Goal: Information Seeking & Learning: Learn about a topic

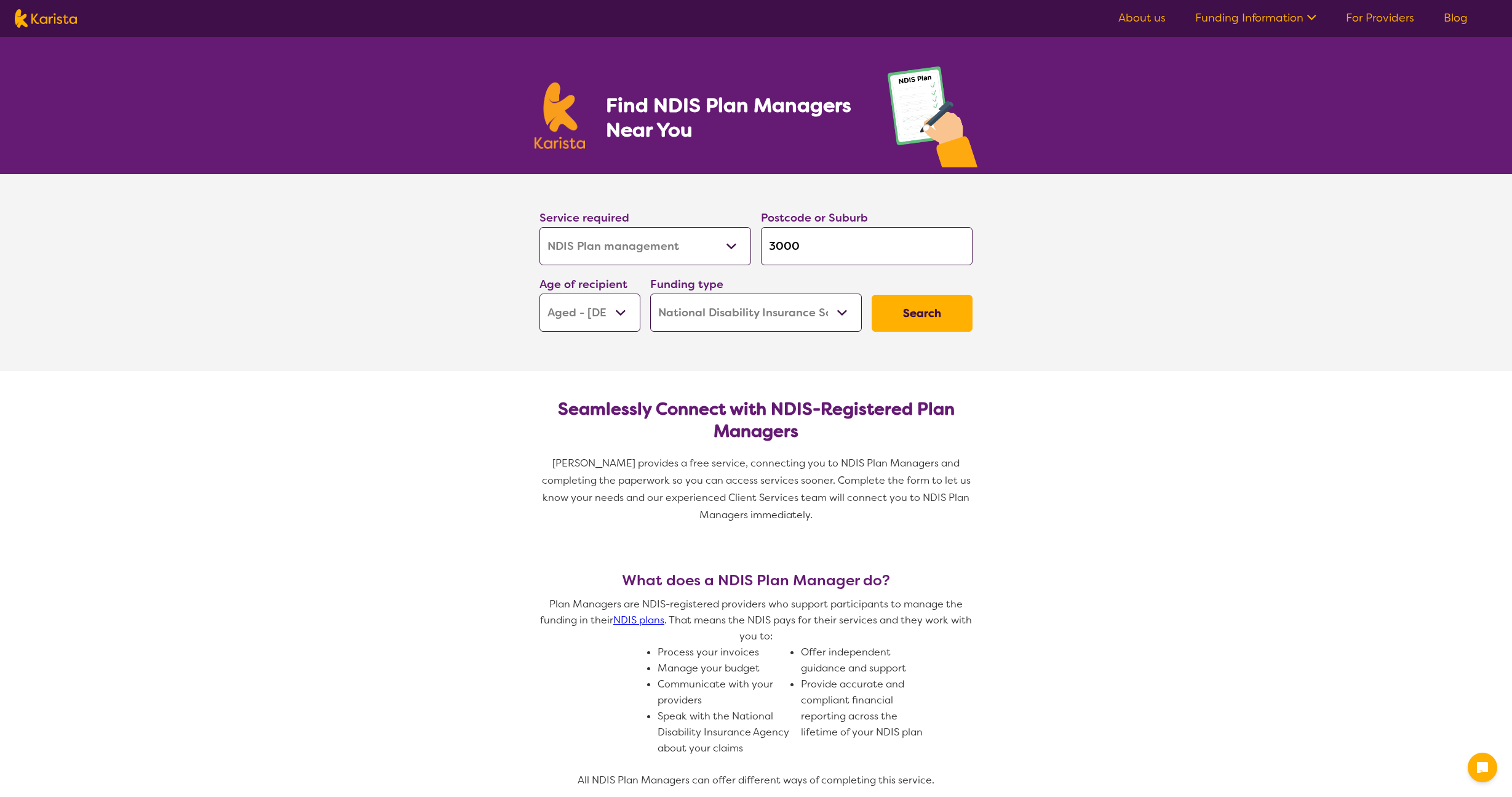
select select "NDIS Plan management"
select select "AG"
select select "NDIS"
select select "NDIS Plan management"
select select "AG"
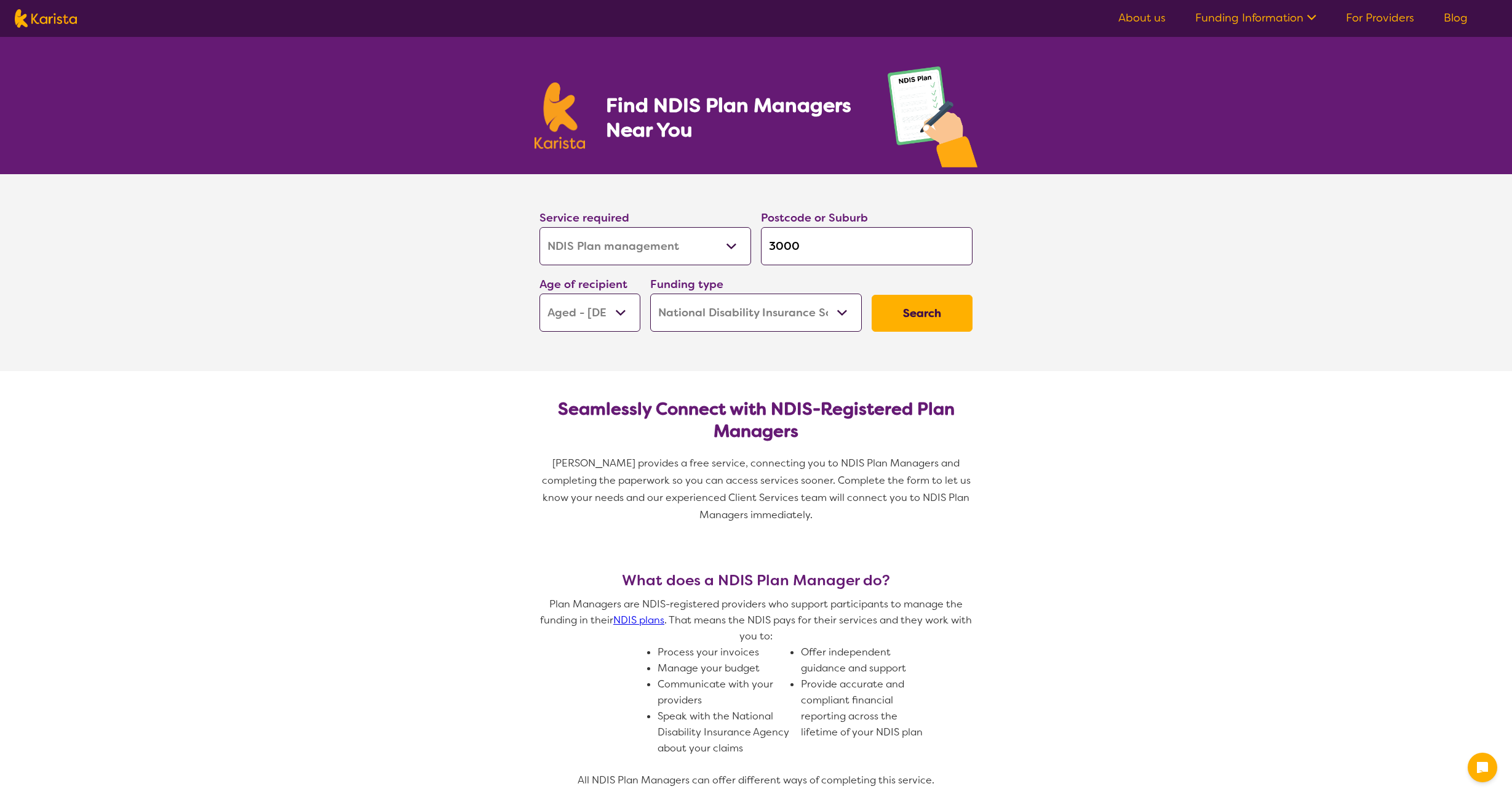
select select "NDIS"
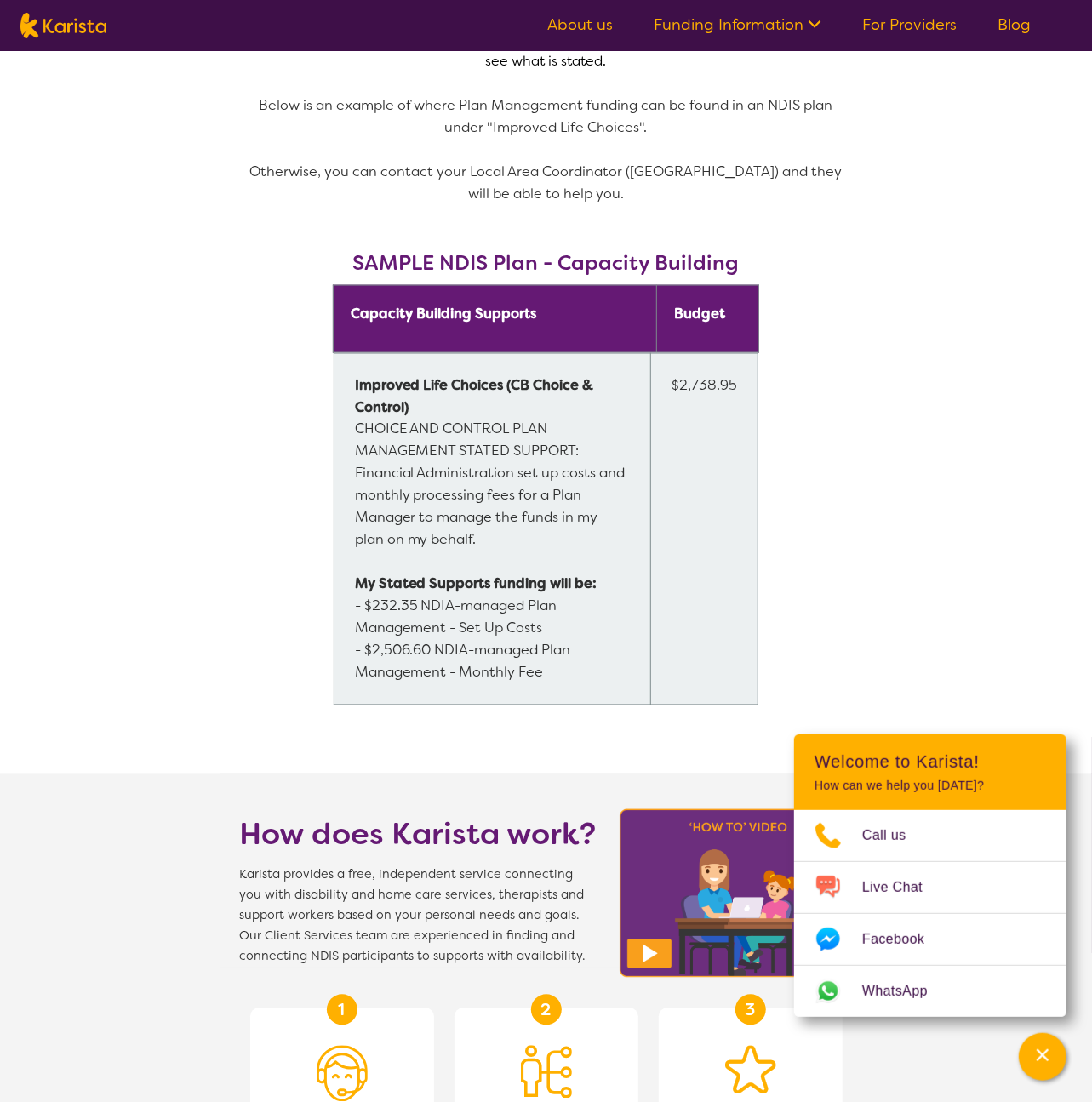
scroll to position [1220, 0]
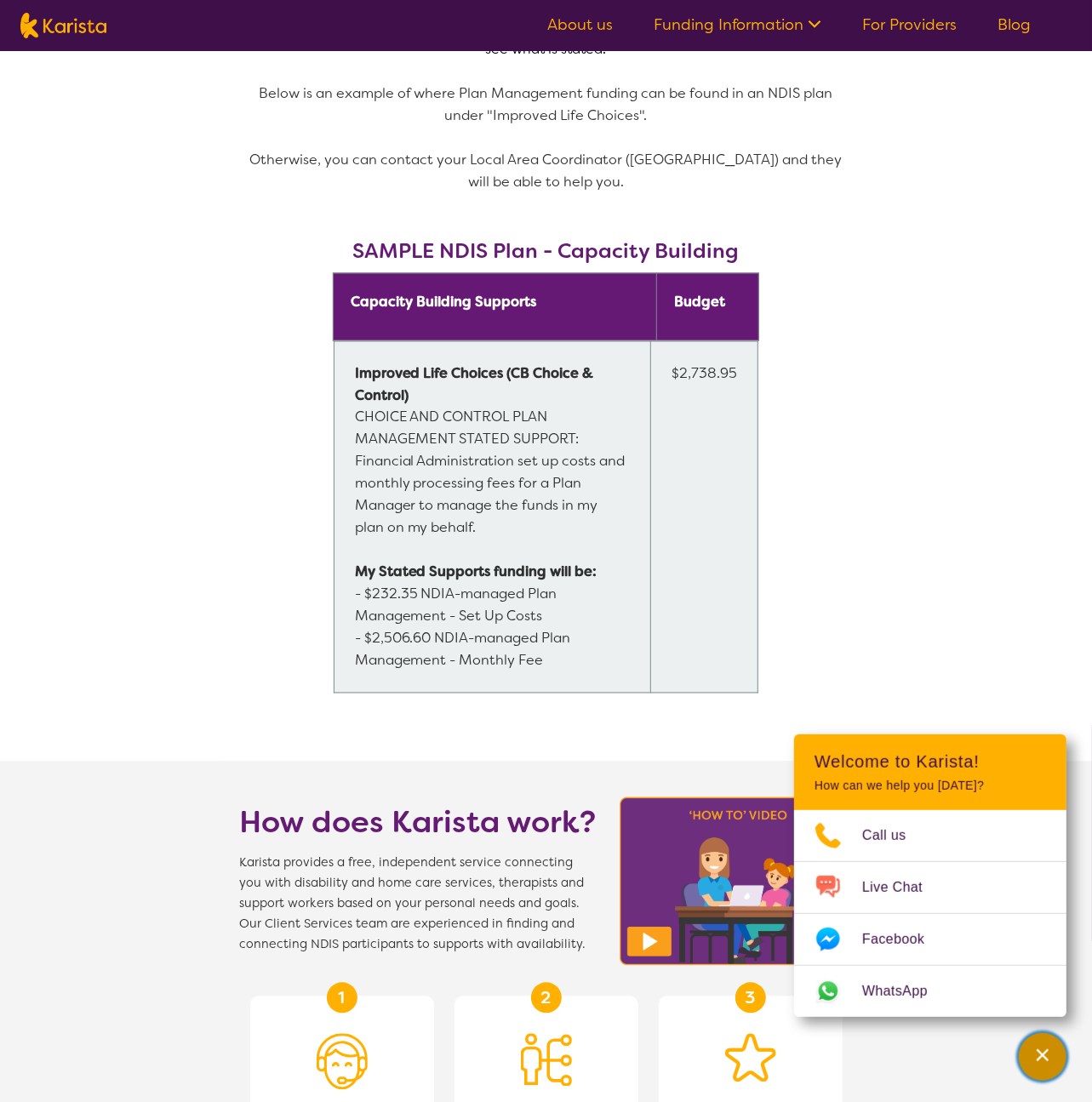
click at [1043, 1069] on div "Channel Menu" at bounding box center [1042, 1057] width 34 height 38
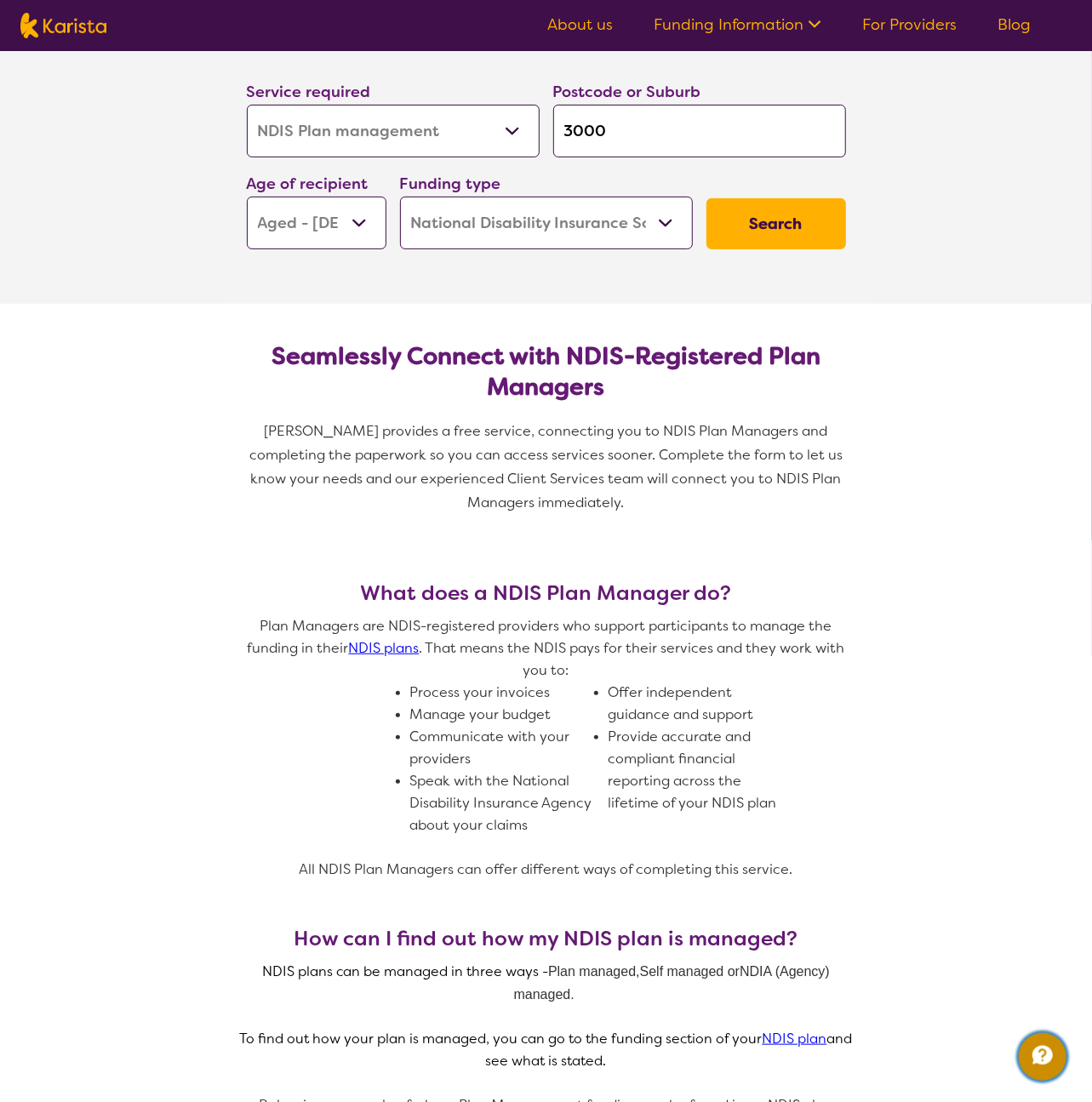
scroll to position [0, 0]
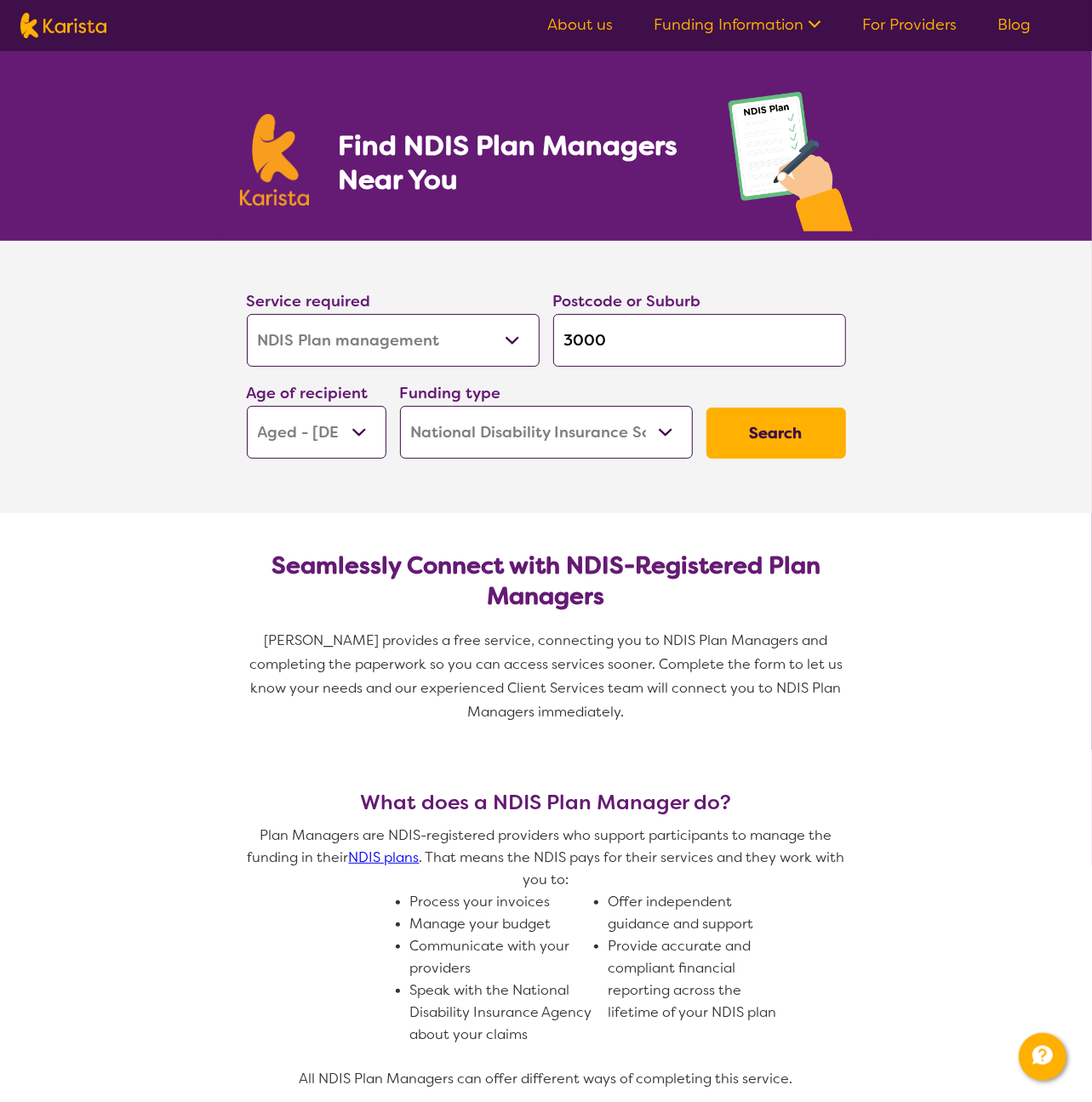
click at [79, 32] on img at bounding box center [64, 25] width 86 height 25
select select "NDIS Plan management"
select select "AG"
select select "NDIS"
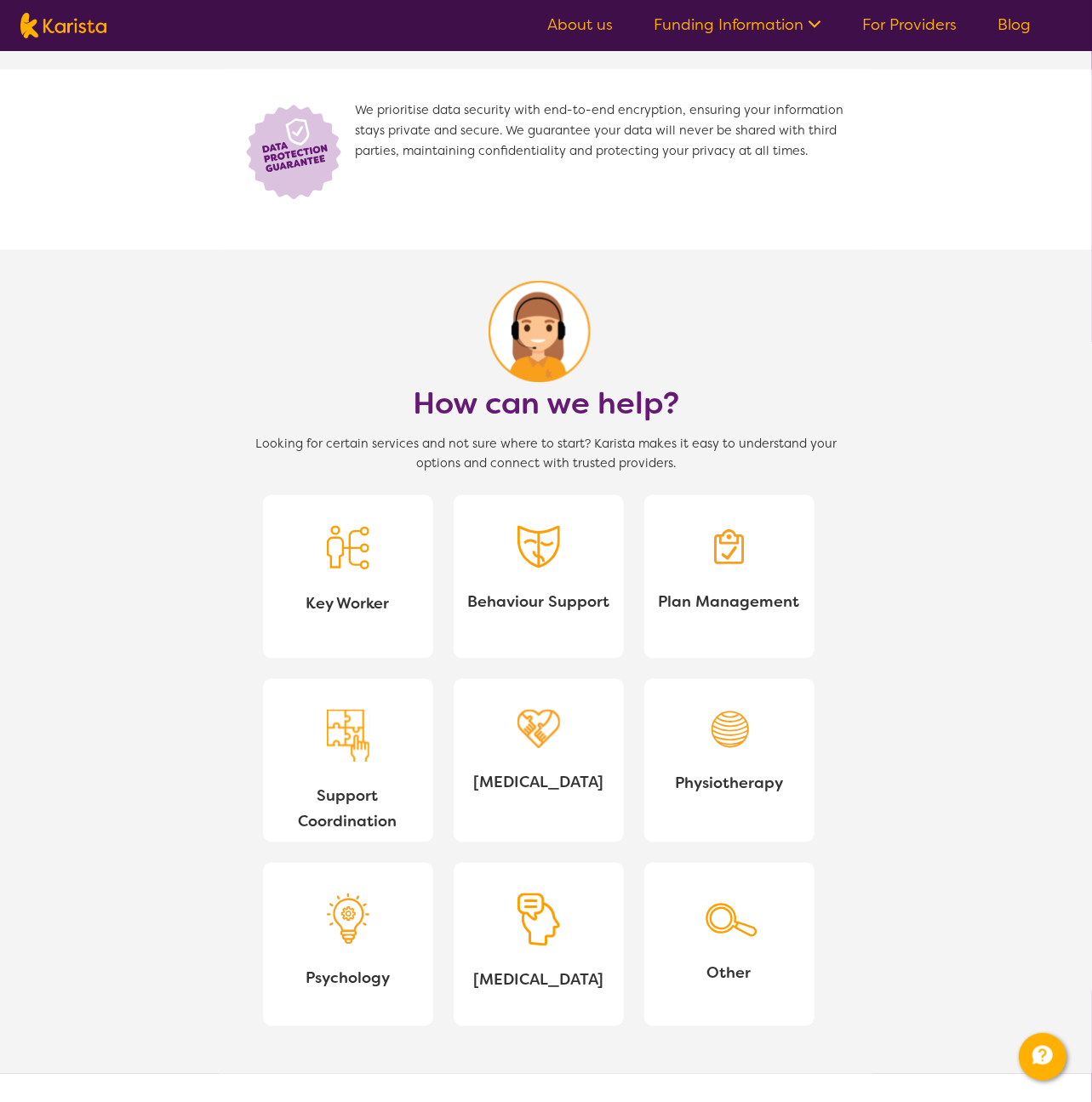
scroll to position [1172, 0]
click at [547, 914] on img at bounding box center [538, 919] width 42 height 54
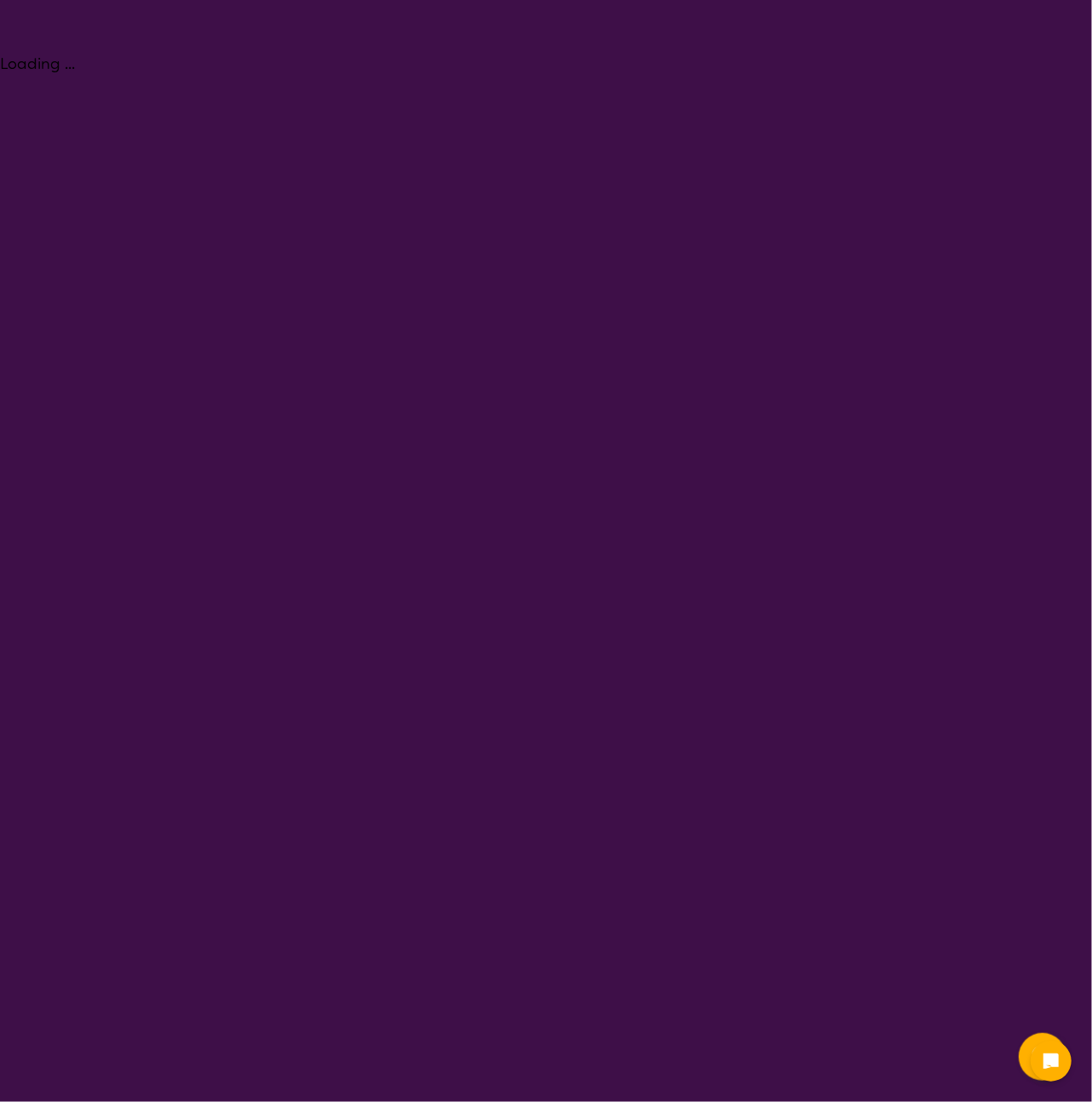
select select "[MEDICAL_DATA]"
select select "AG"
select select "NDIS"
select select "[MEDICAL_DATA]"
select select "AG"
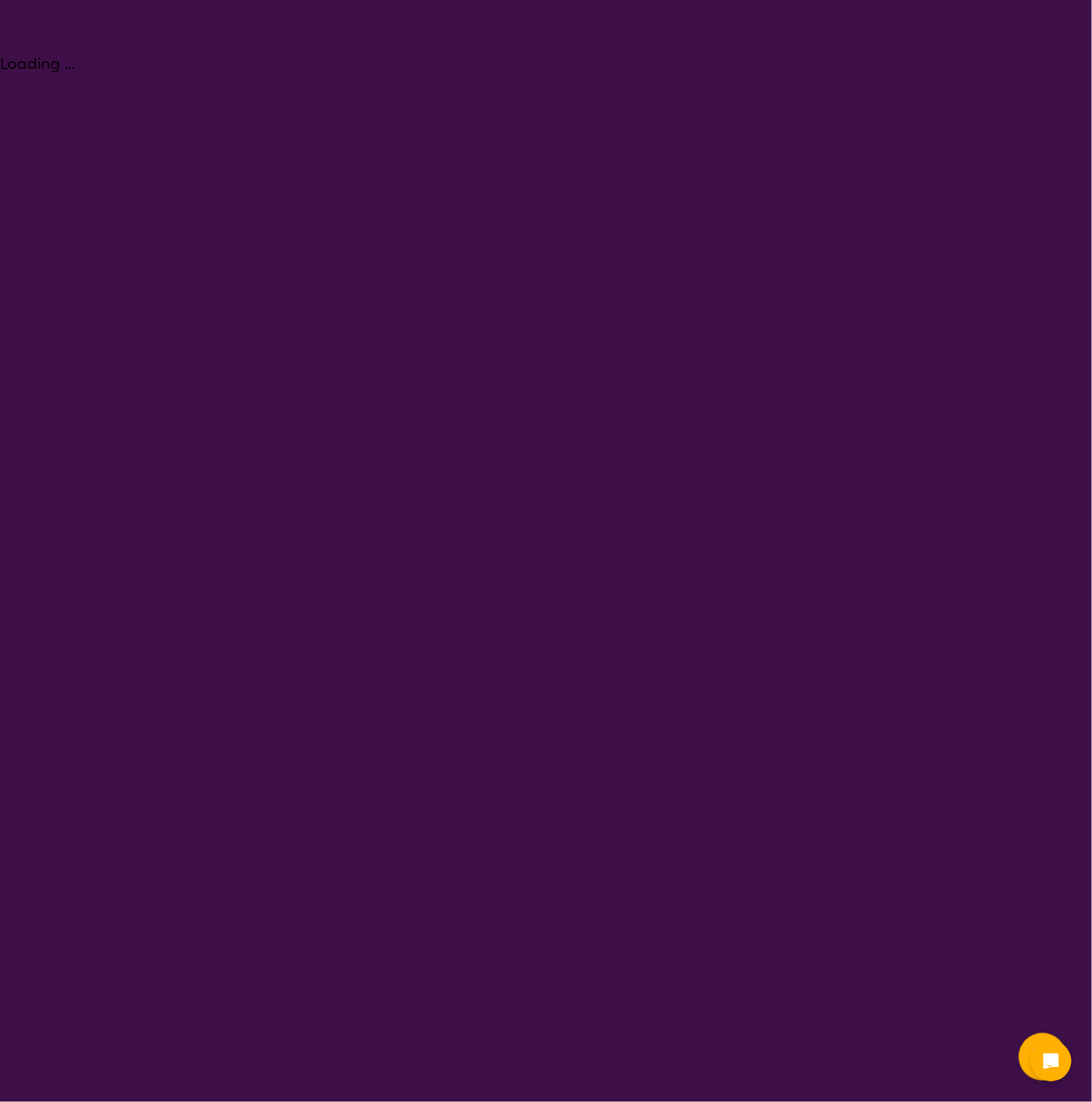
select select "NDIS"
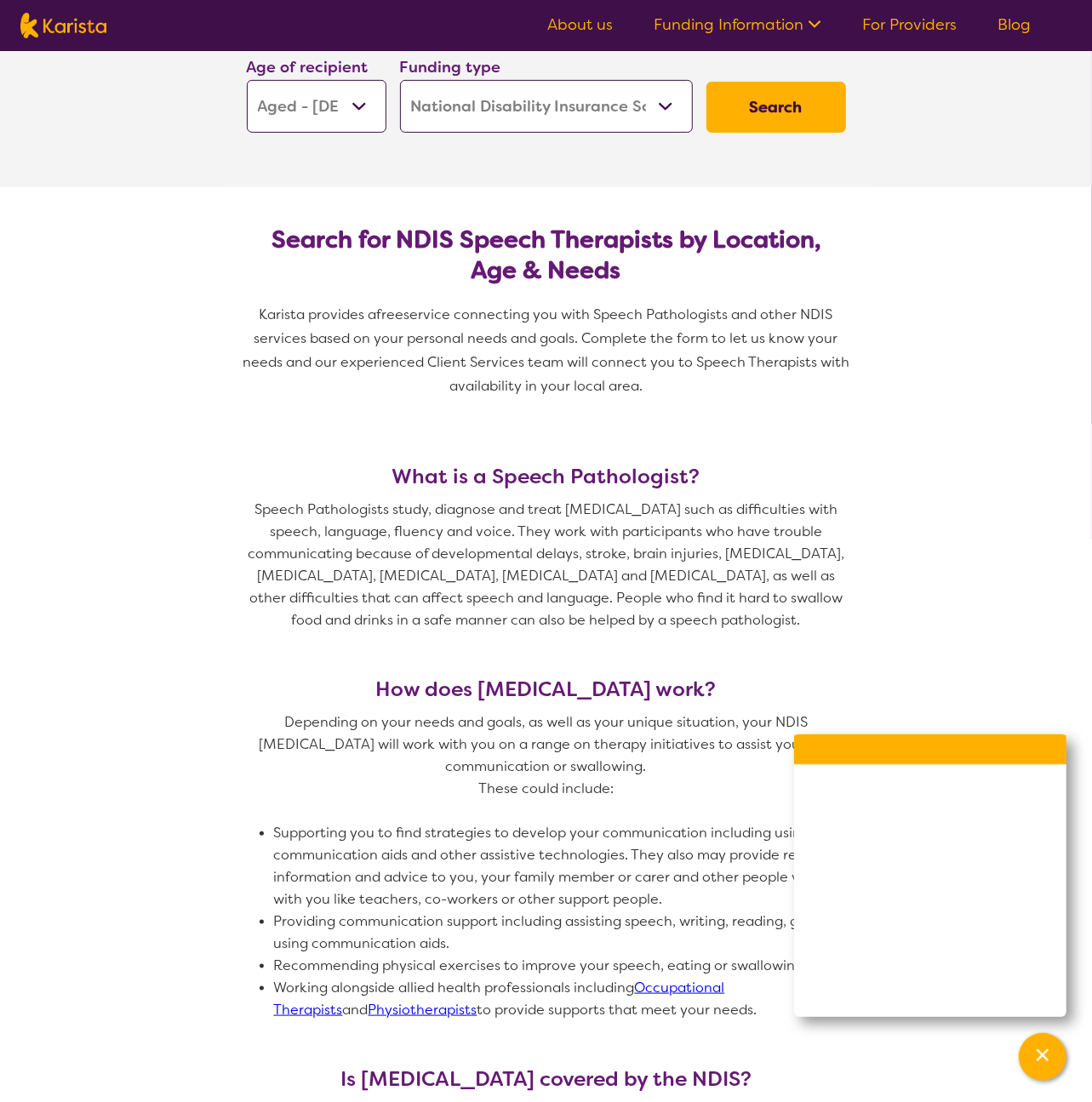
scroll to position [331, 0]
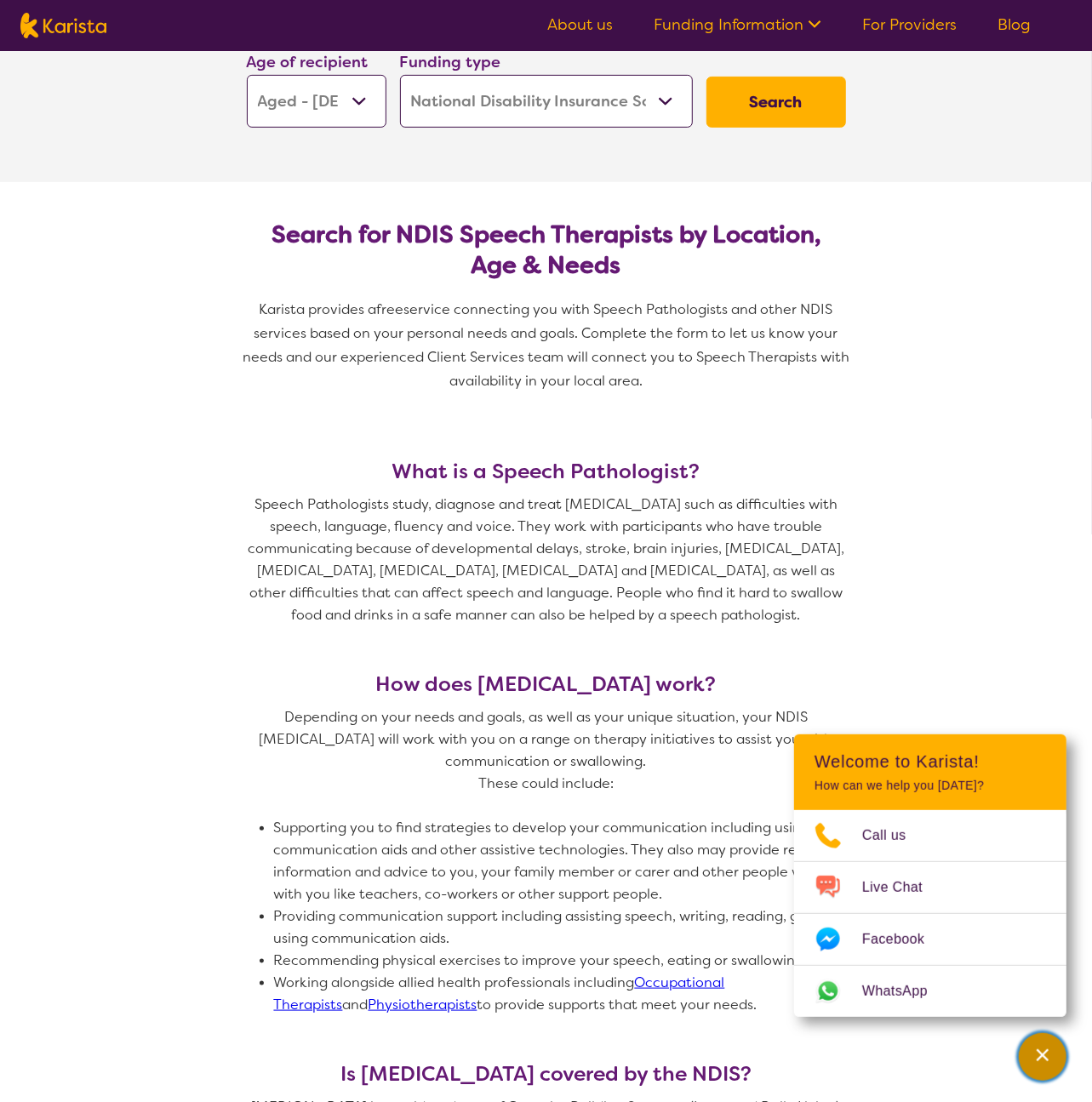
click at [1053, 1064] on div "Channel Menu" at bounding box center [1042, 1057] width 34 height 38
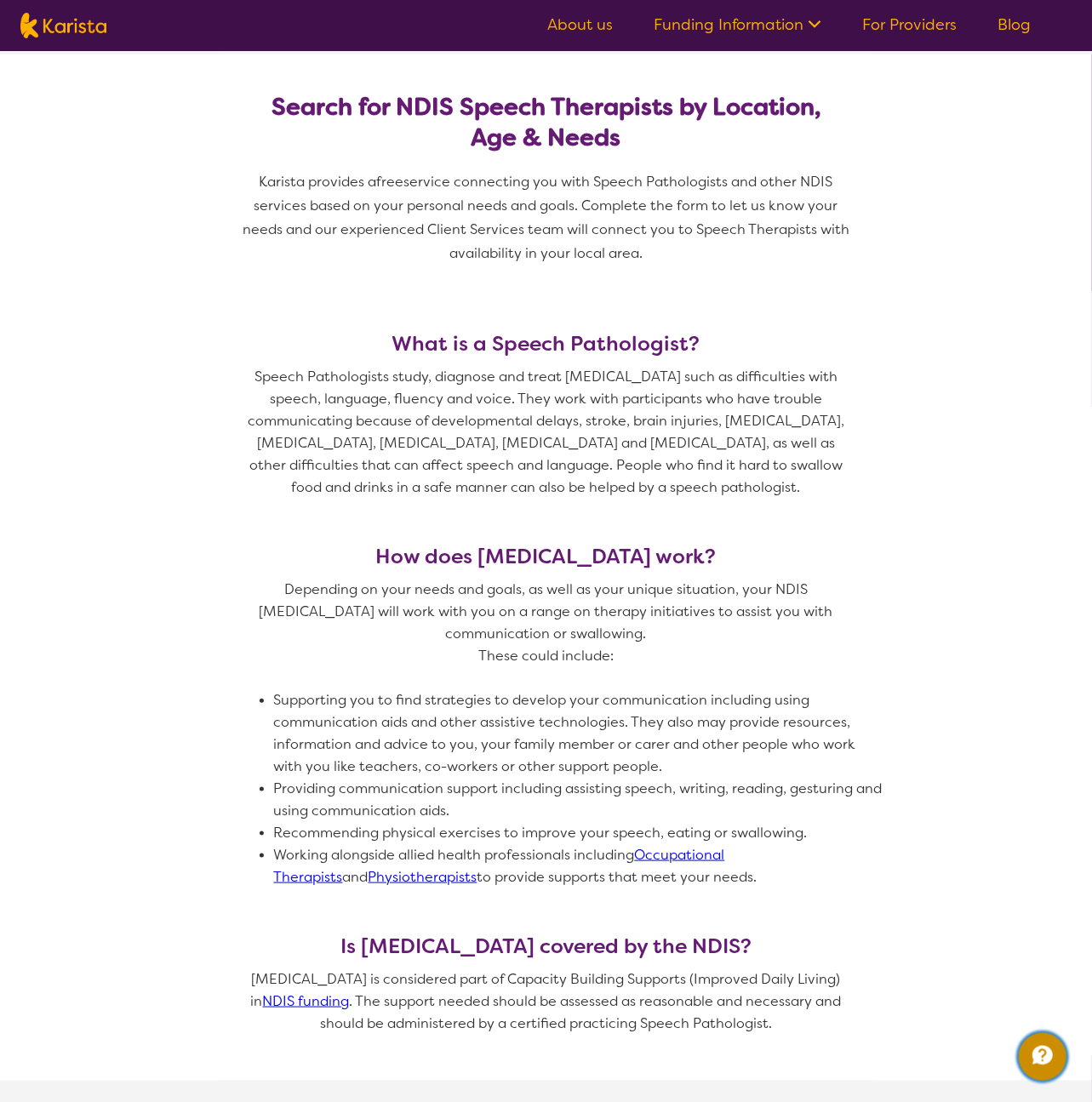
scroll to position [613, 0]
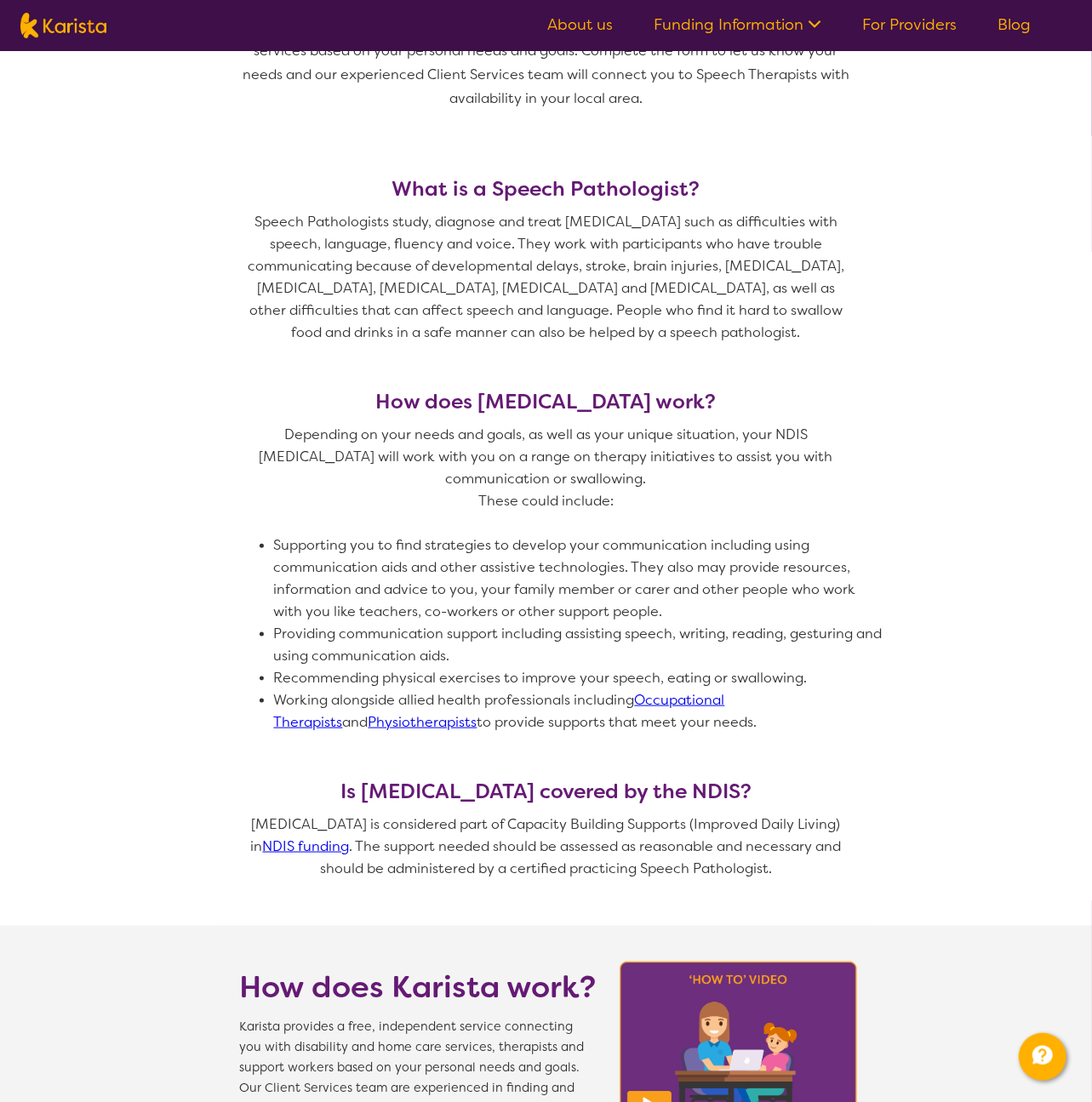
click at [704, 692] on link "Occupational Therapists" at bounding box center [500, 711] width 451 height 40
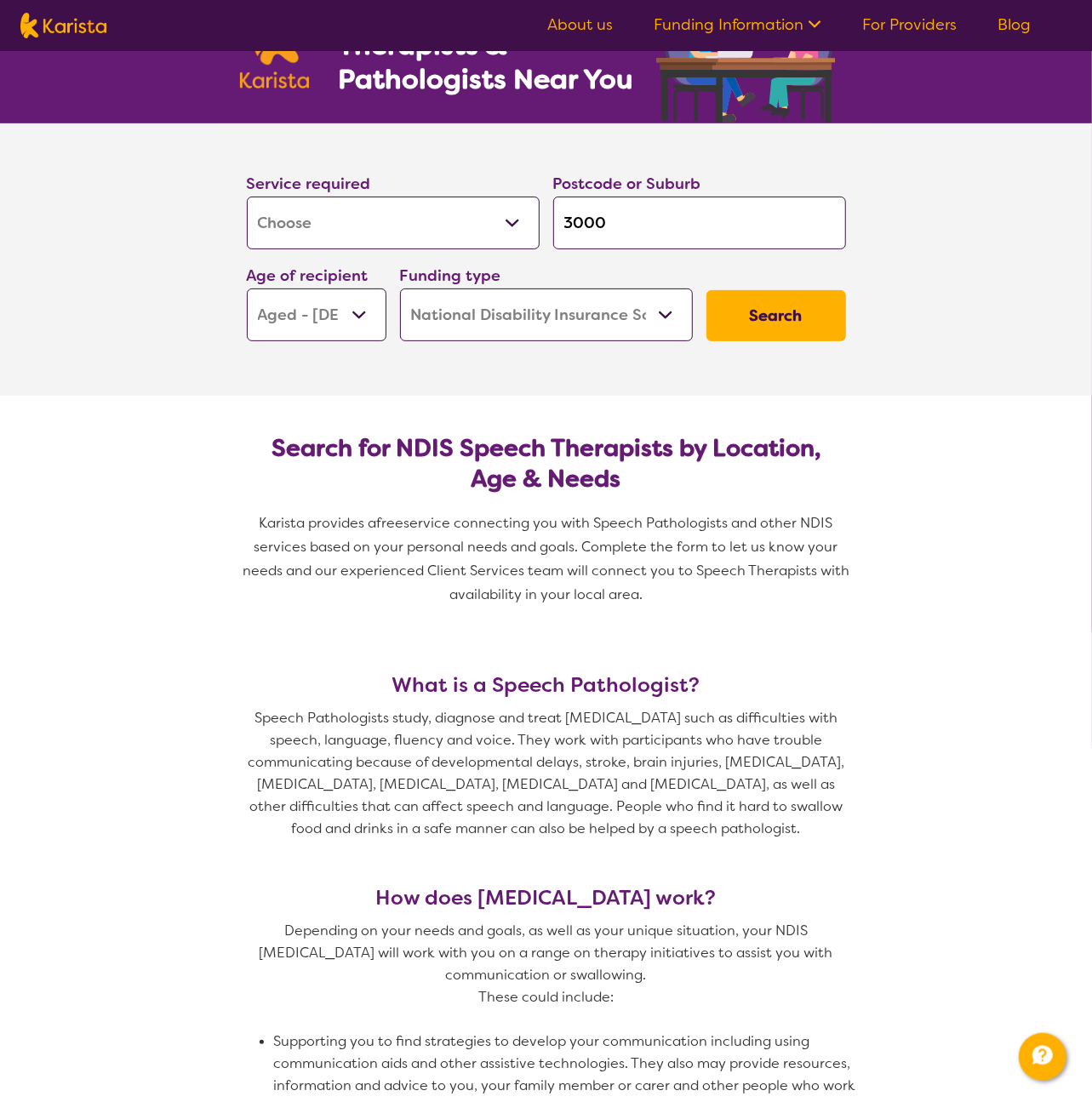
scroll to position [0, 0]
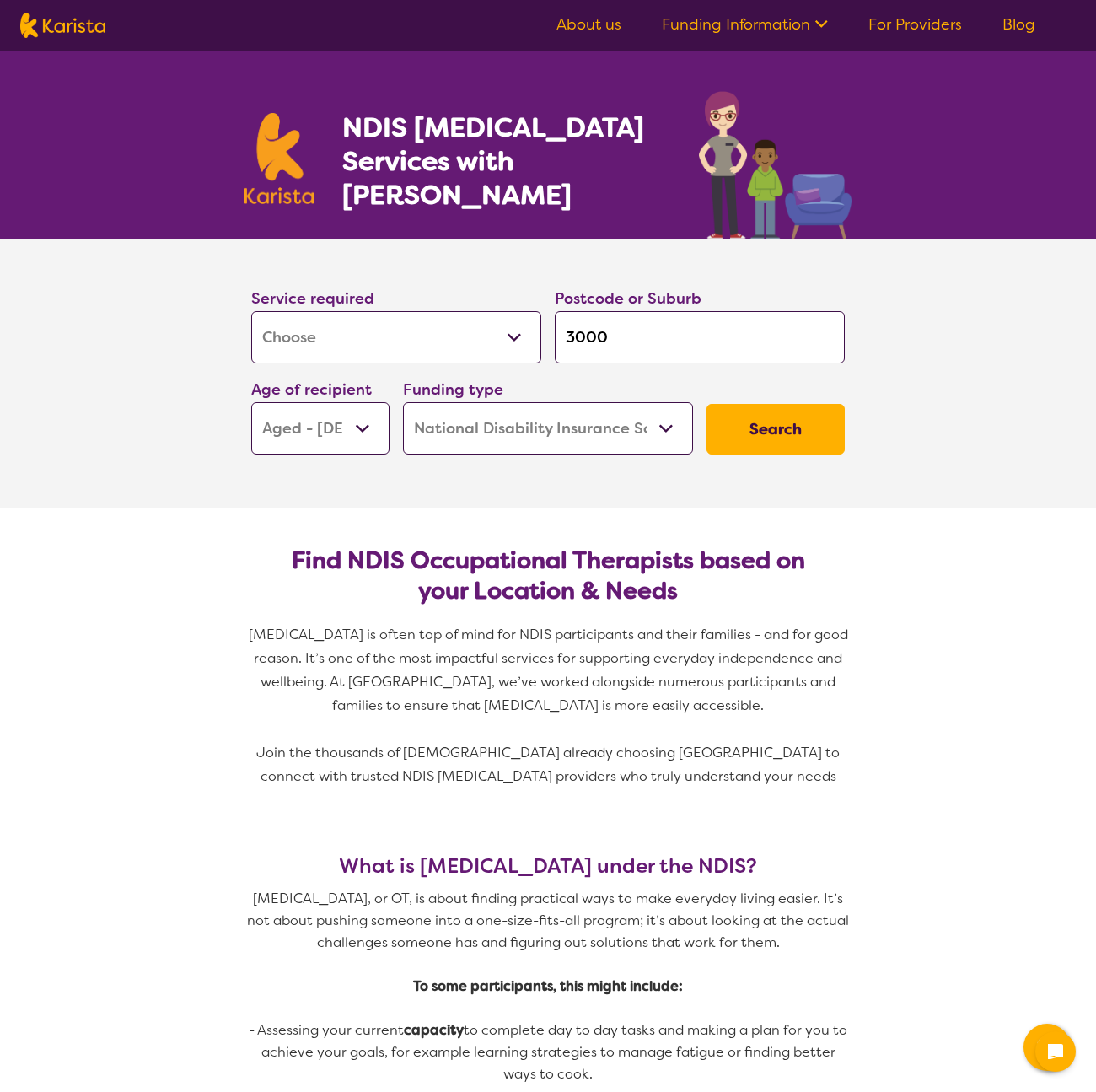
select select "[MEDICAL_DATA]"
select select "AG"
select select "NDIS"
select select "[MEDICAL_DATA]"
select select "AG"
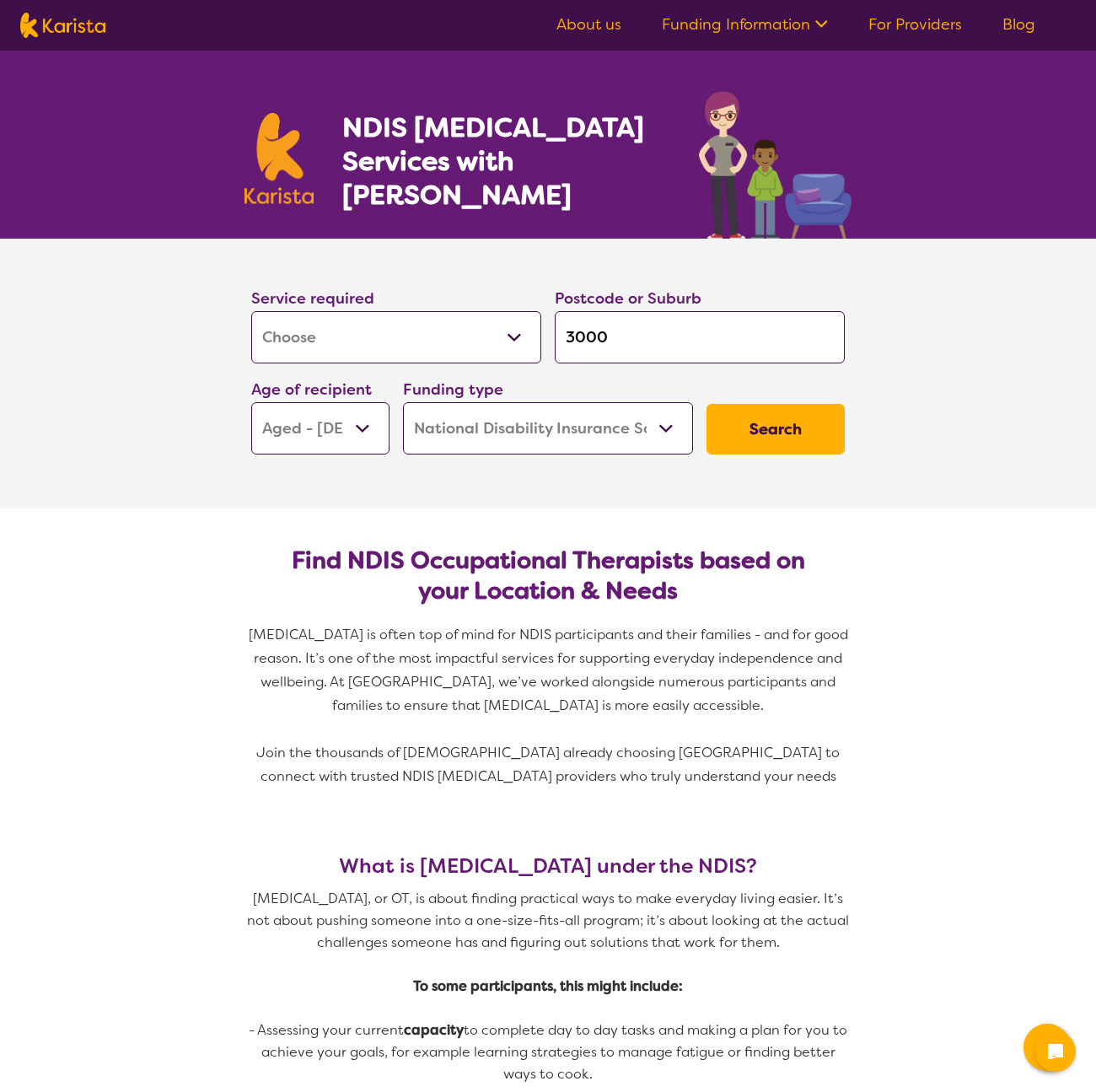
select select "NDIS"
select select "[MEDICAL_DATA]"
select select "AG"
select select "NDIS"
select select "[MEDICAL_DATA]"
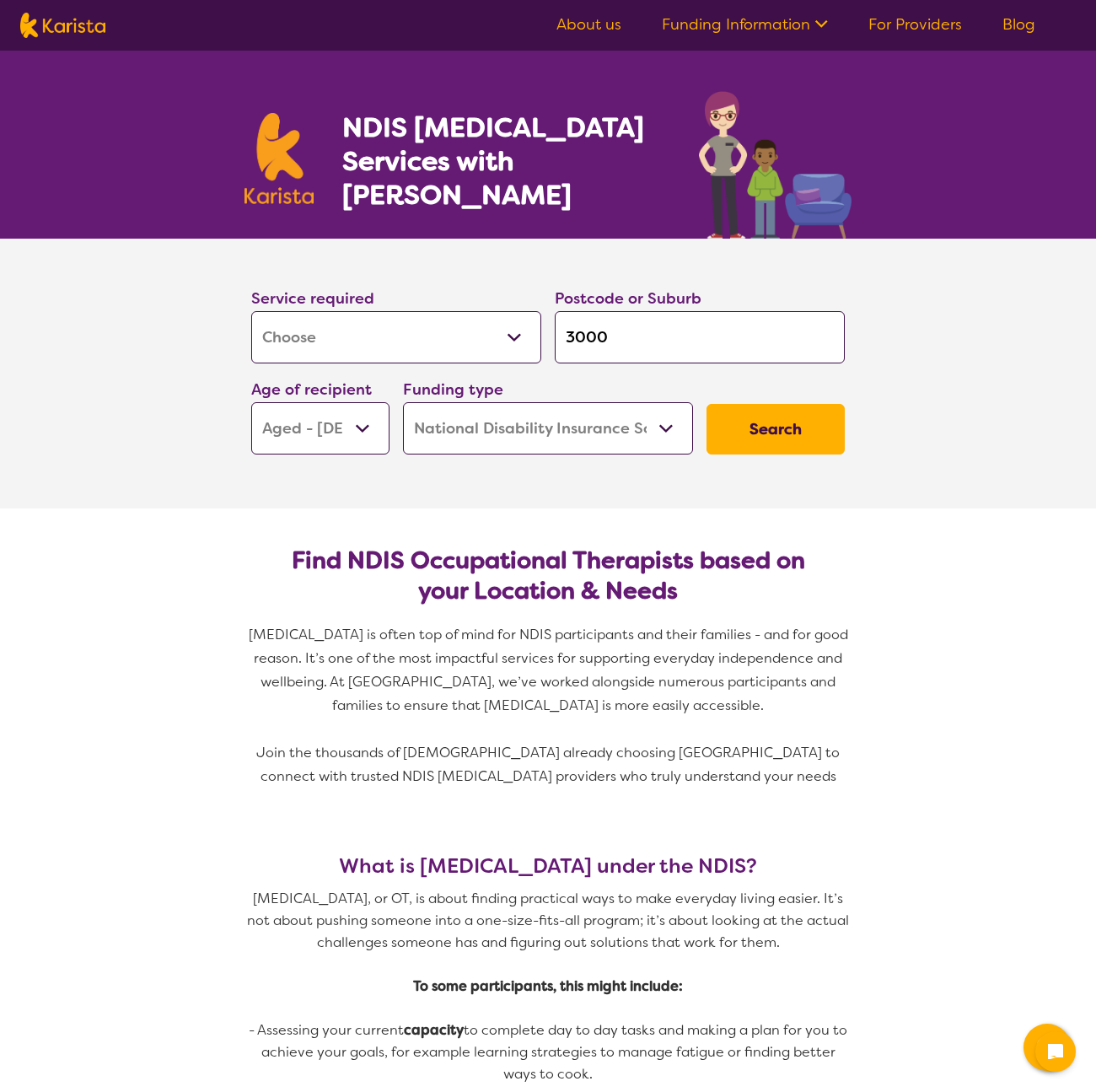
select select "AG"
select select "NDIS"
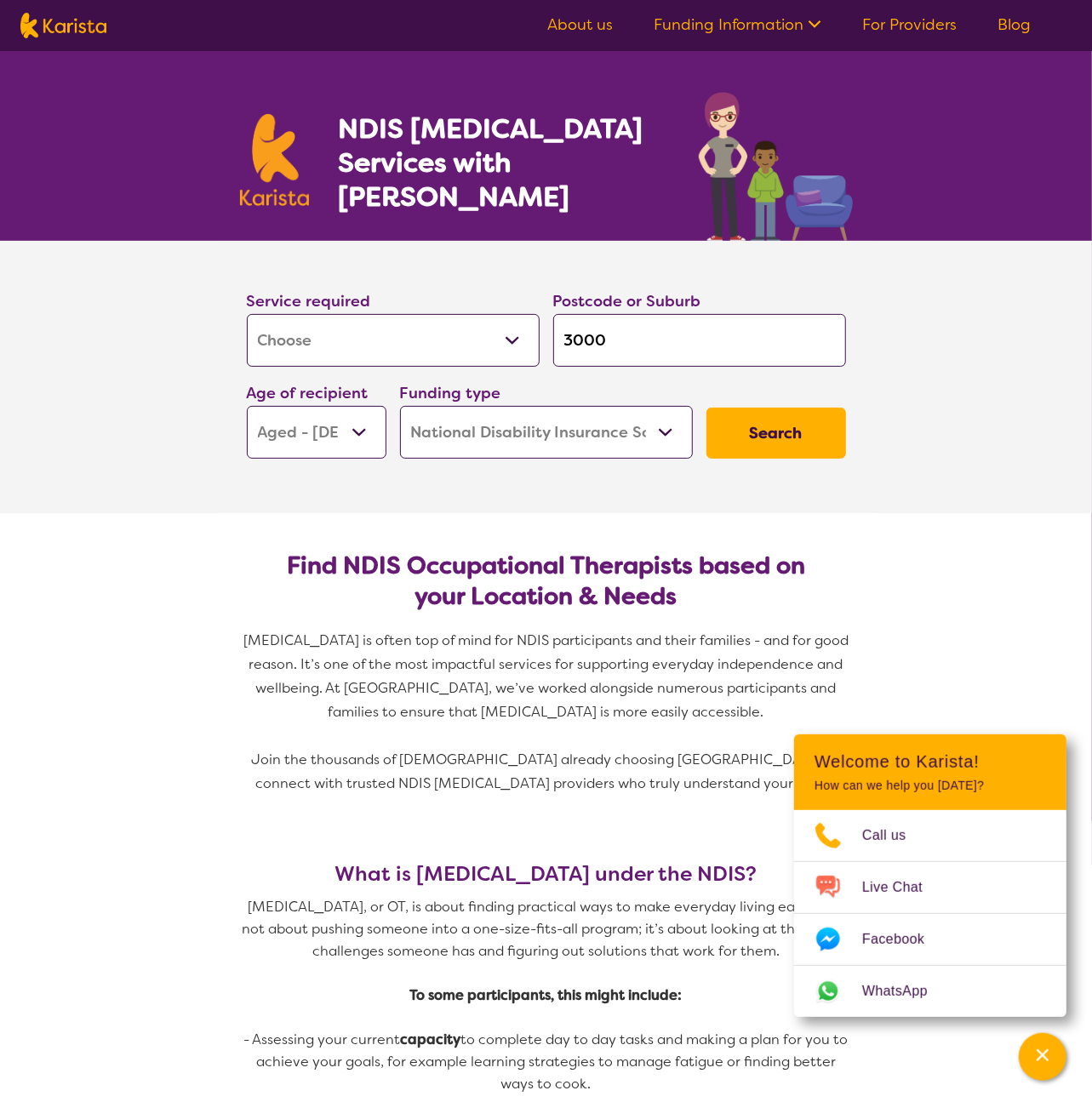
click at [72, 35] on img at bounding box center [64, 25] width 86 height 25
select select "[MEDICAL_DATA]"
select select "AG"
select select "NDIS"
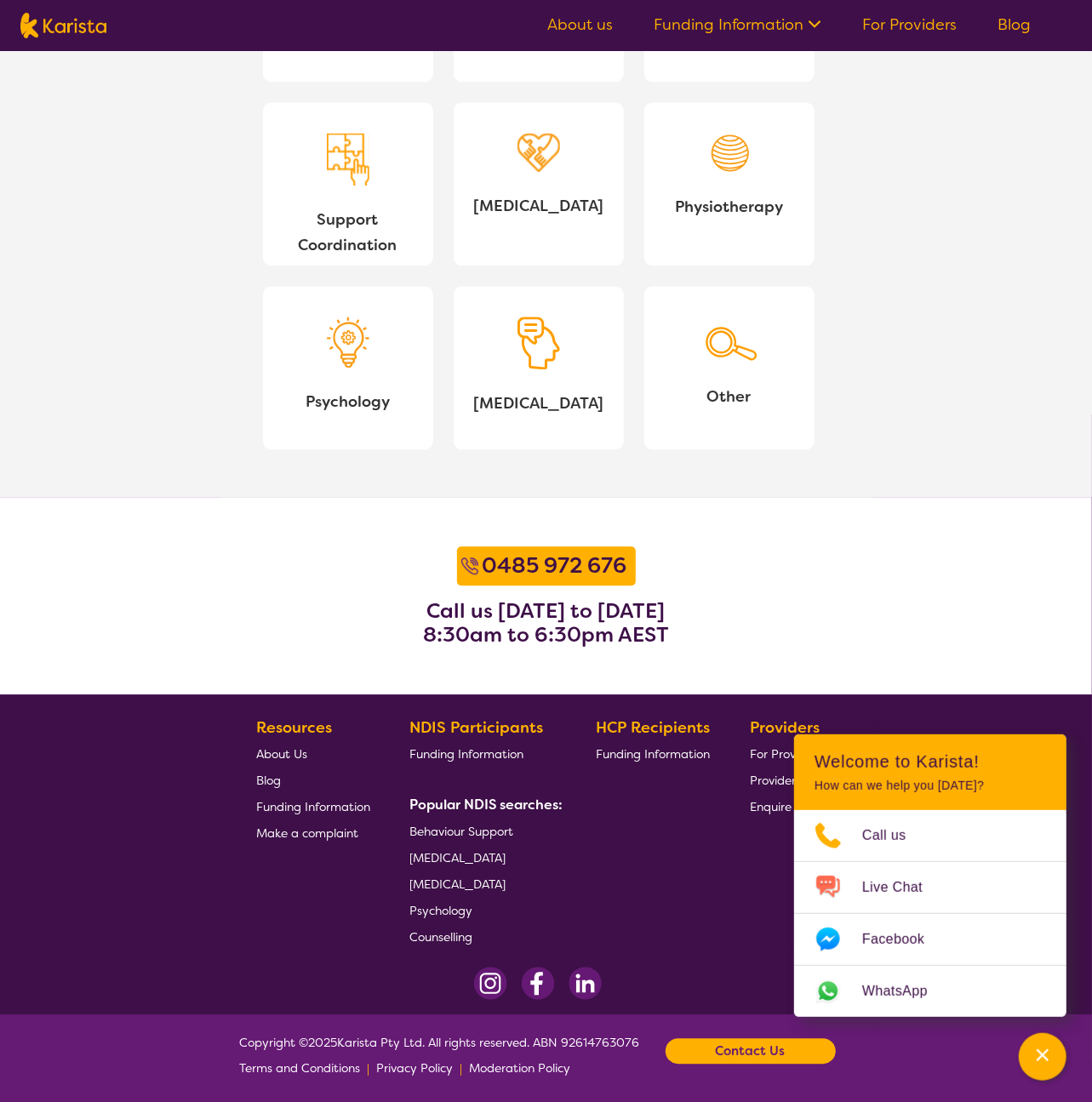
scroll to position [1747, 0]
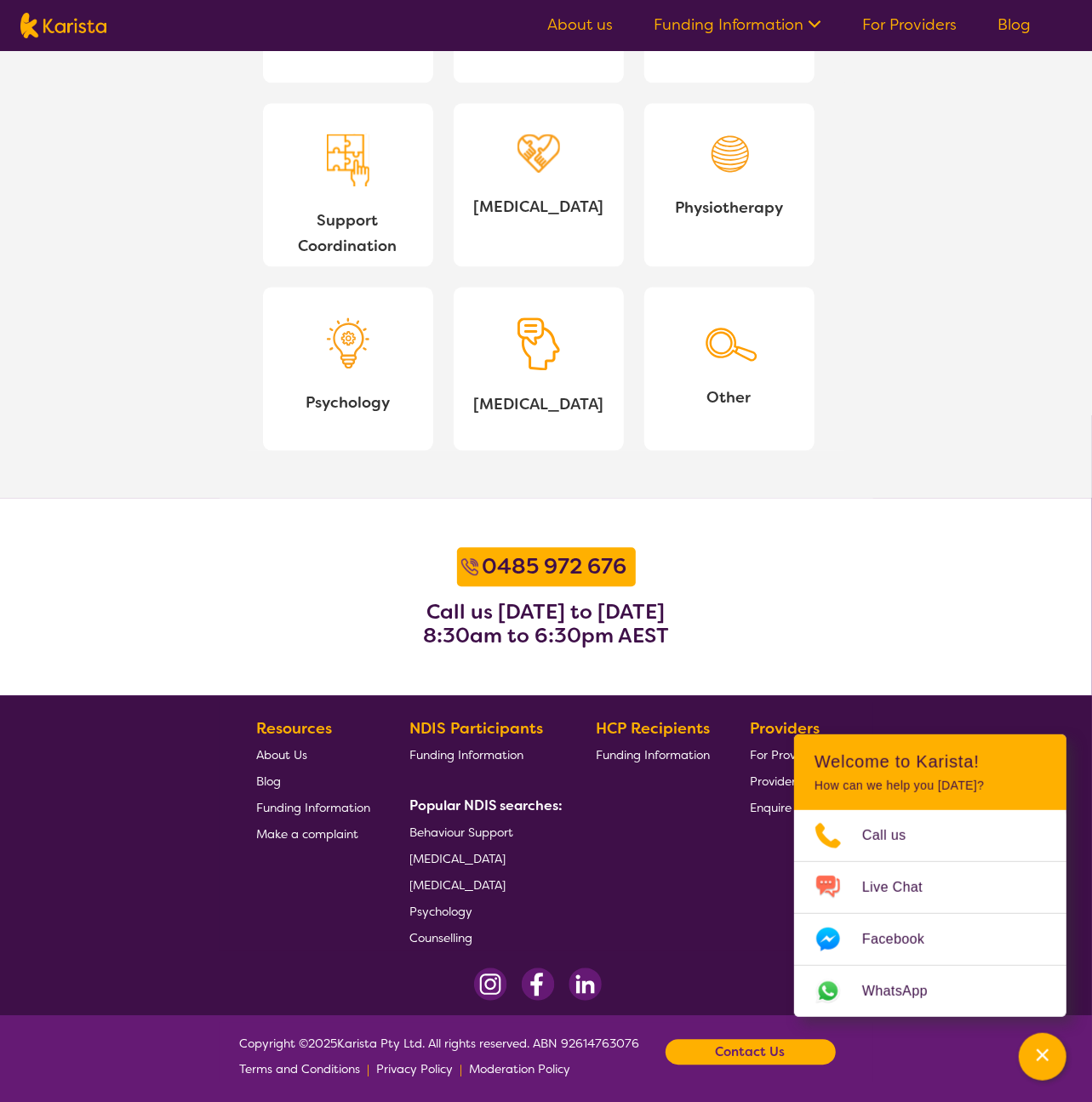
click at [540, 212] on span "[MEDICAL_DATA]" at bounding box center [539, 207] width 143 height 25
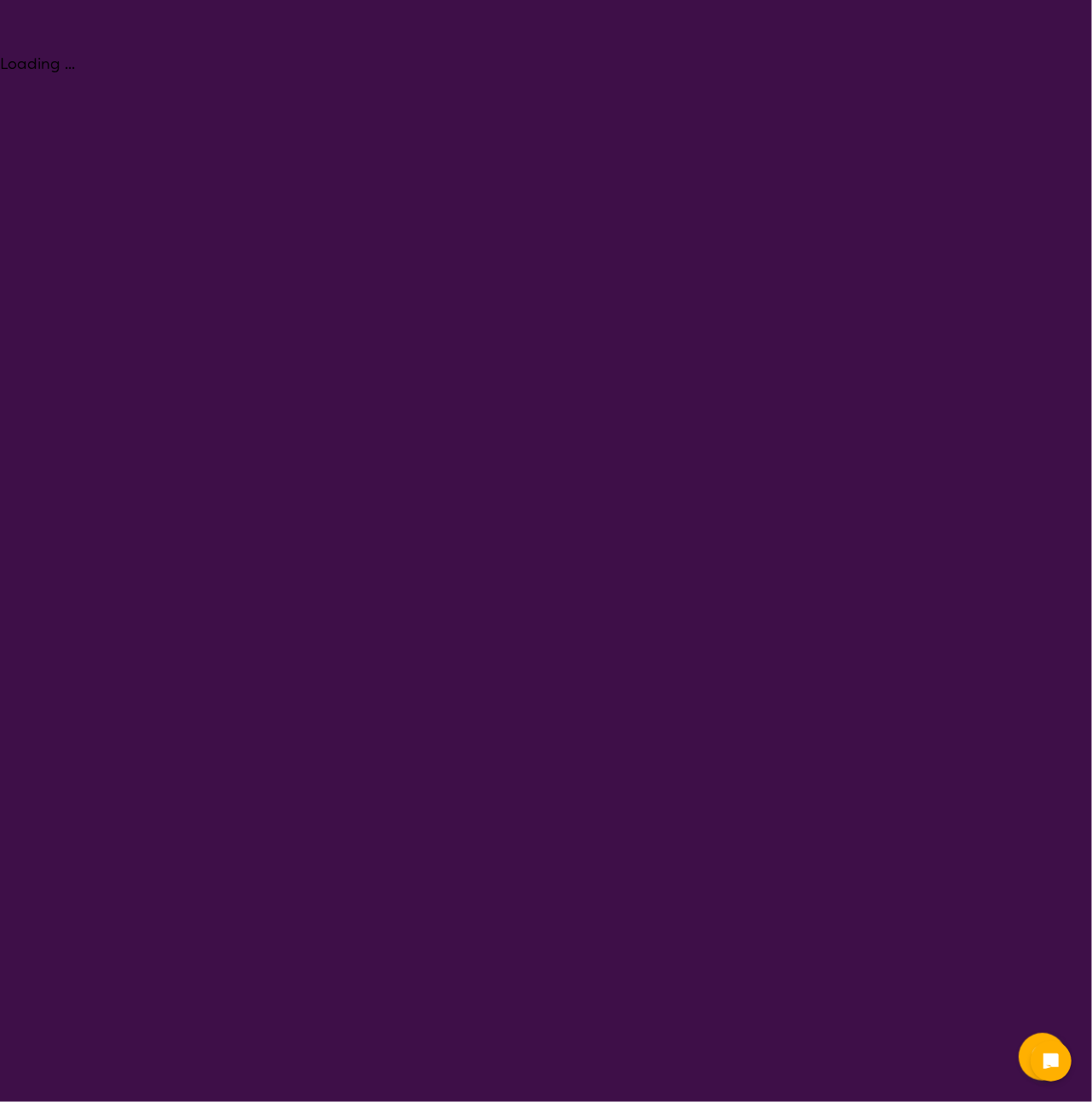
select select "[MEDICAL_DATA]"
select select "AG"
select select "NDIS"
select select "[MEDICAL_DATA]"
select select "AG"
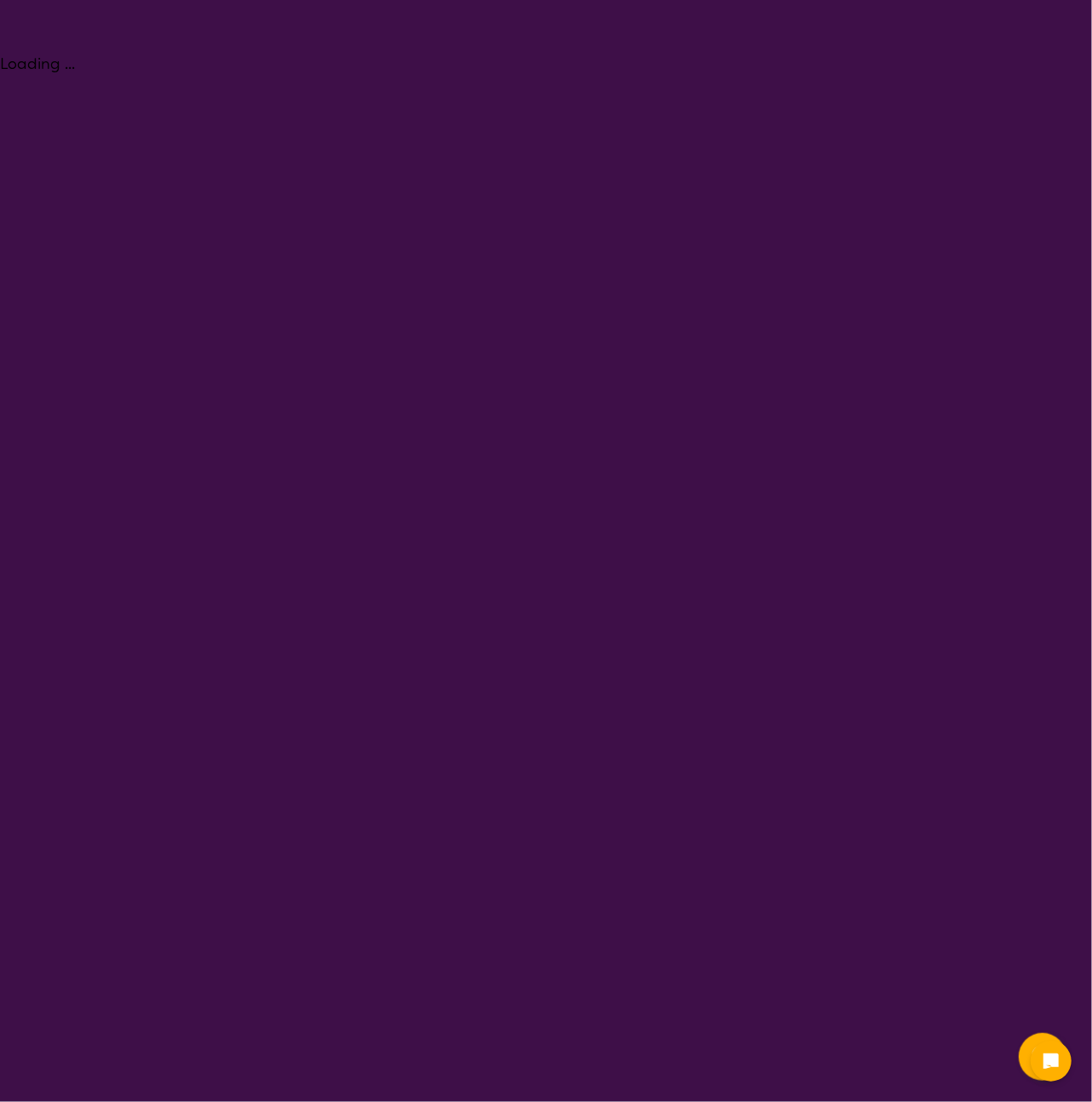
select select "NDIS"
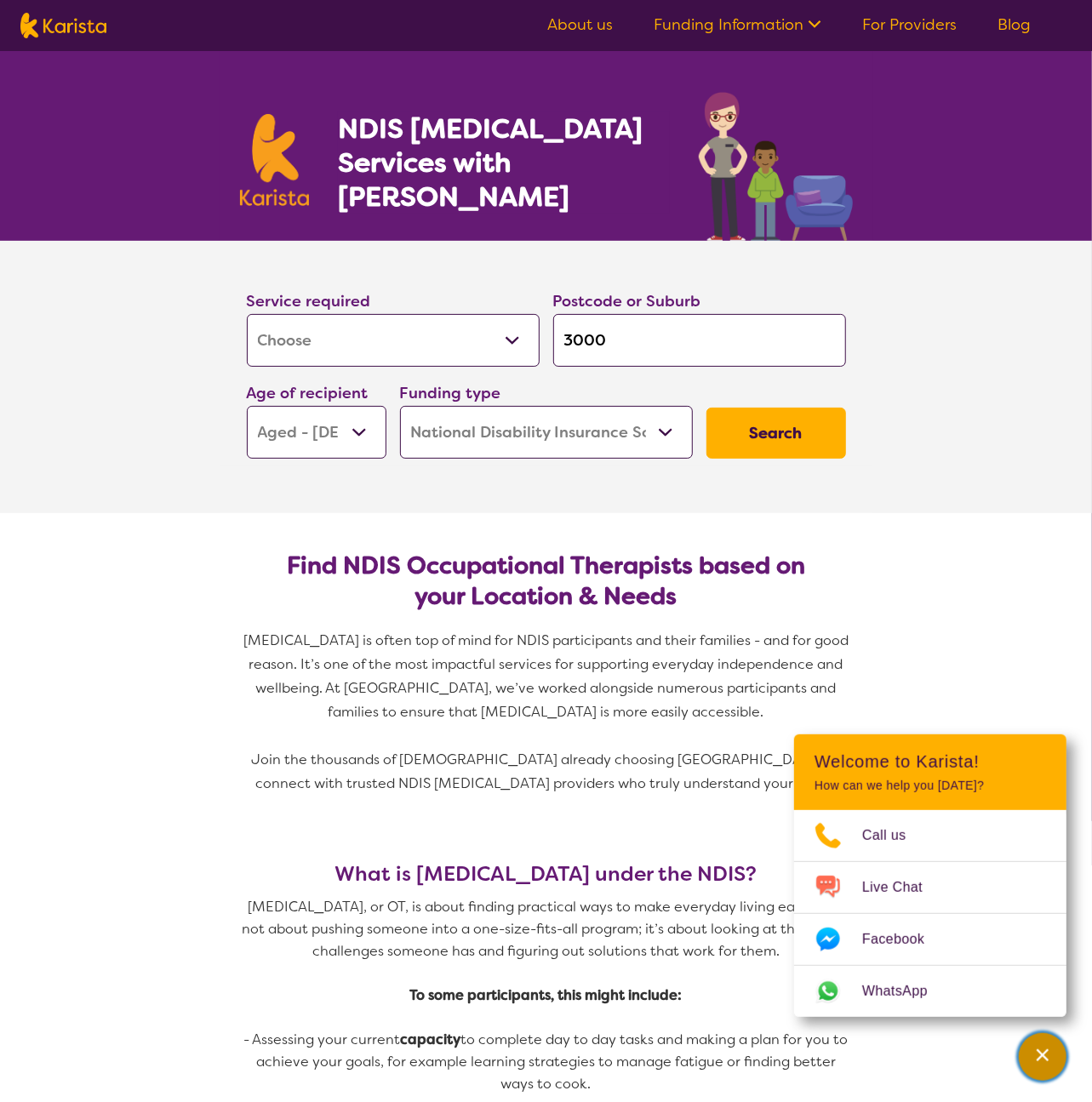
click at [1049, 1061] on icon "Channel Menu" at bounding box center [1042, 1055] width 17 height 17
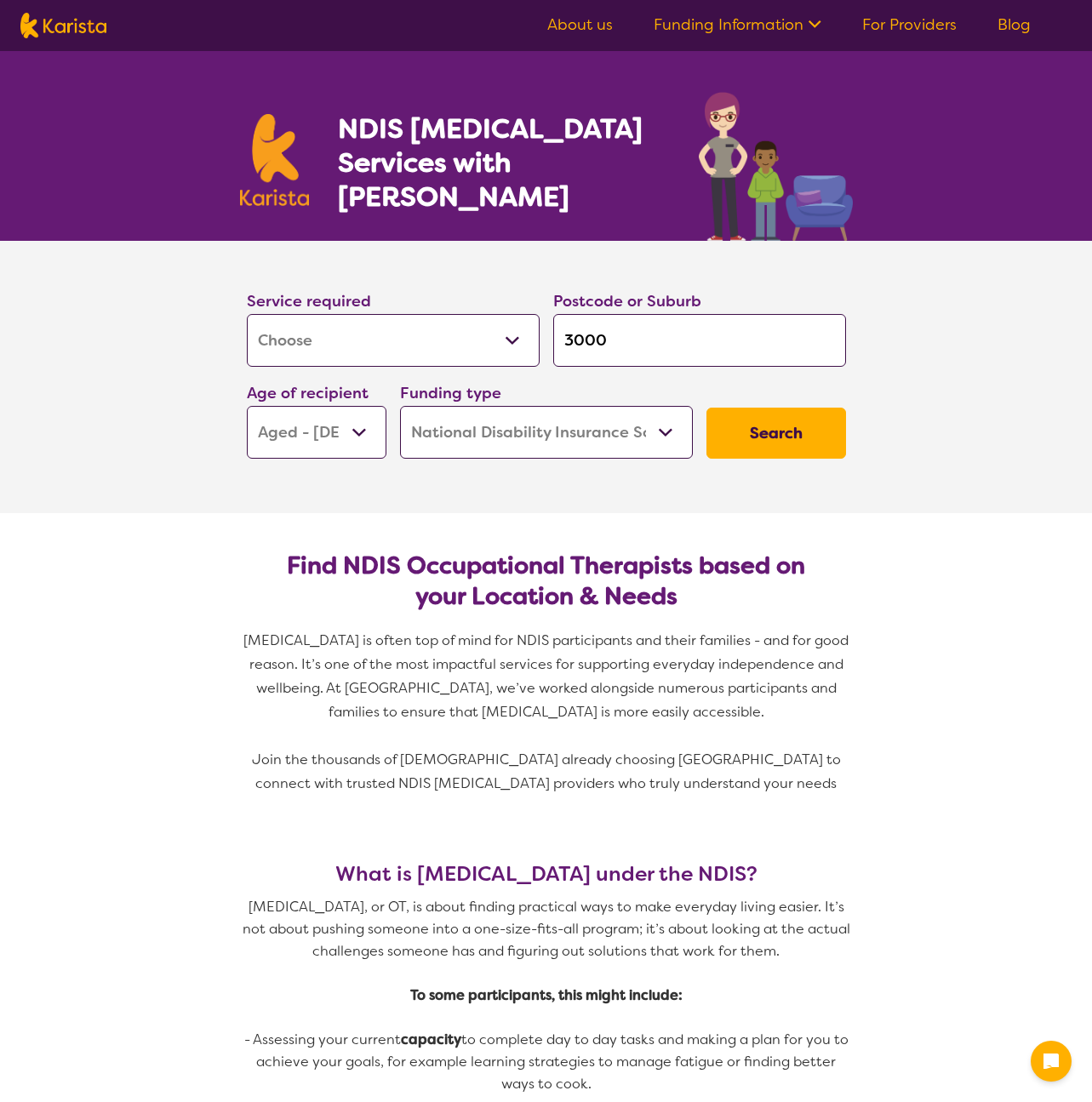
select select "[MEDICAL_DATA]"
select select "AG"
select select "NDIS"
select select "[MEDICAL_DATA]"
select select "AG"
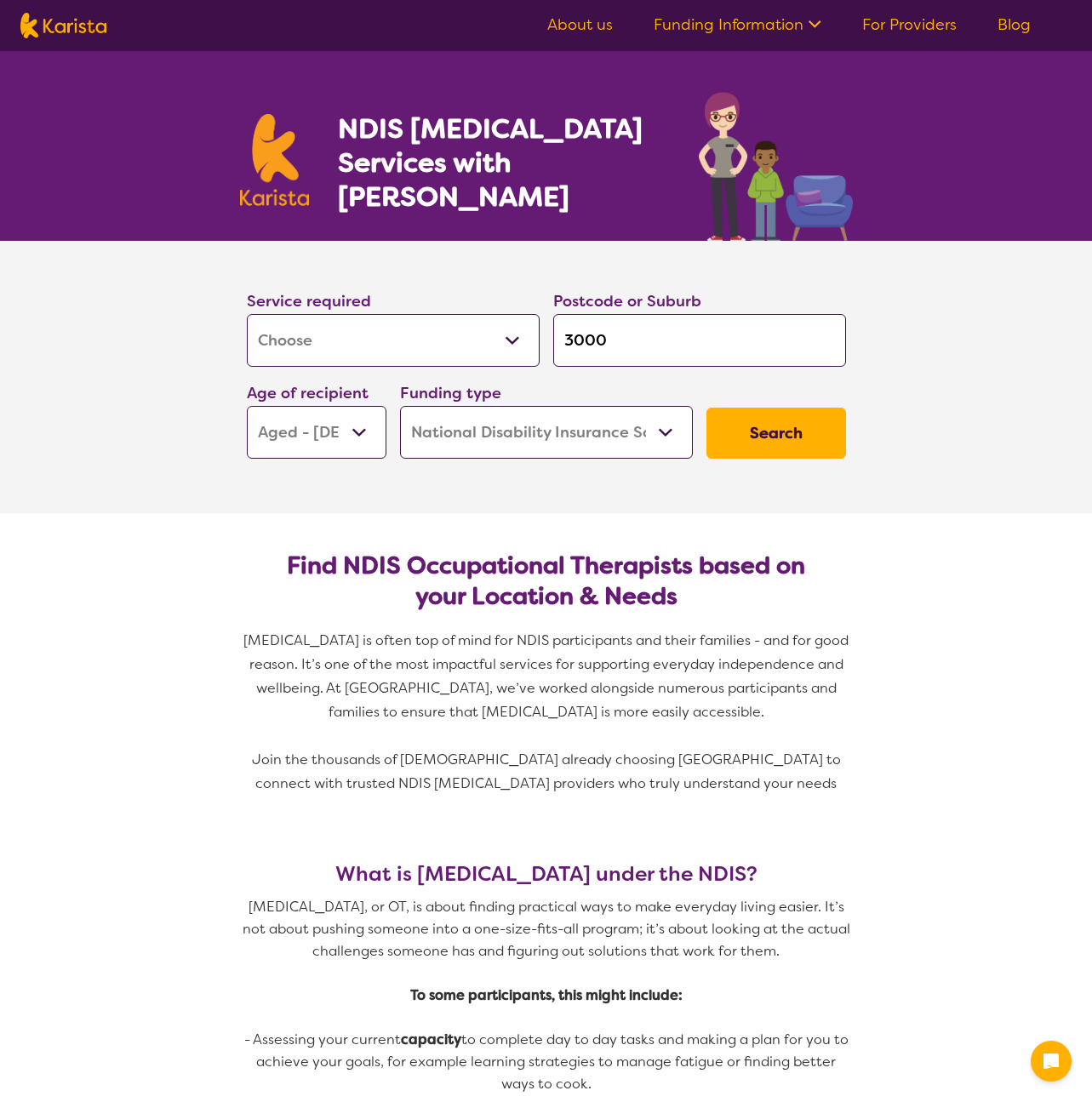
select select "NDIS"
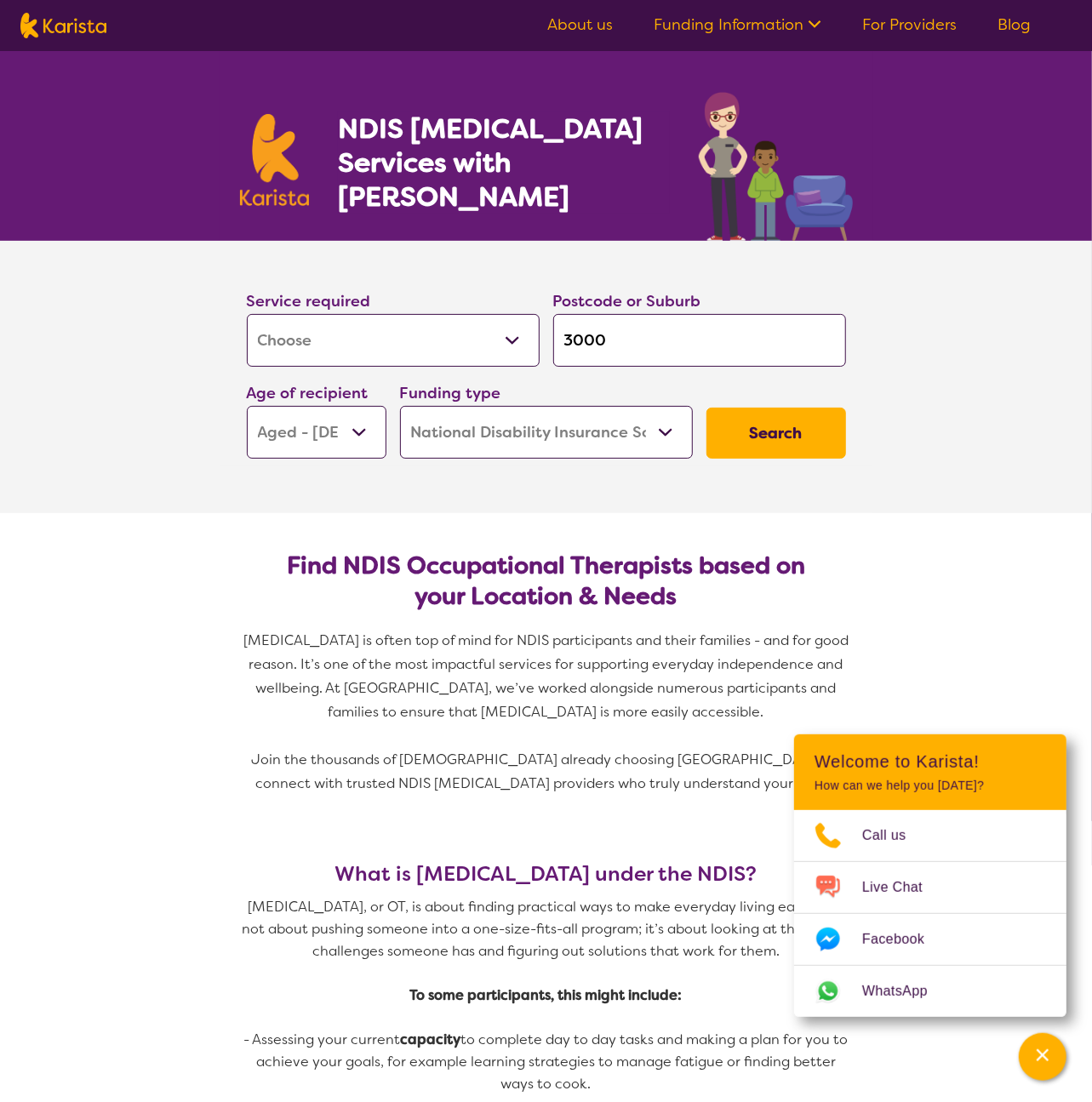
click at [73, 28] on img at bounding box center [64, 25] width 86 height 25
select select "[MEDICAL_DATA]"
select select "AG"
select select "NDIS"
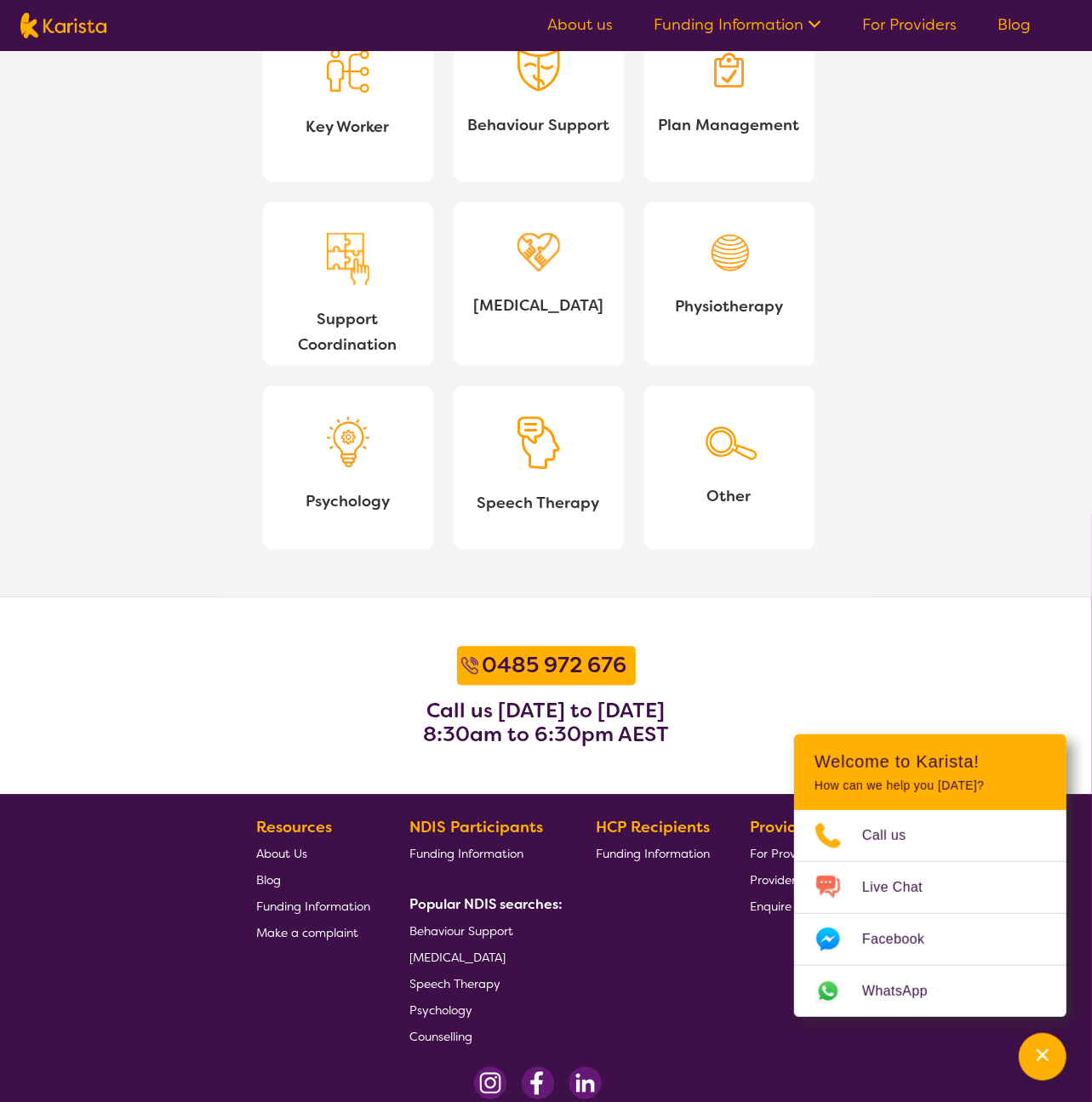
scroll to position [1645, 0]
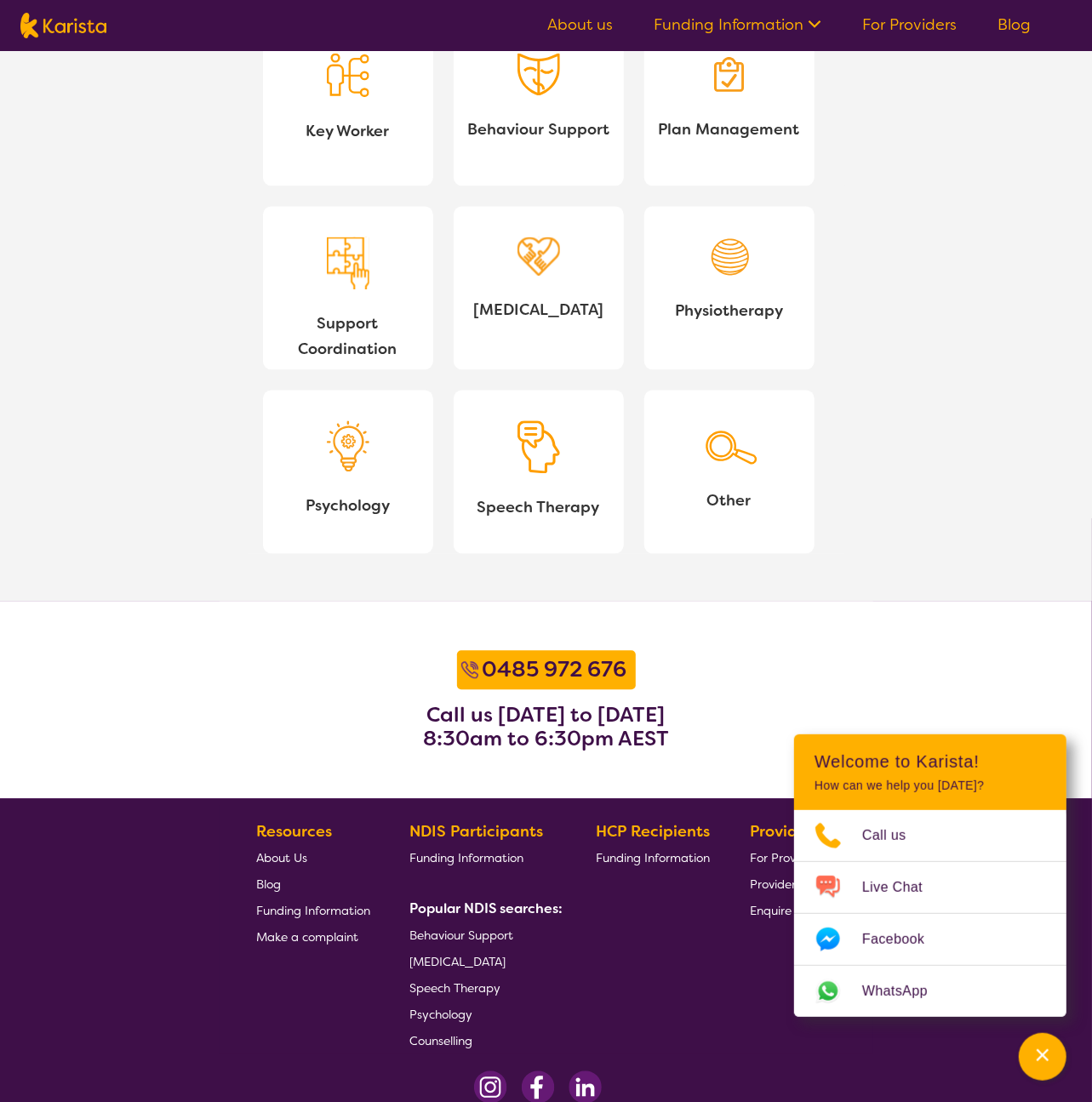
click at [703, 117] on span "Plan Management" at bounding box center [730, 129] width 143 height 25
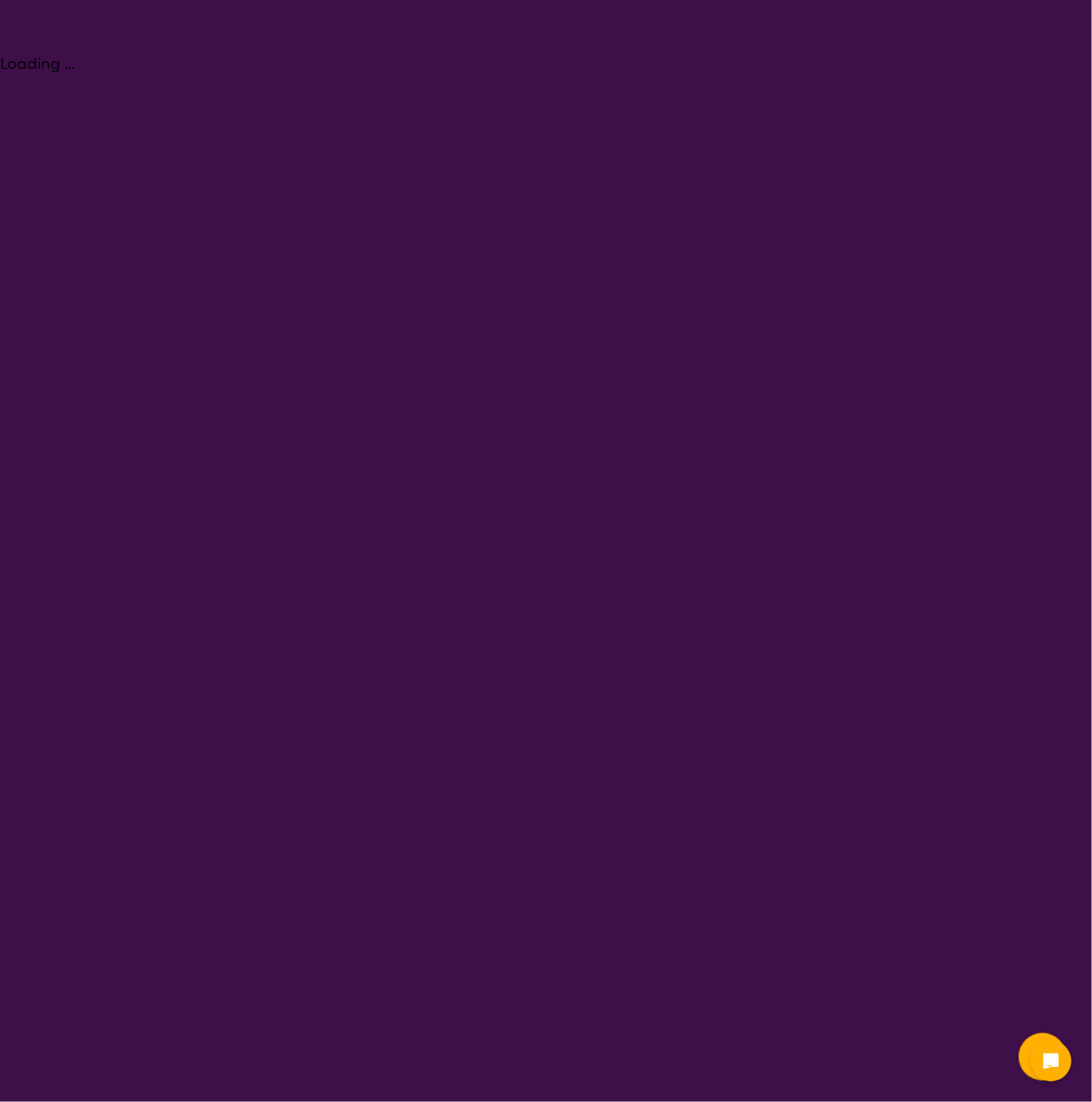
select select "NDIS Plan management"
select select "AG"
select select "NDIS"
select select "NDIS Plan management"
select select "AG"
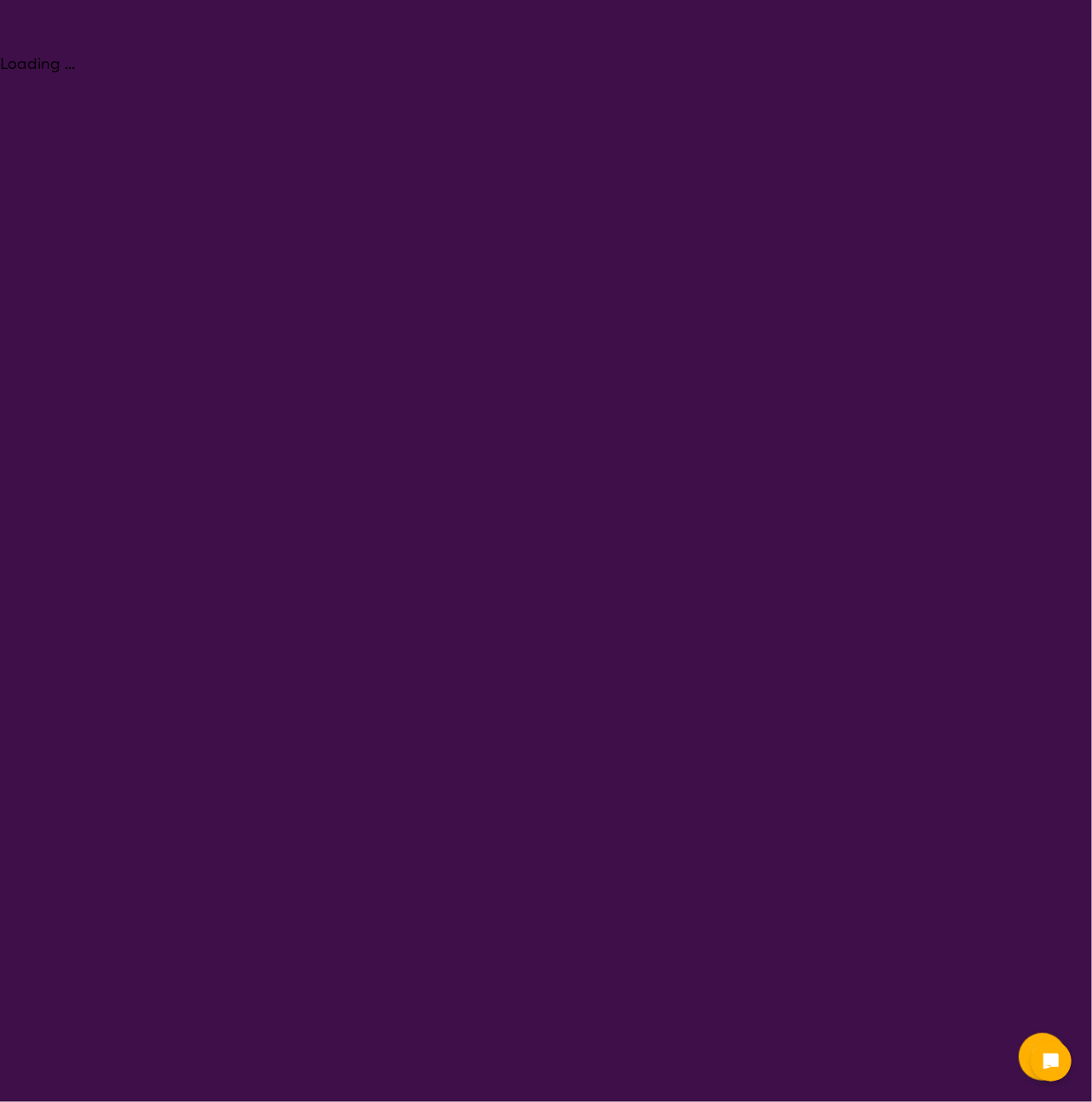
select select "NDIS"
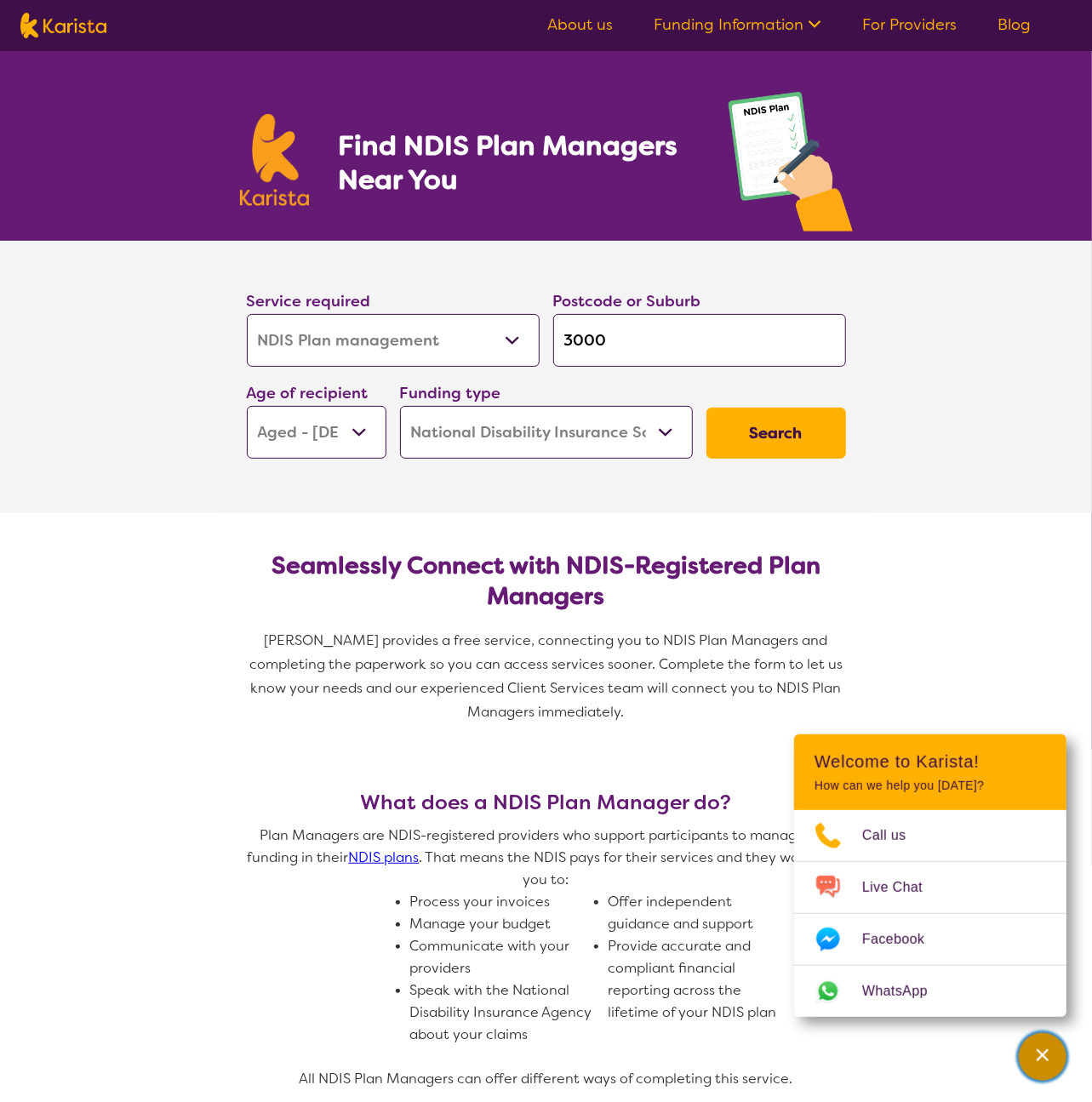
click at [1049, 1058] on icon "Channel Menu" at bounding box center [1042, 1055] width 17 height 17
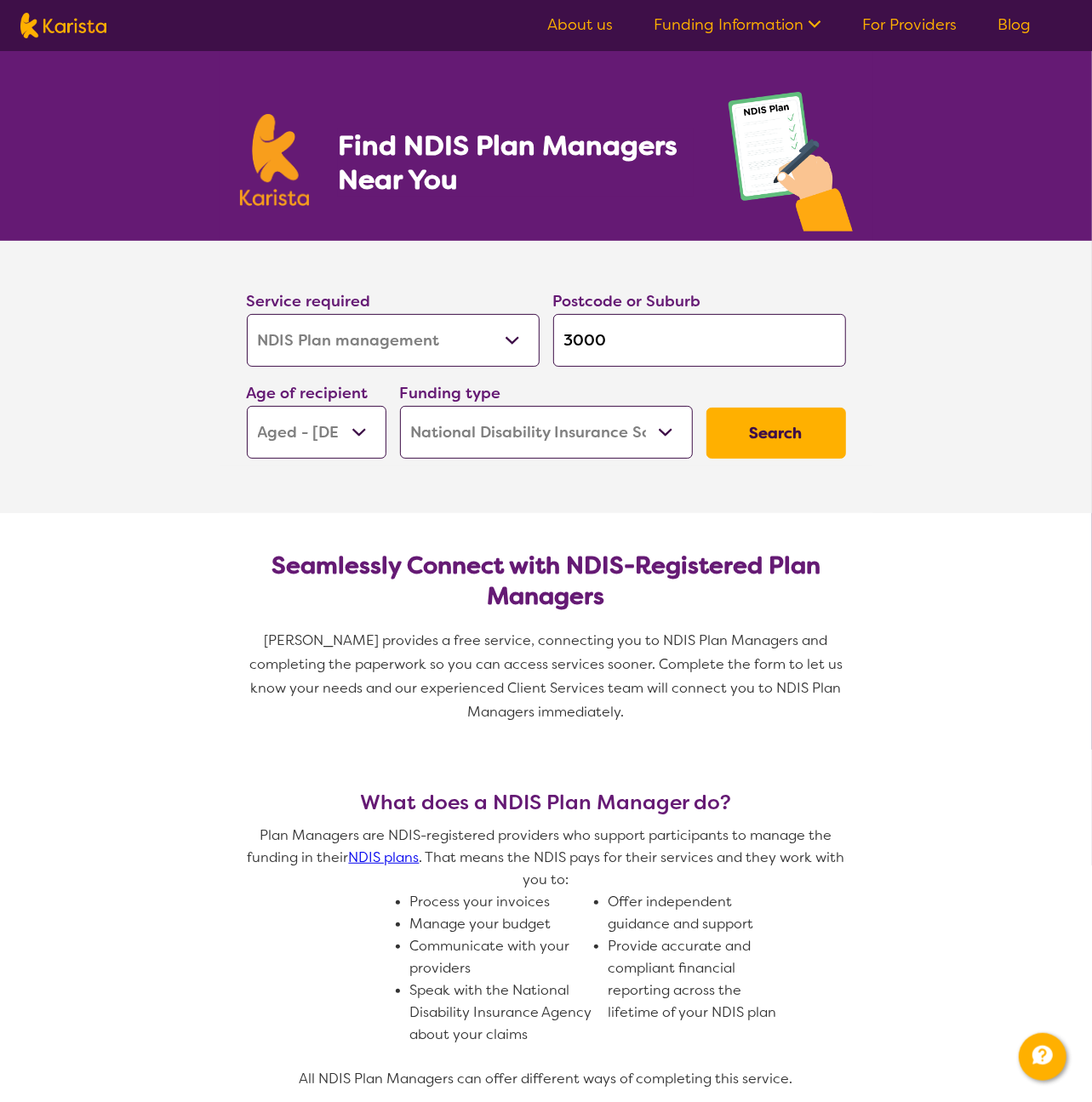
click at [382, 858] on link "NDIS plans" at bounding box center [384, 857] width 70 height 18
click at [380, 855] on link "NDIS plans" at bounding box center [384, 857] width 70 height 18
click at [53, 28] on img at bounding box center [64, 25] width 86 height 25
select select "NDIS Plan management"
select select "AG"
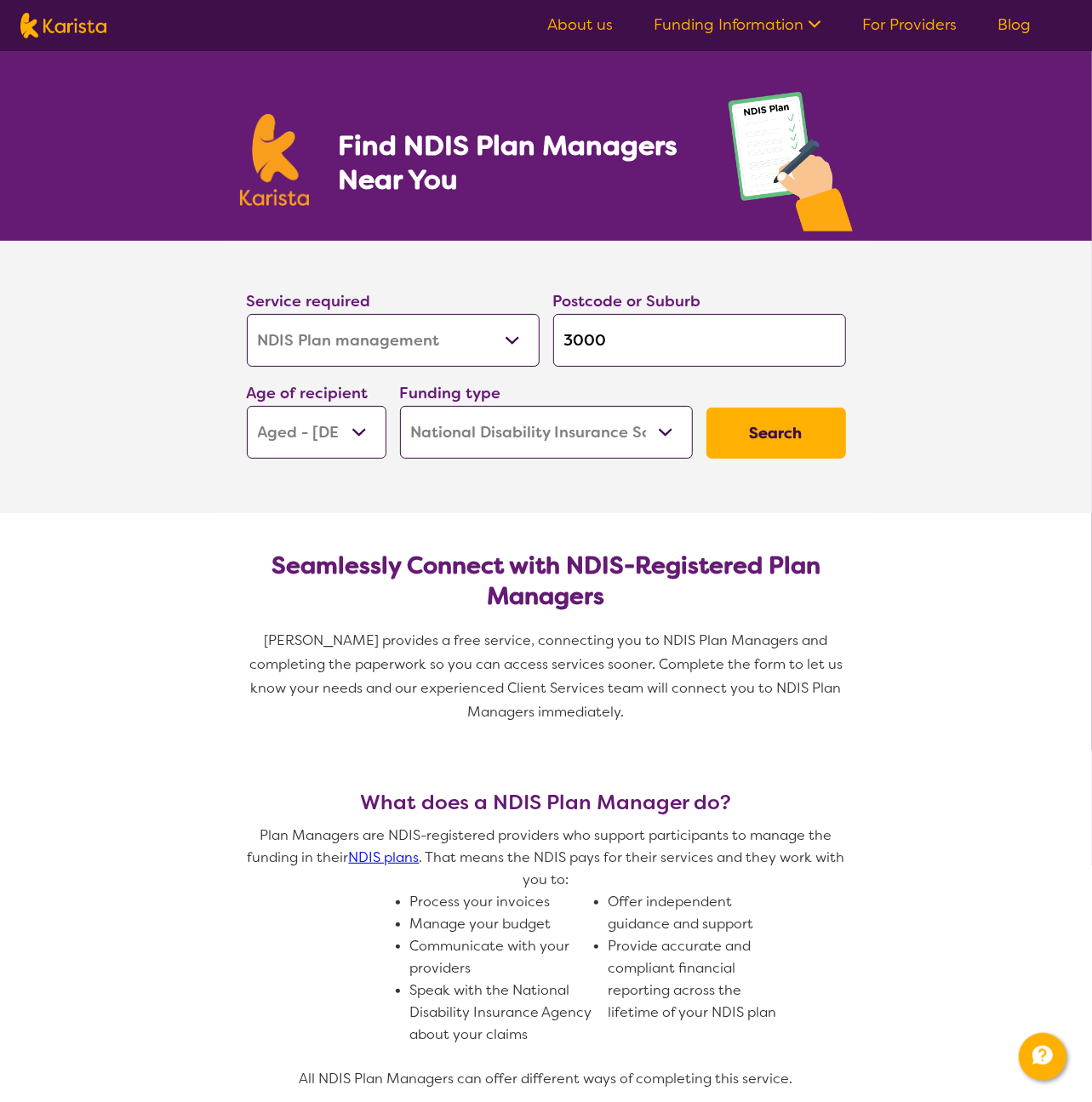
select select "NDIS"
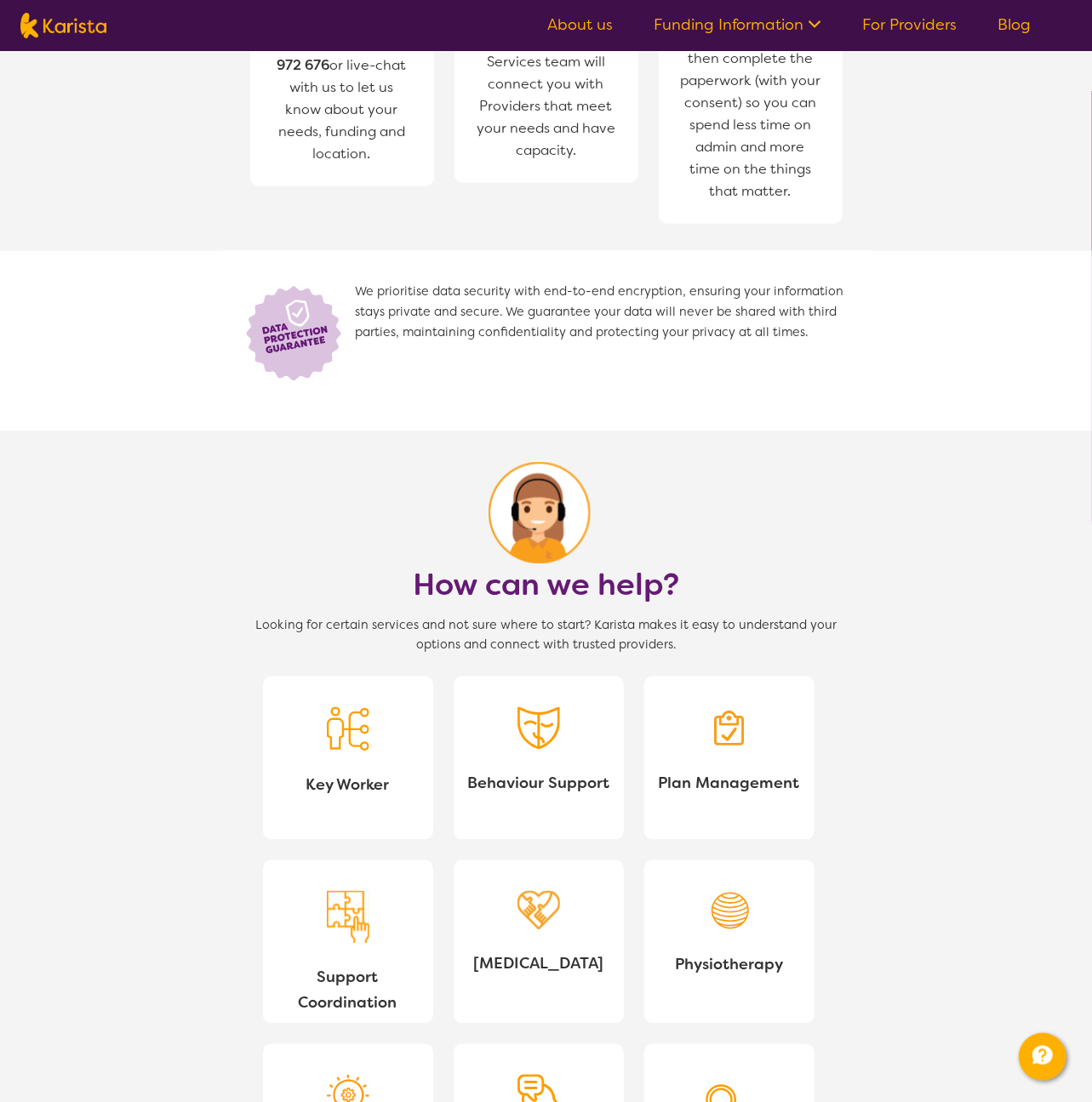
scroll to position [1466, 0]
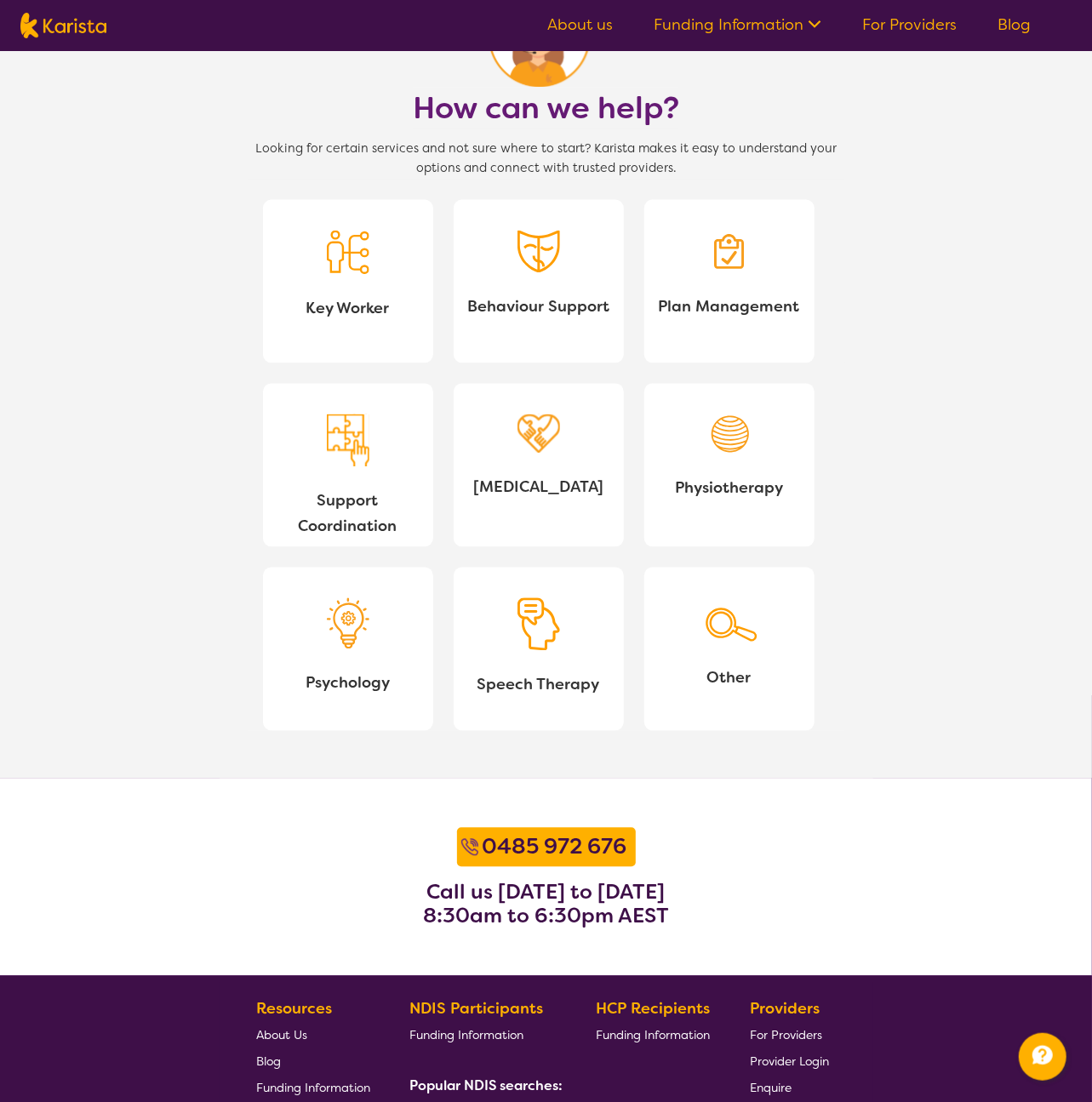
click at [331, 605] on img at bounding box center [347, 623] width 42 height 51
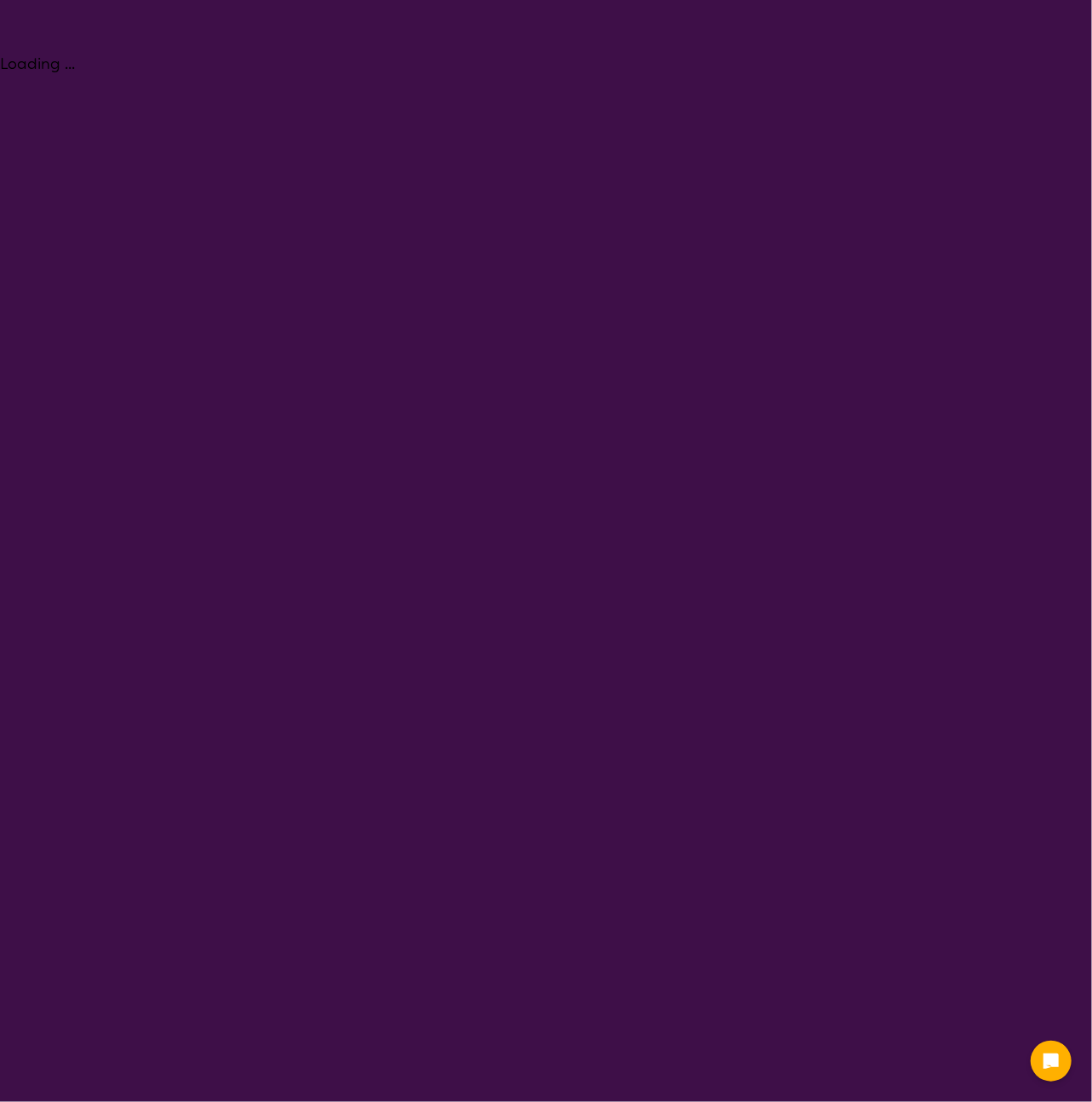
select select "Psychology"
select select "AG"
select select "NDIS"
select select "Psychology"
select select "AG"
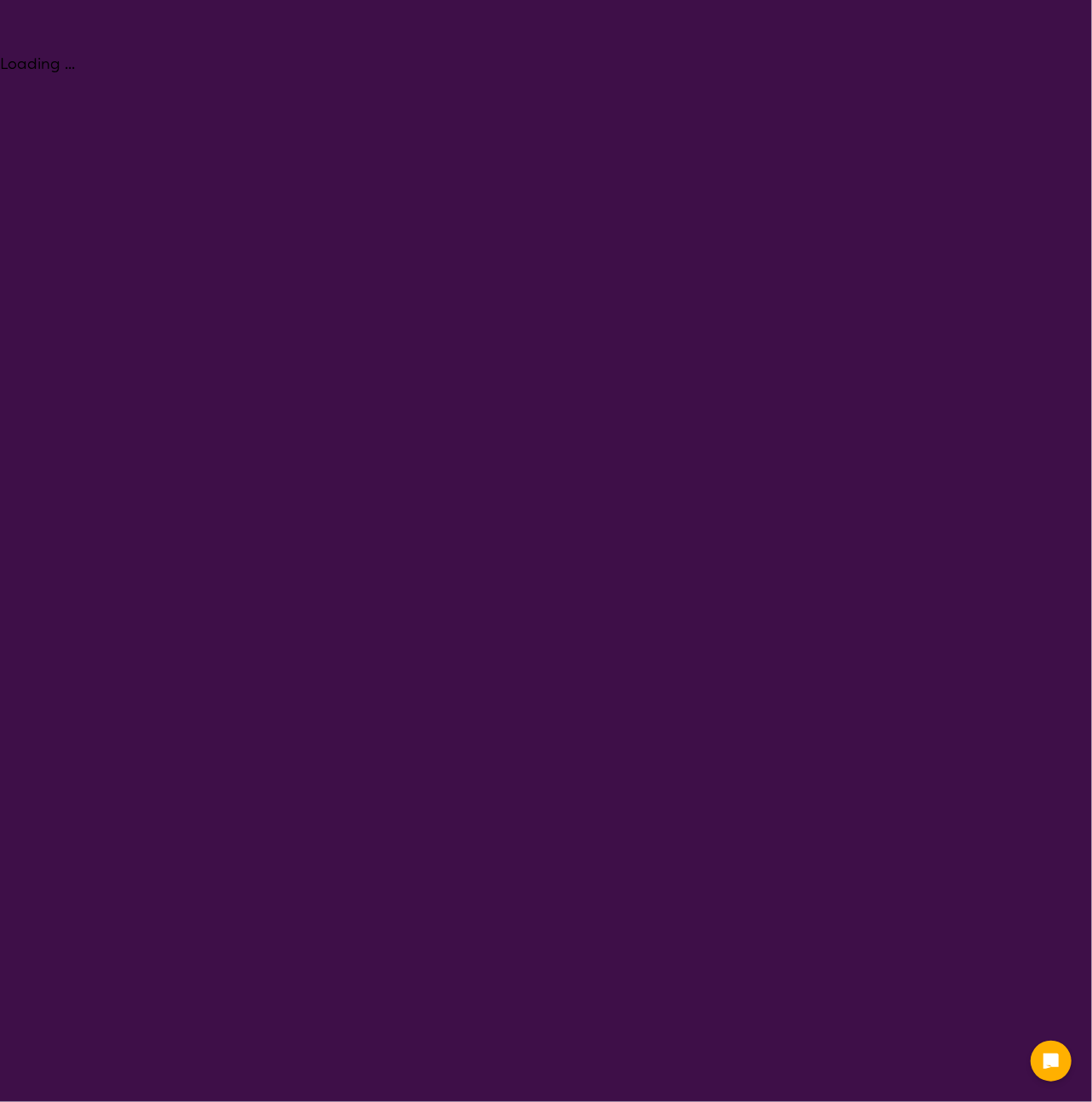
select select "NDIS"
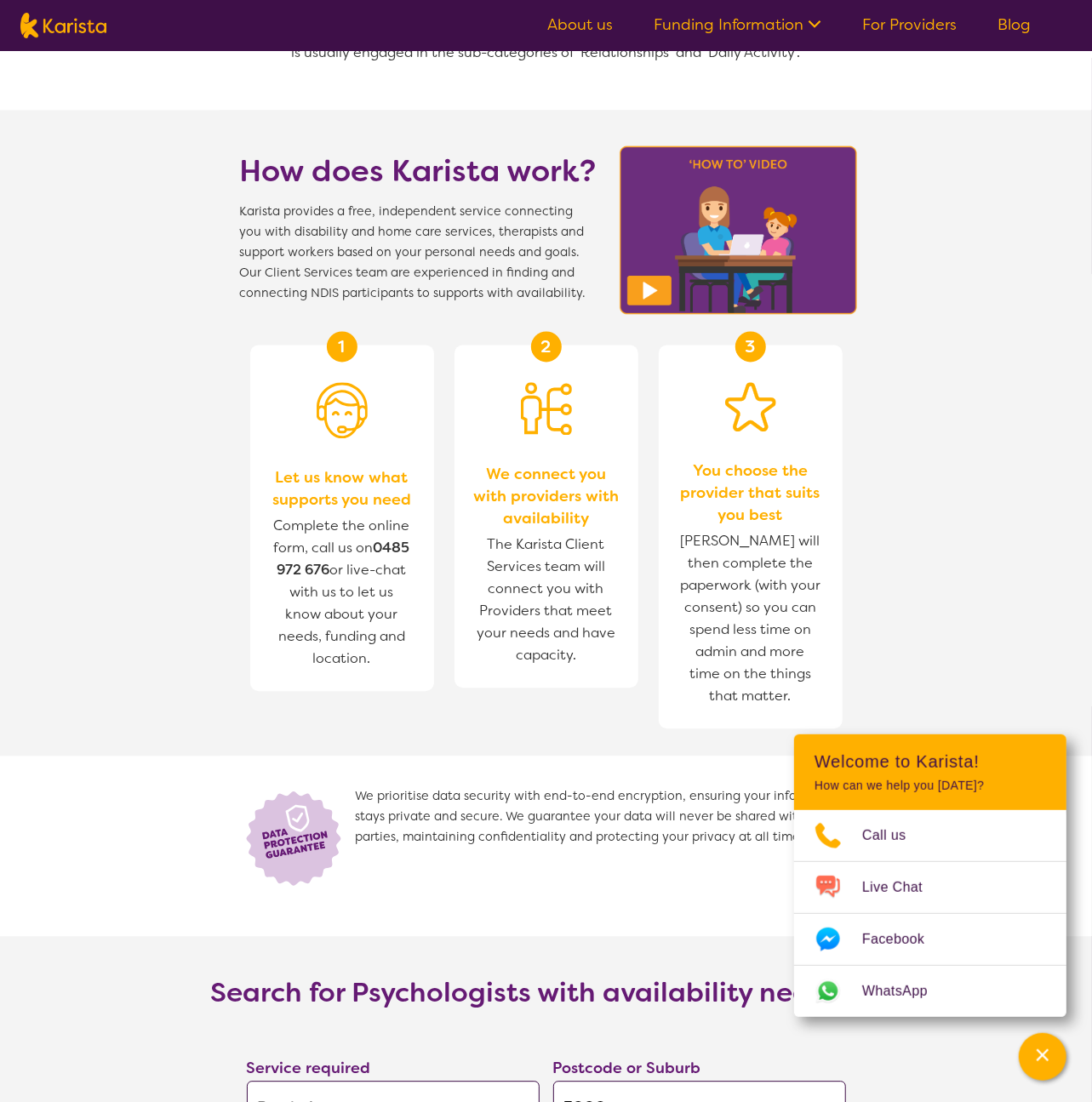
scroll to position [1135, 0]
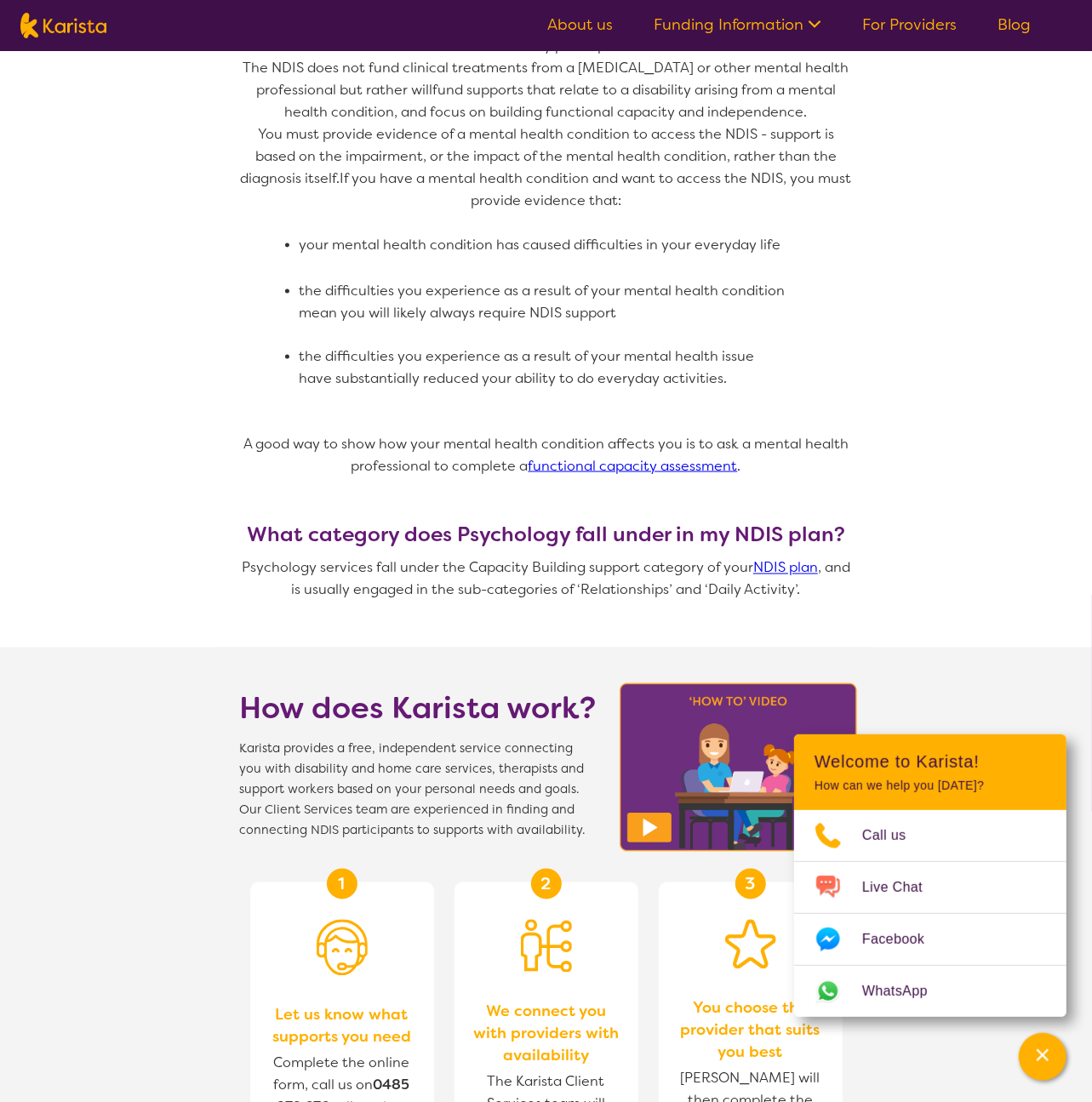
click at [953, 552] on section "How can Psychology help someone with a disability? Psychologists can be an impo…" at bounding box center [546, 130] width 1092 height 1033
drag, startPoint x: 1046, startPoint y: 1048, endPoint x: 1028, endPoint y: 1041, distance: 19.3
click at [1045, 1048] on icon "Channel Menu" at bounding box center [1042, 1055] width 17 height 17
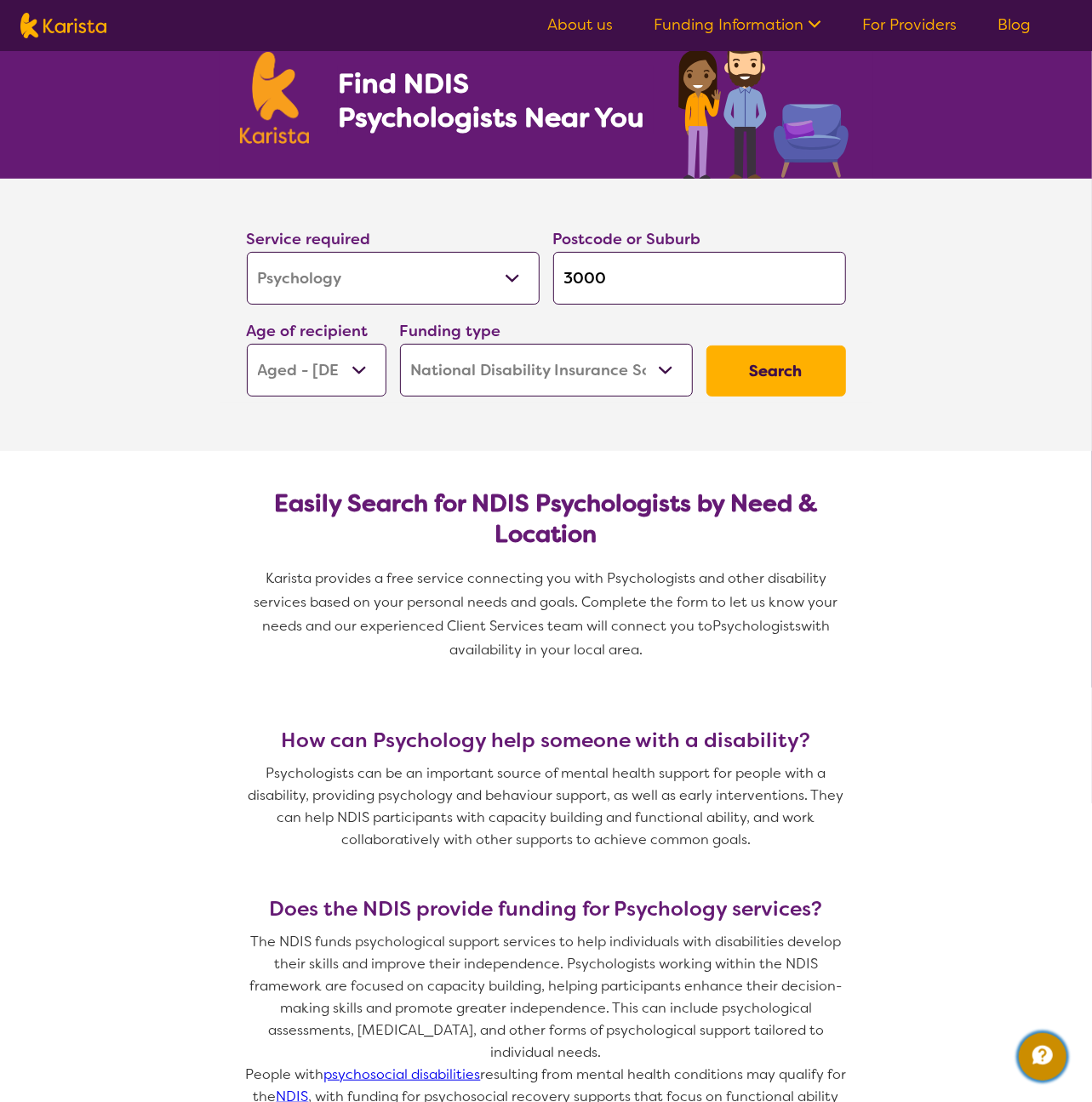
scroll to position [0, 0]
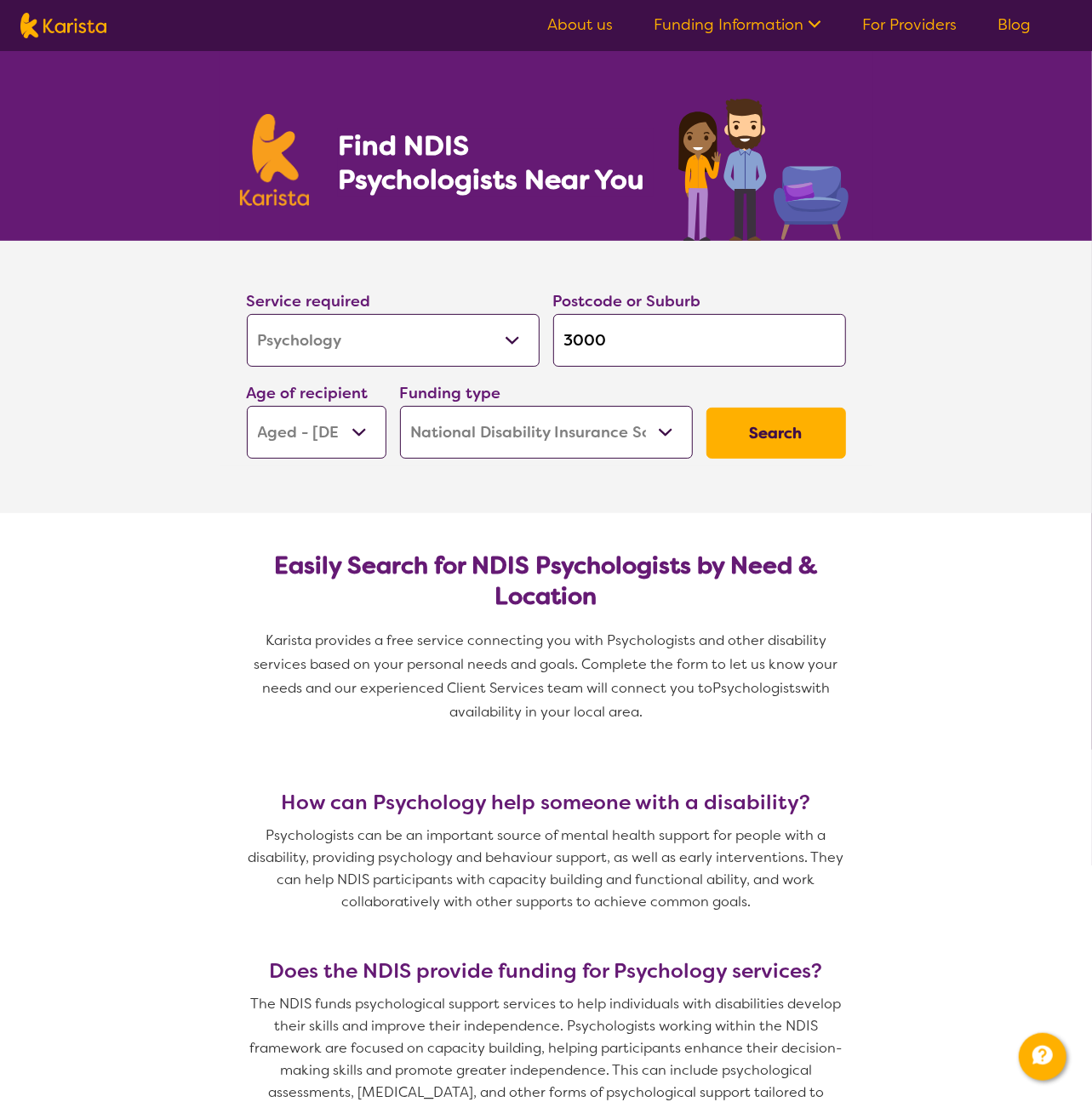
click at [77, 23] on img at bounding box center [64, 25] width 86 height 25
select select "Psychology"
select select "AG"
select select "NDIS"
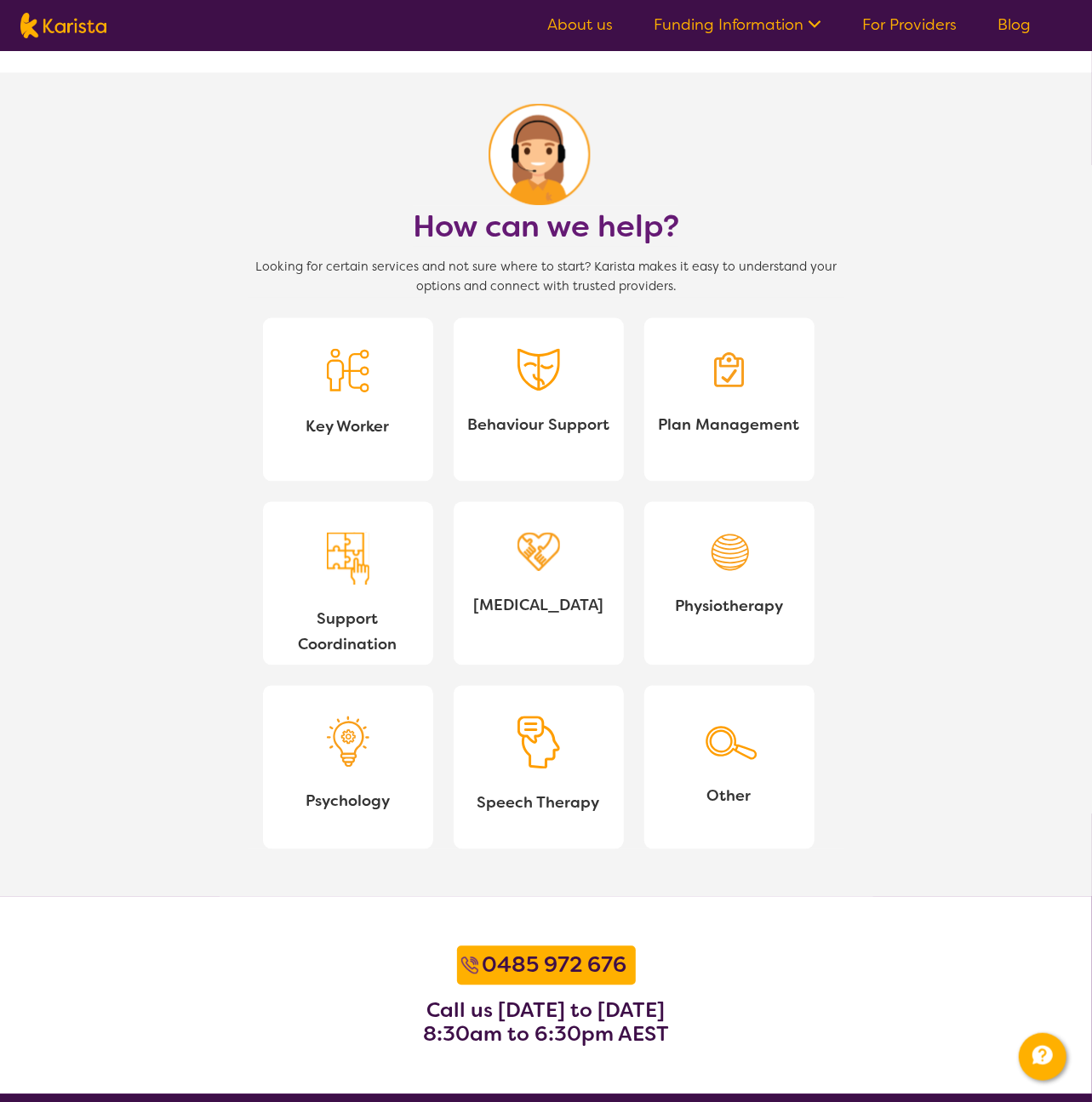
scroll to position [1578, 0]
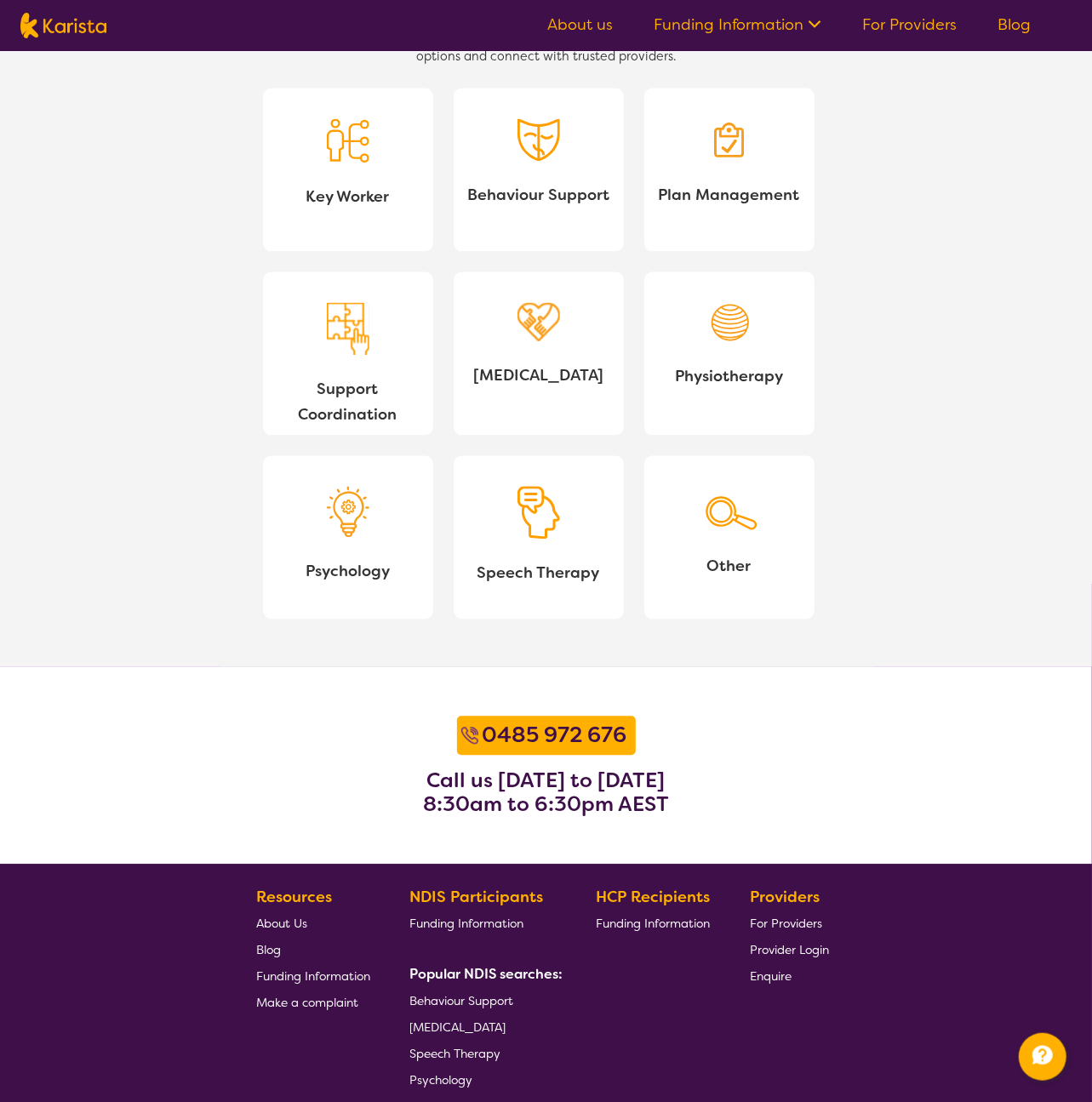
click at [362, 526] on img at bounding box center [347, 512] width 42 height 51
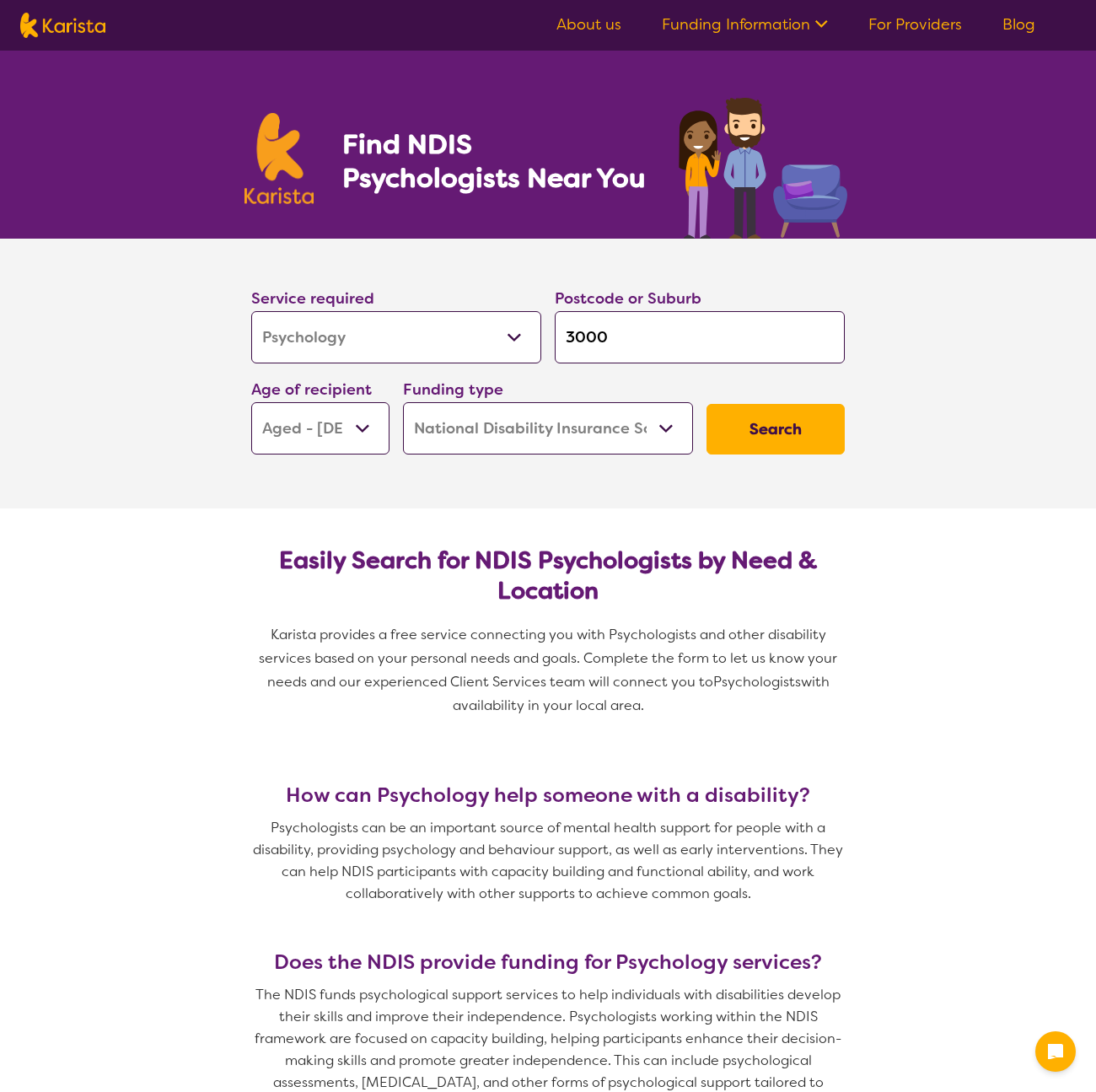
select select "Psychology"
select select "AG"
select select "NDIS"
select select "Psychology"
select select "AG"
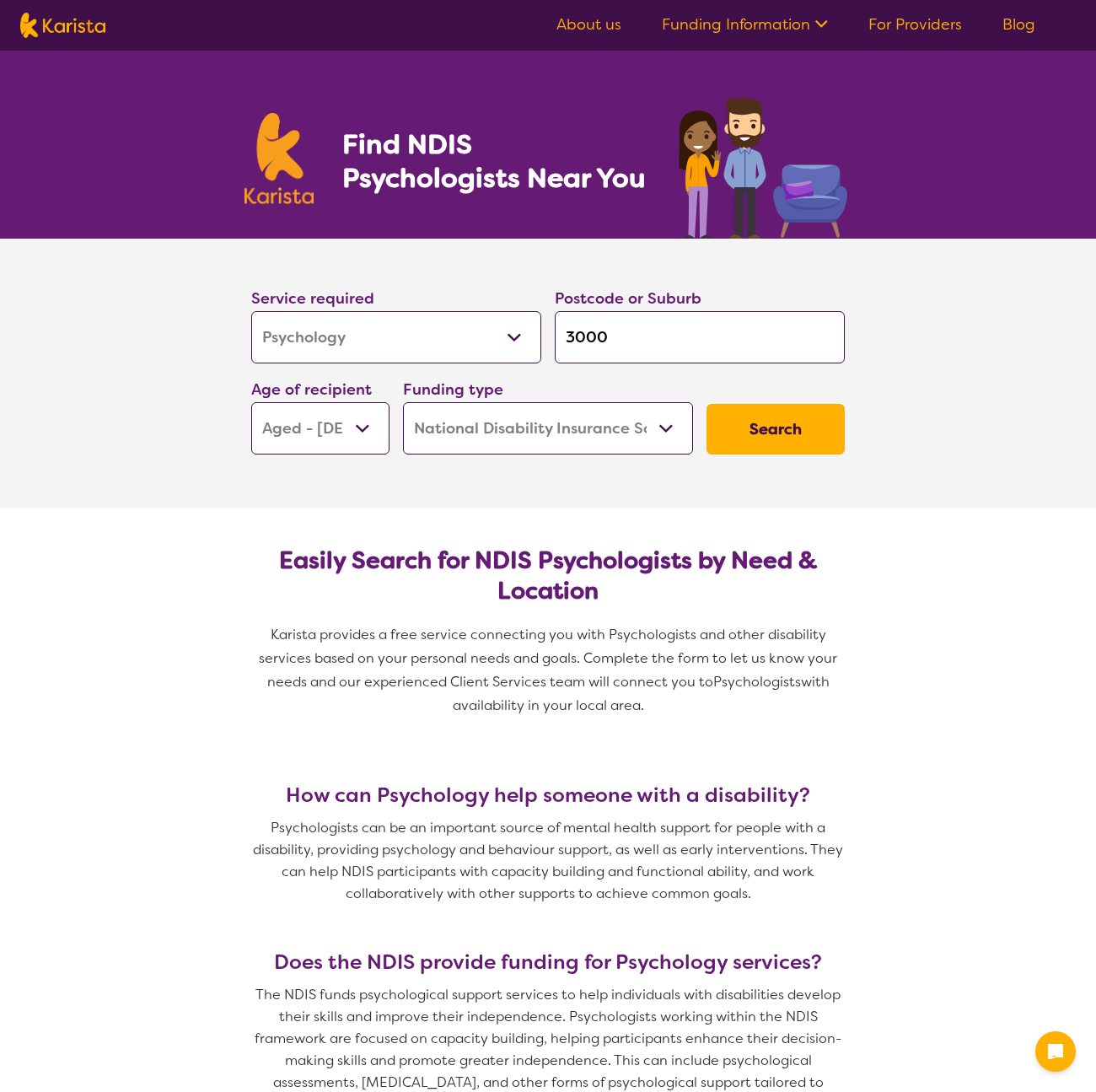
select select "NDIS"
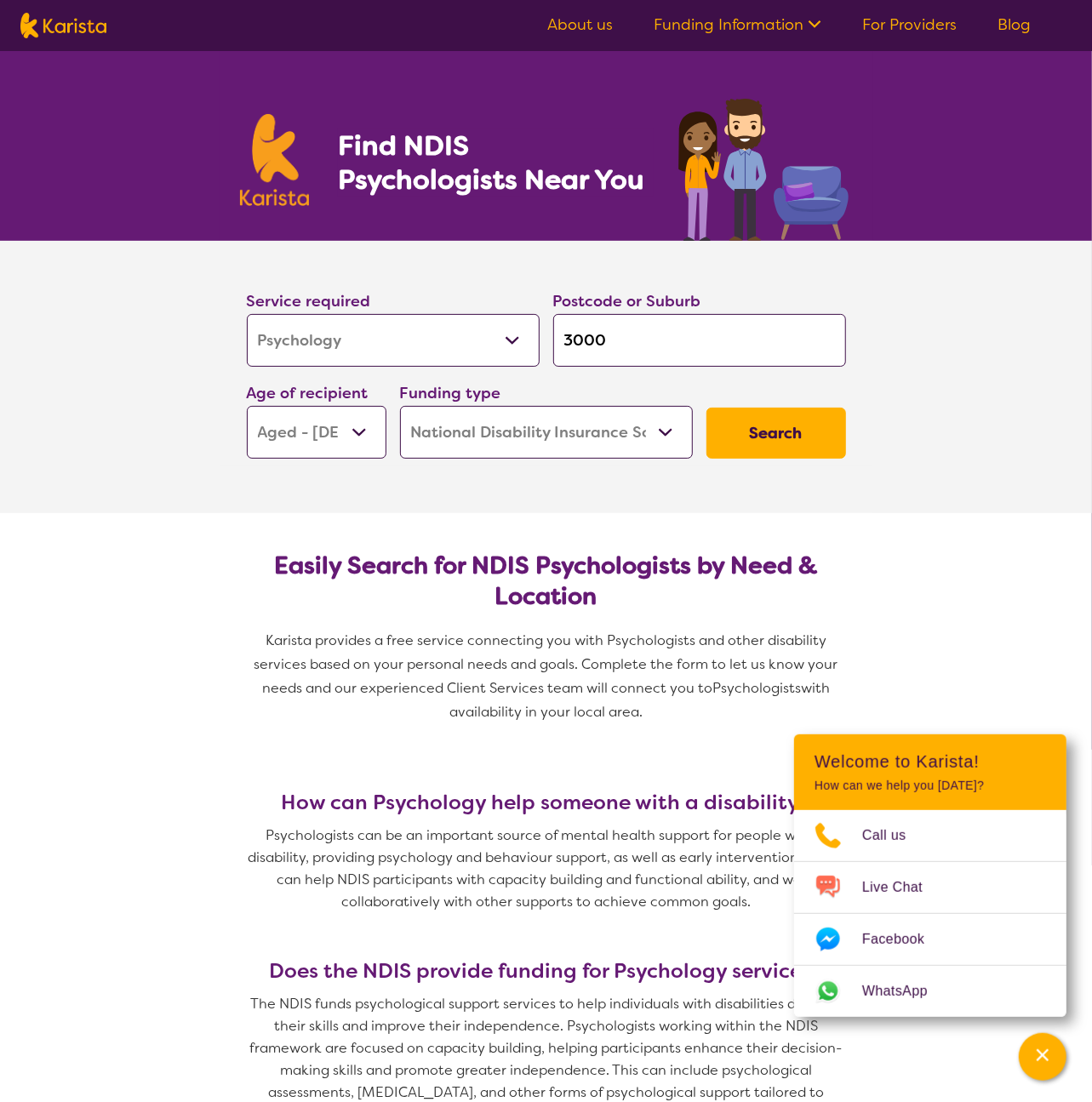
scroll to position [27, 0]
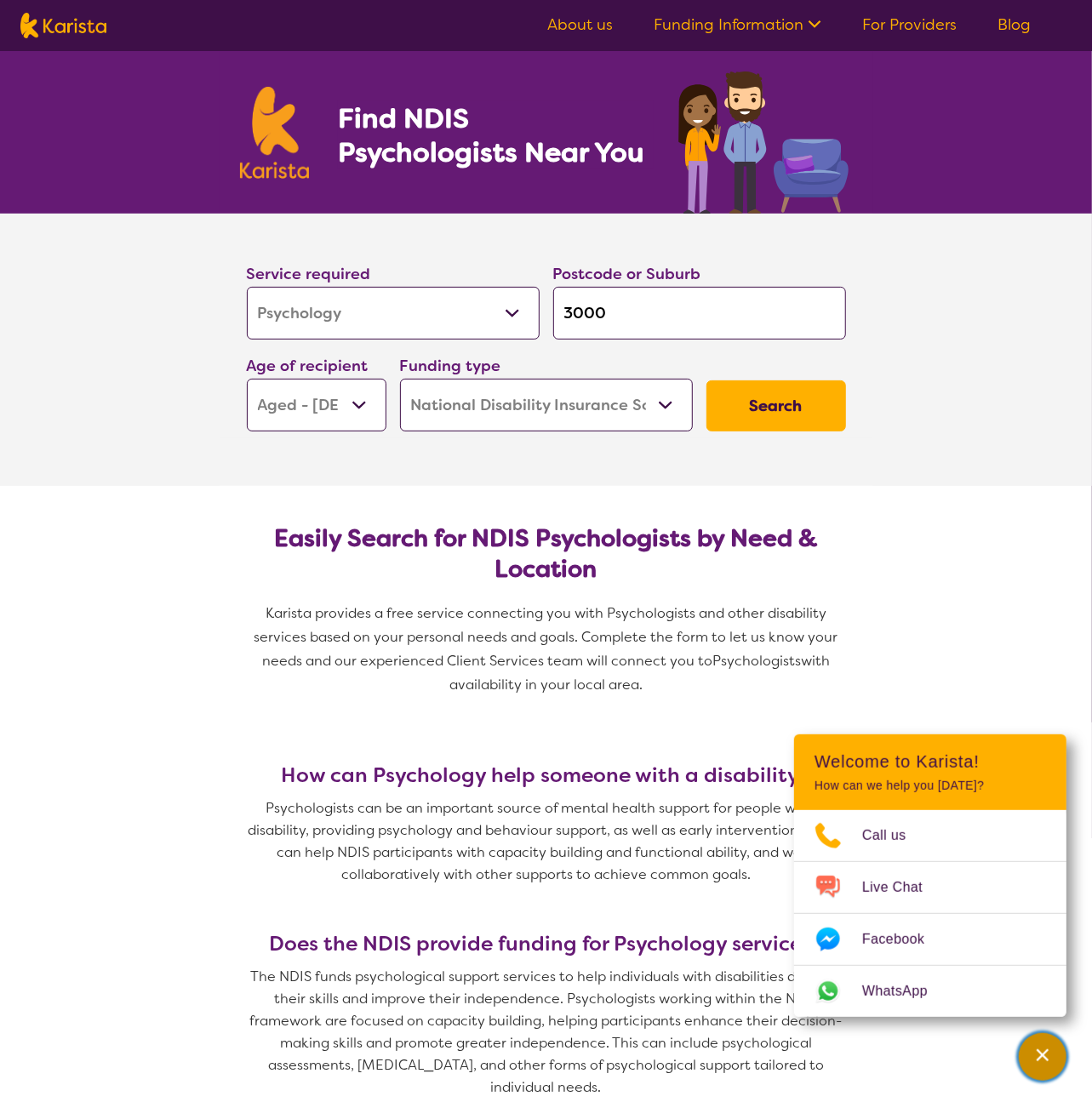
click at [1057, 1064] on div "Channel Menu" at bounding box center [1042, 1057] width 34 height 38
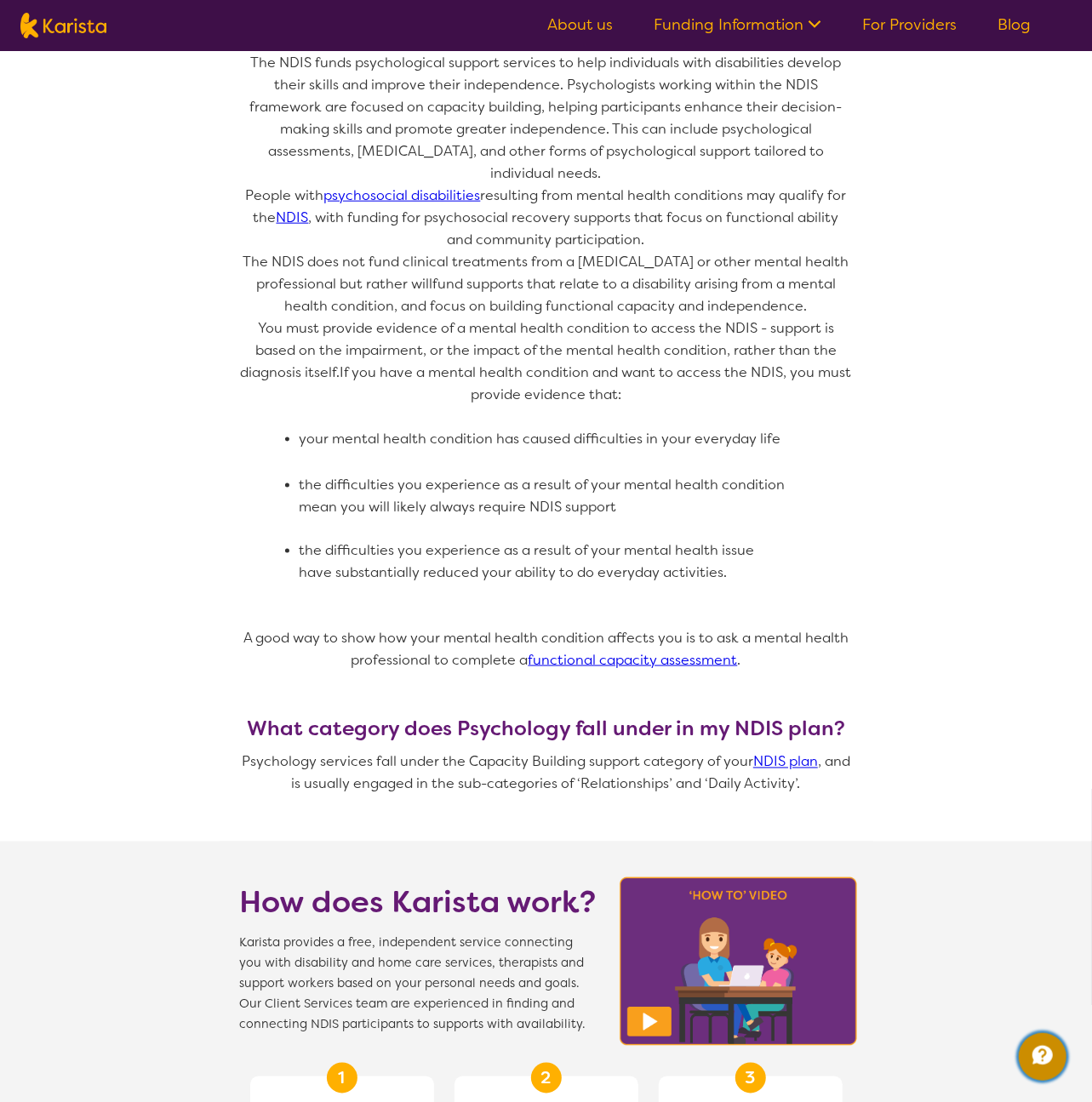
scroll to position [1022, 0]
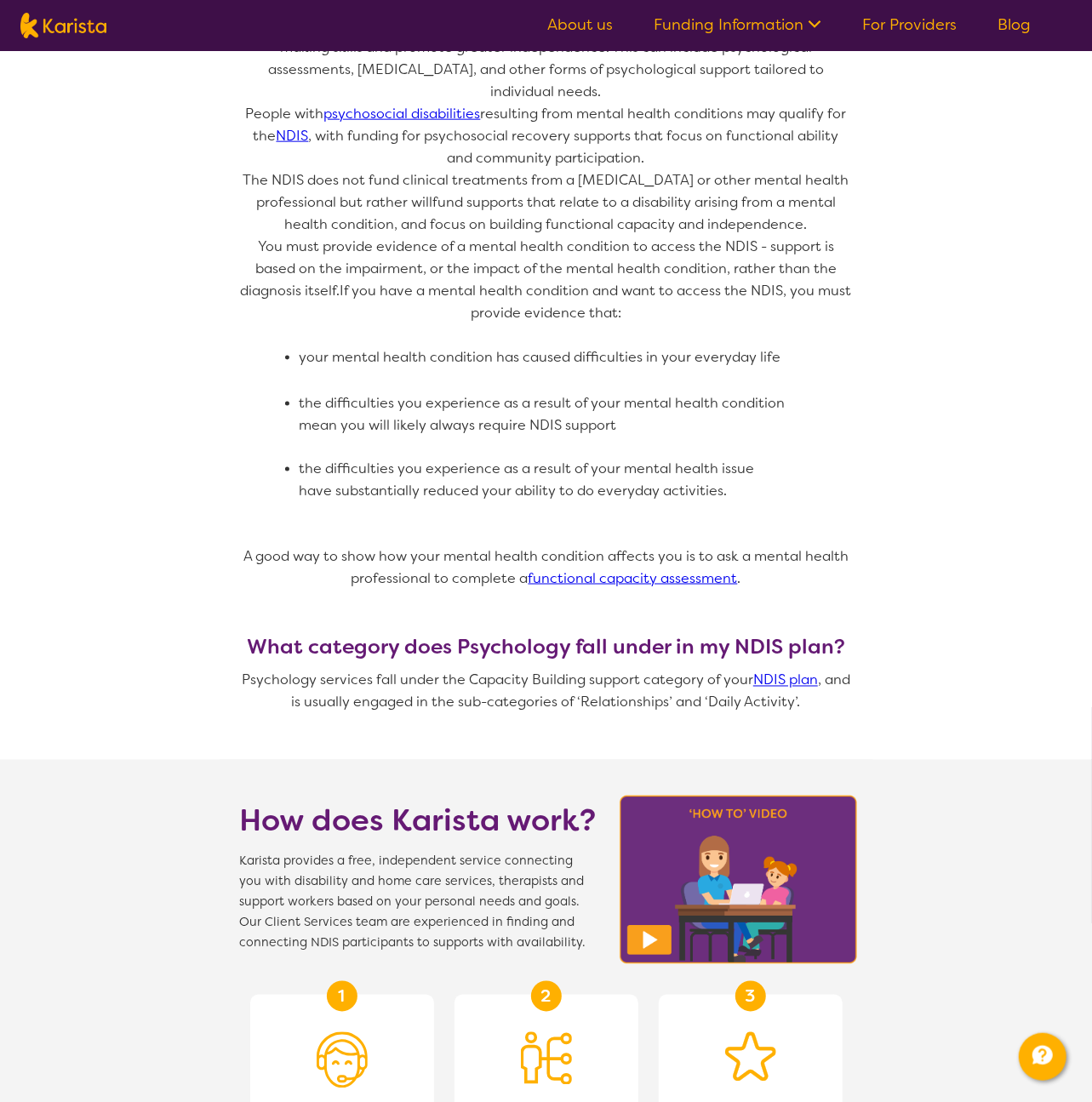
click at [585, 31] on link "About us" at bounding box center [580, 24] width 66 height 21
click at [610, 569] on link "functional capacity assessment" at bounding box center [633, 577] width 209 height 18
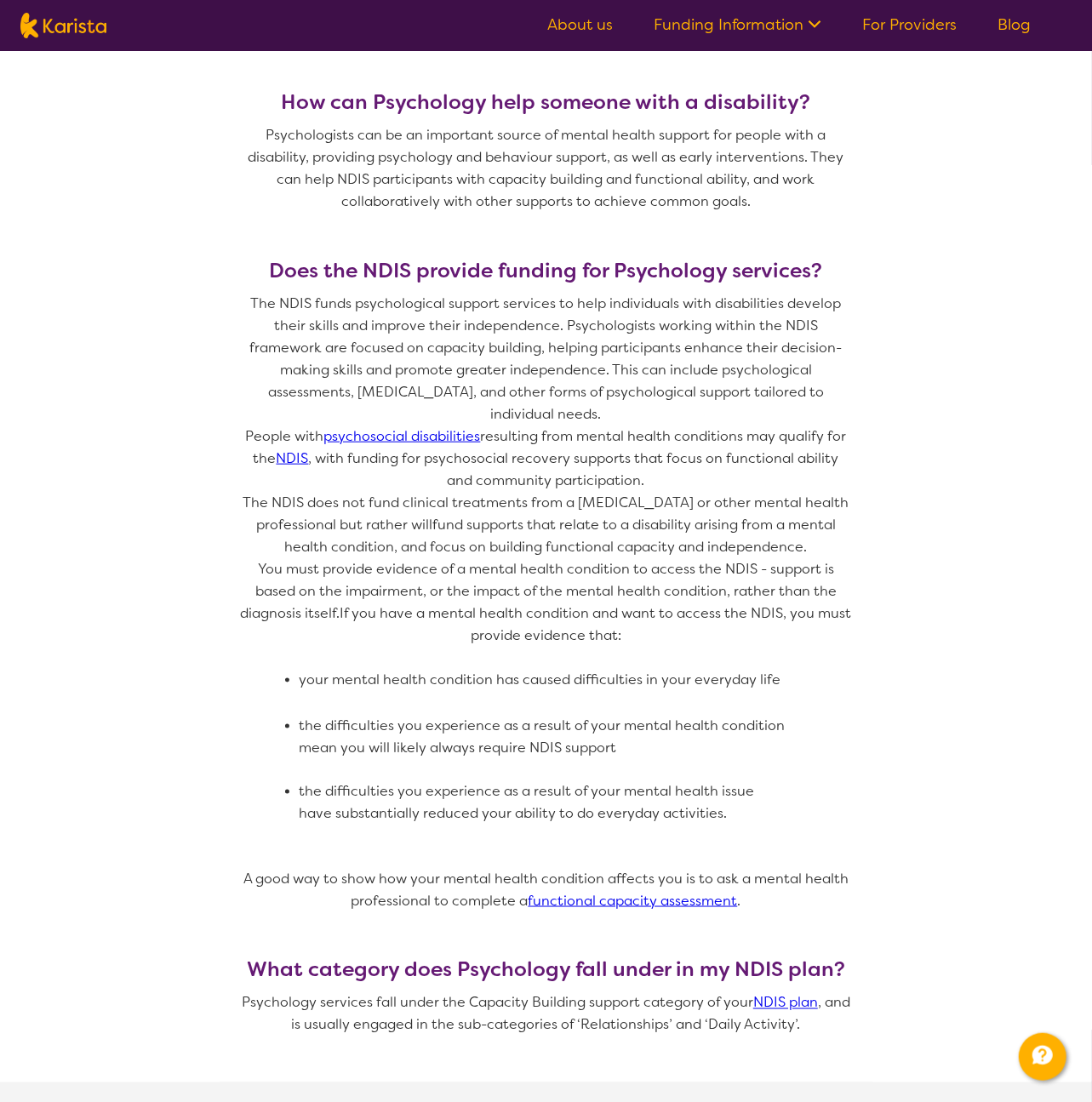
scroll to position [470, 0]
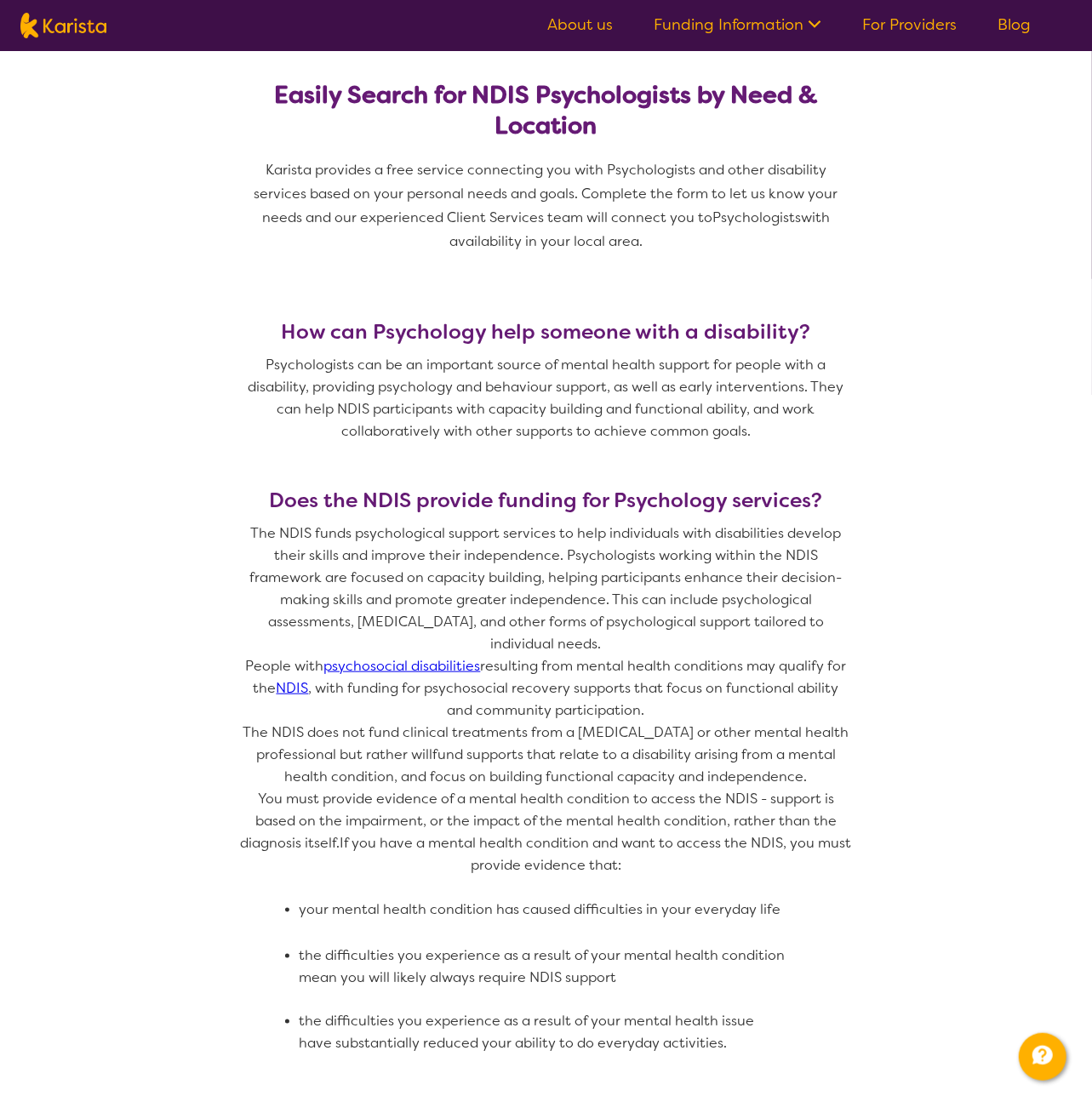
click at [422, 657] on link "psychosocial disabilities" at bounding box center [402, 666] width 157 height 18
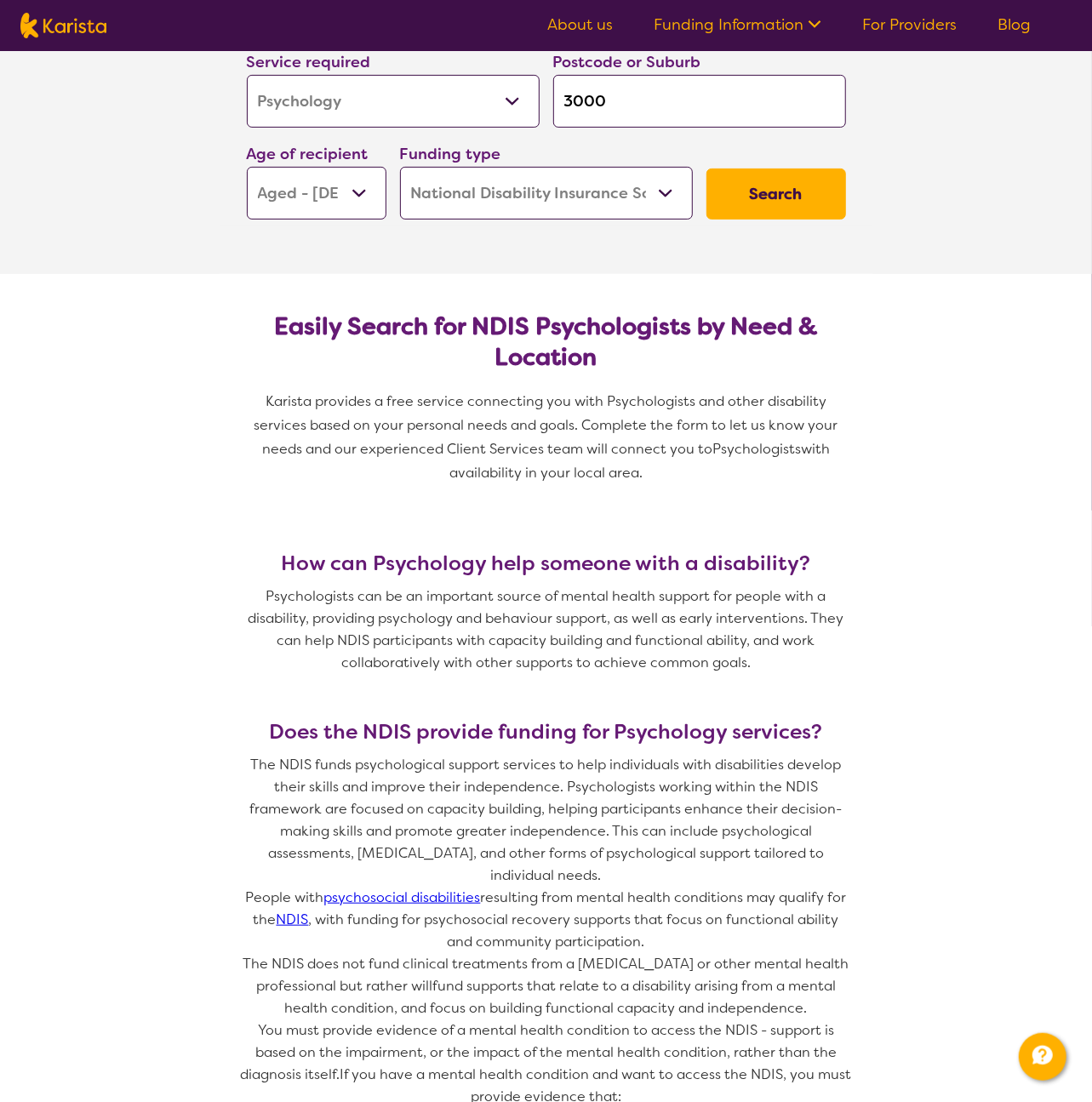
scroll to position [0, 0]
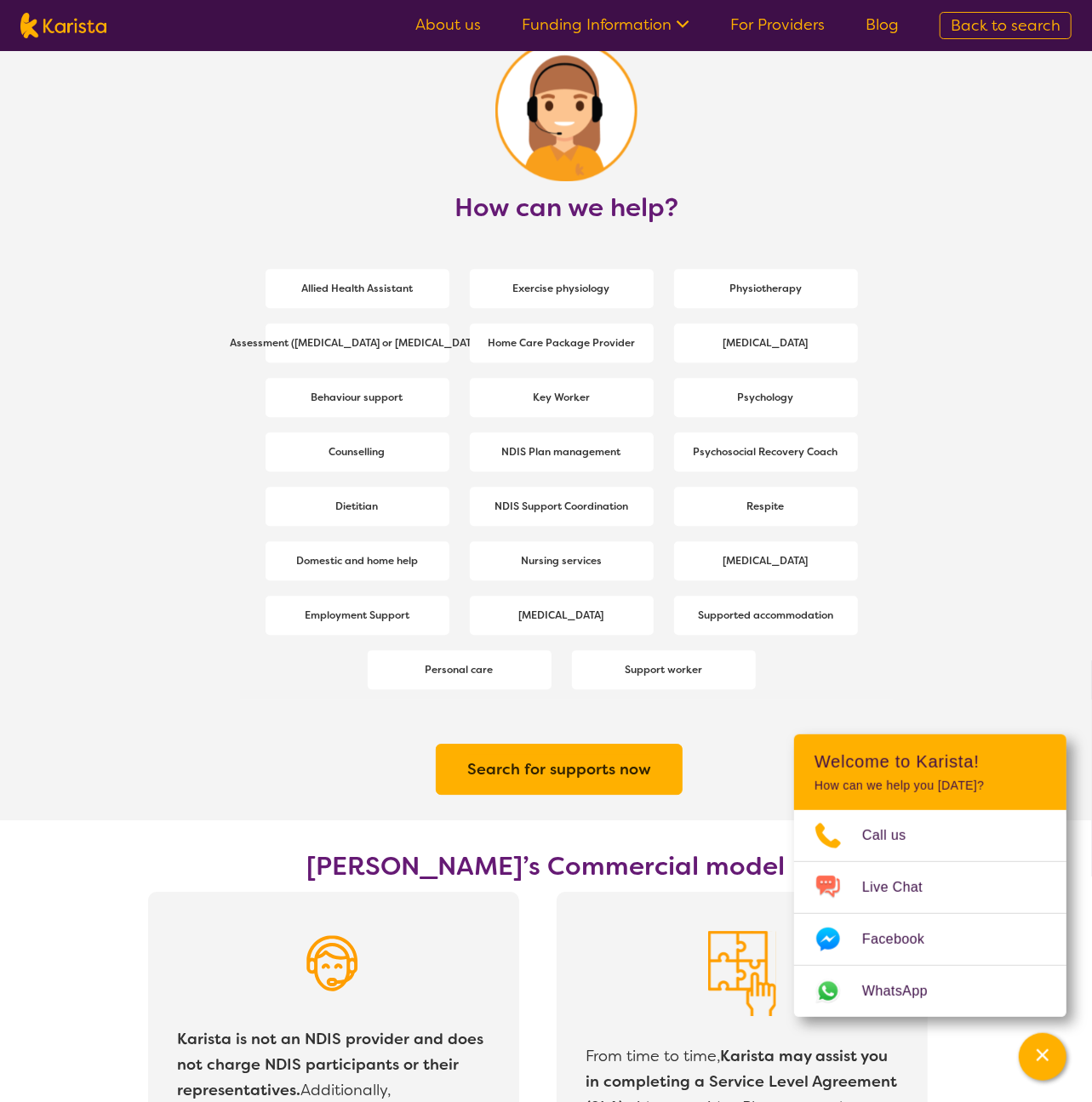
scroll to position [2160, 0]
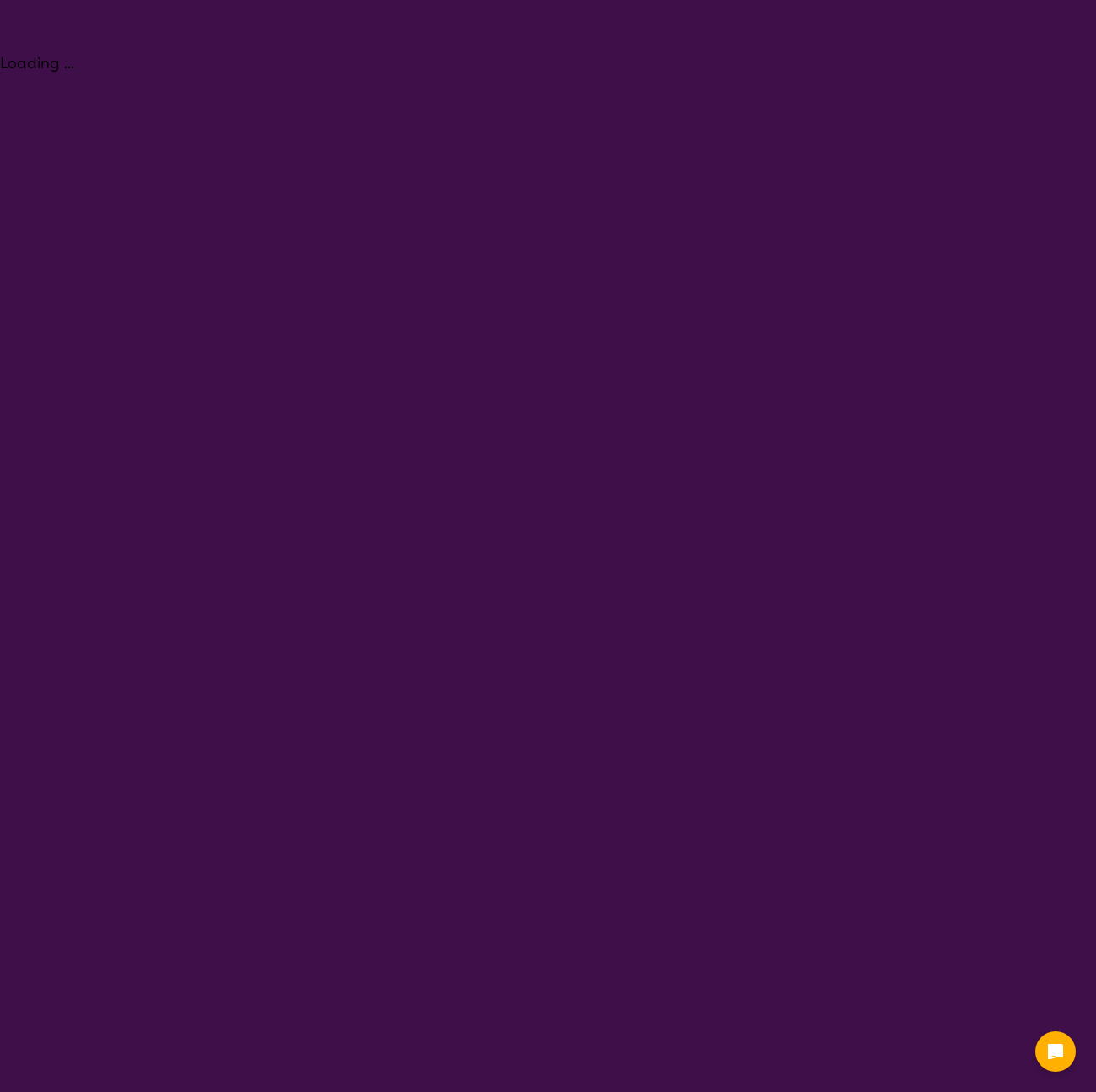
select select "Assessment ([MEDICAL_DATA] or [MEDICAL_DATA])"
select select "AG"
select select "NDIS"
select select "Assessment ([MEDICAL_DATA] or [MEDICAL_DATA])"
select select "AG"
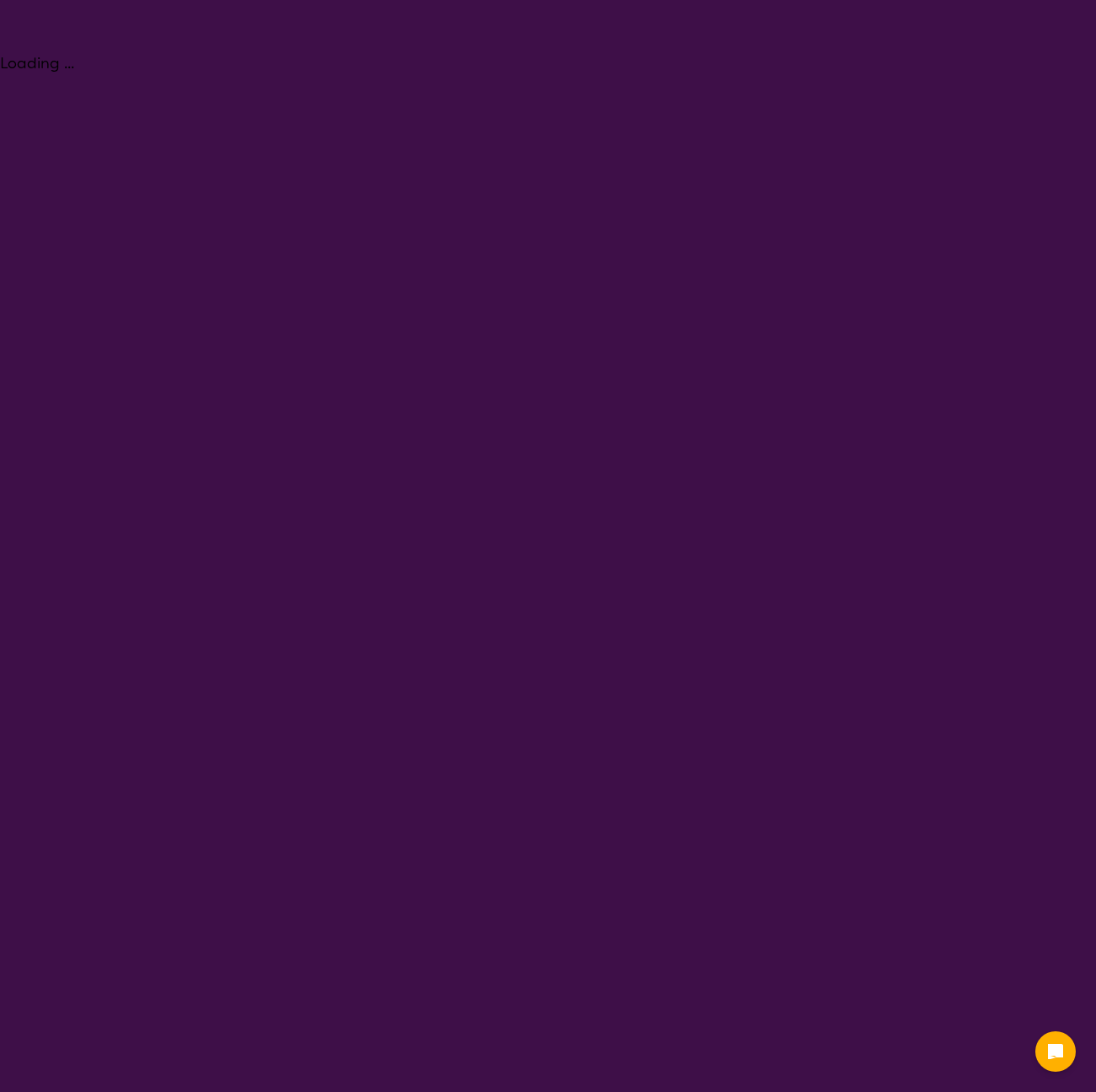
select select "NDIS"
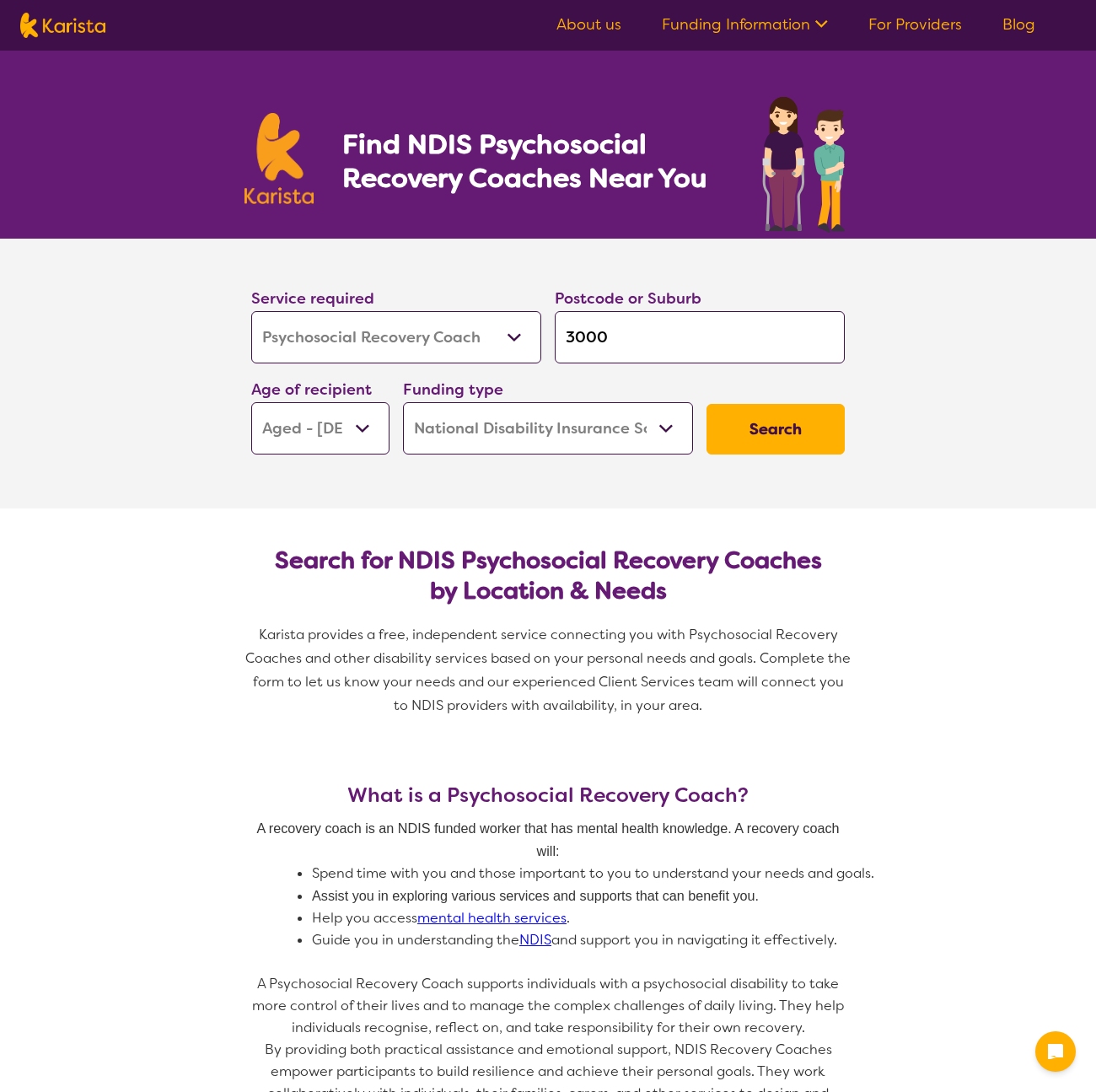
select select "Psychosocial Recovery Coach"
select select "AG"
select select "NDIS"
select select "Psychosocial Recovery Coach"
select select "AG"
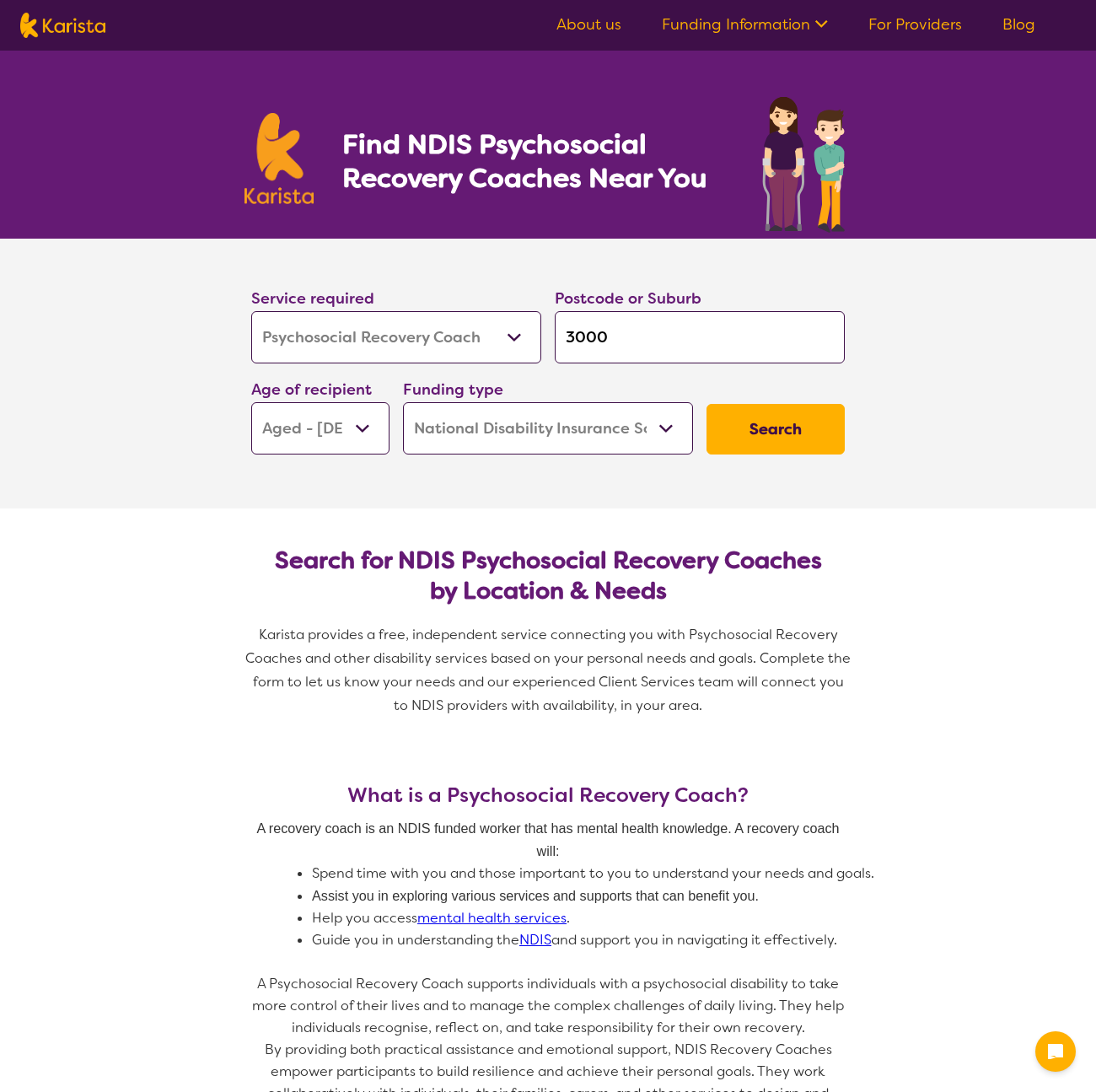
select select "NDIS"
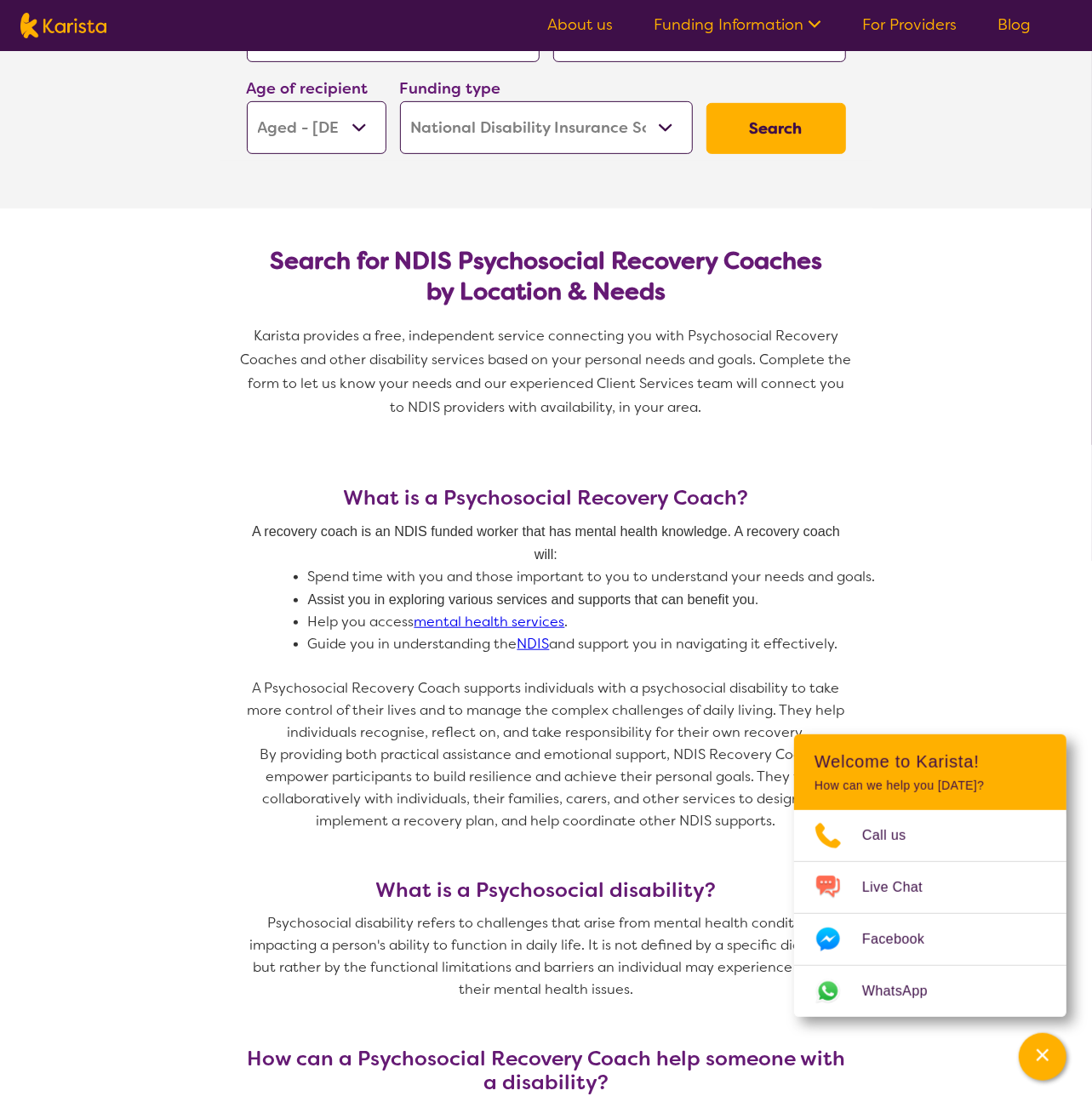
scroll to position [363, 0]
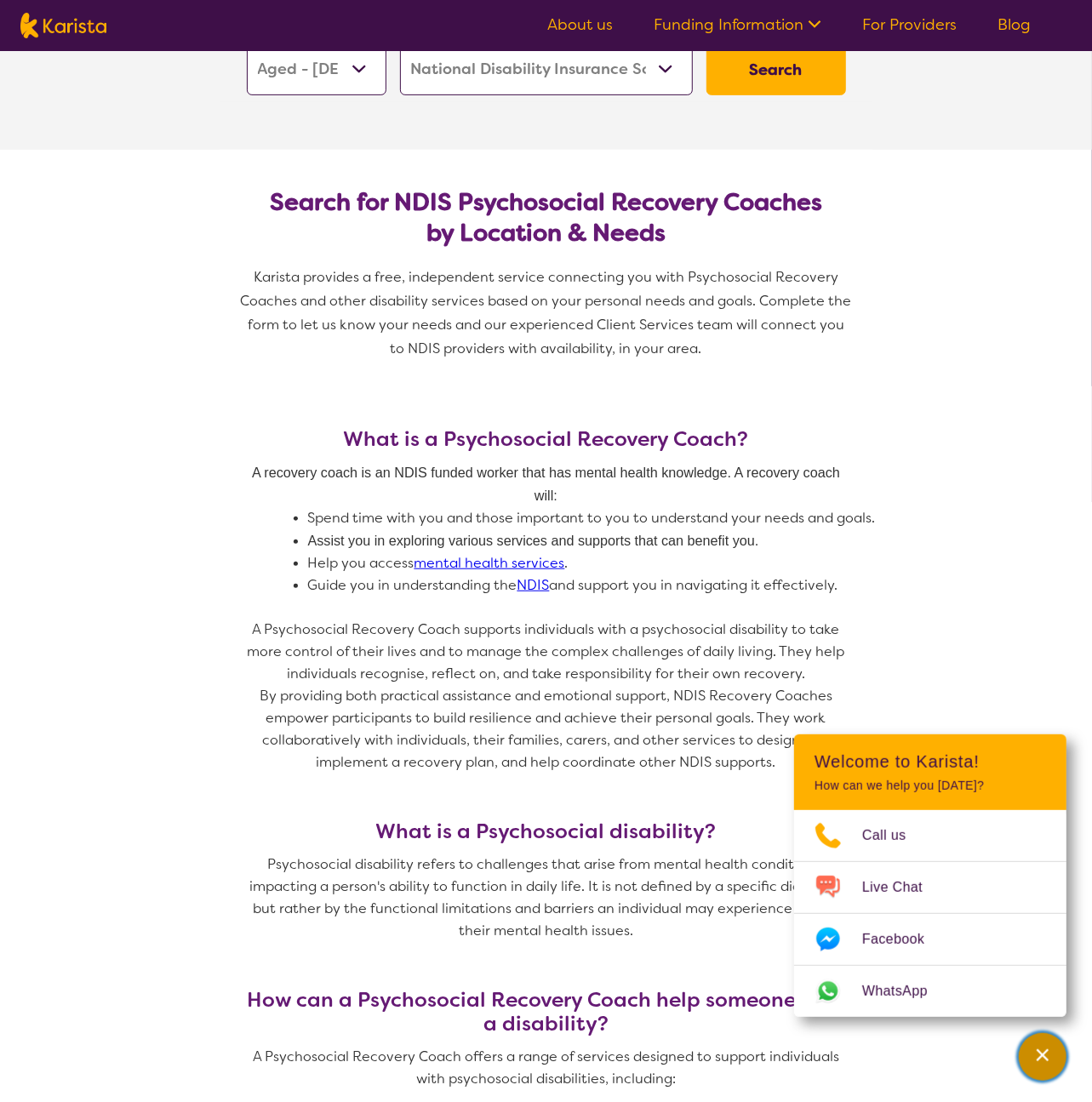
click at [1032, 1066] on div "Channel Menu" at bounding box center [1042, 1057] width 34 height 38
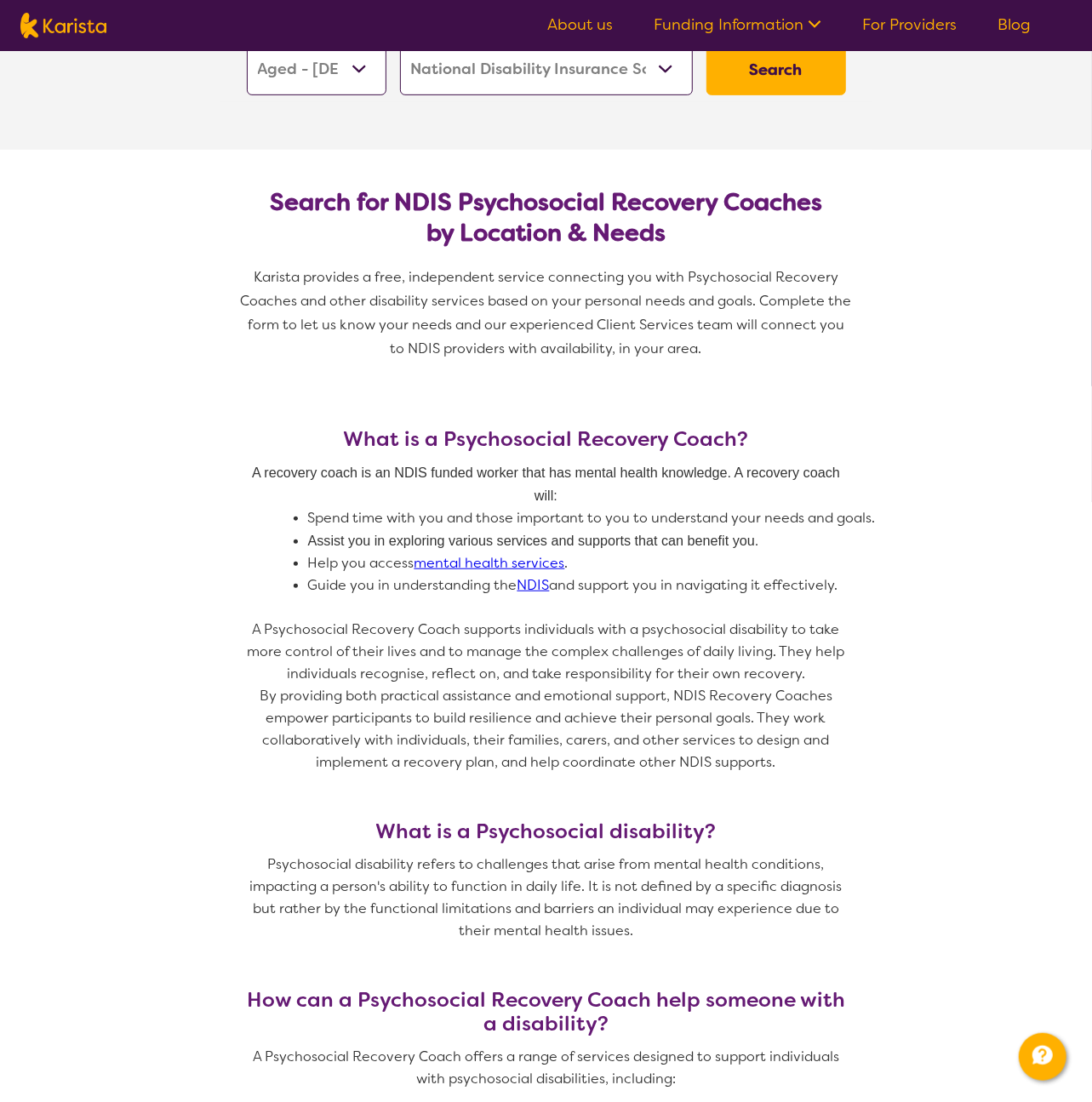
click at [531, 559] on link "mental health services" at bounding box center [489, 562] width 150 height 18
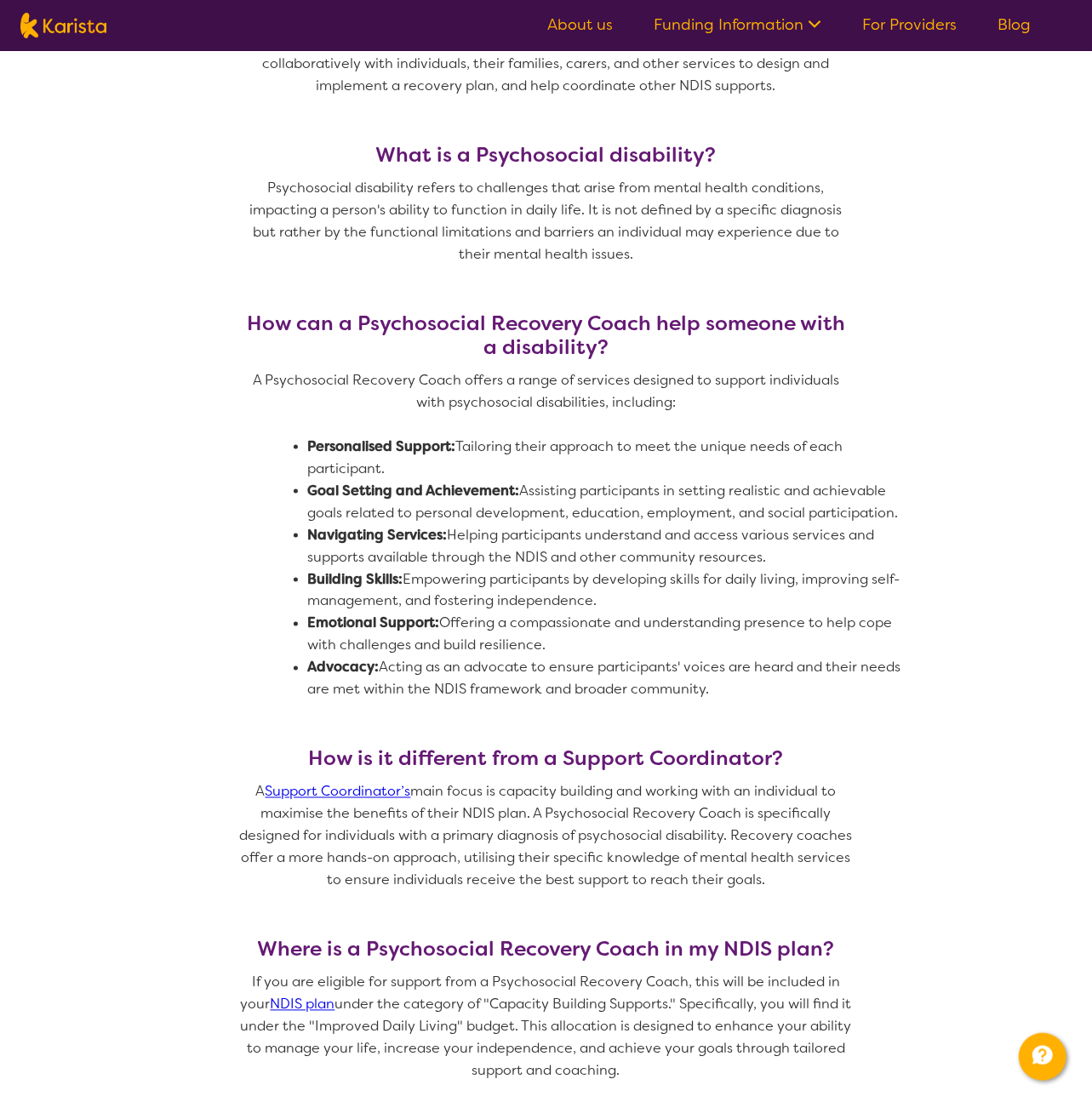
scroll to position [1043, 0]
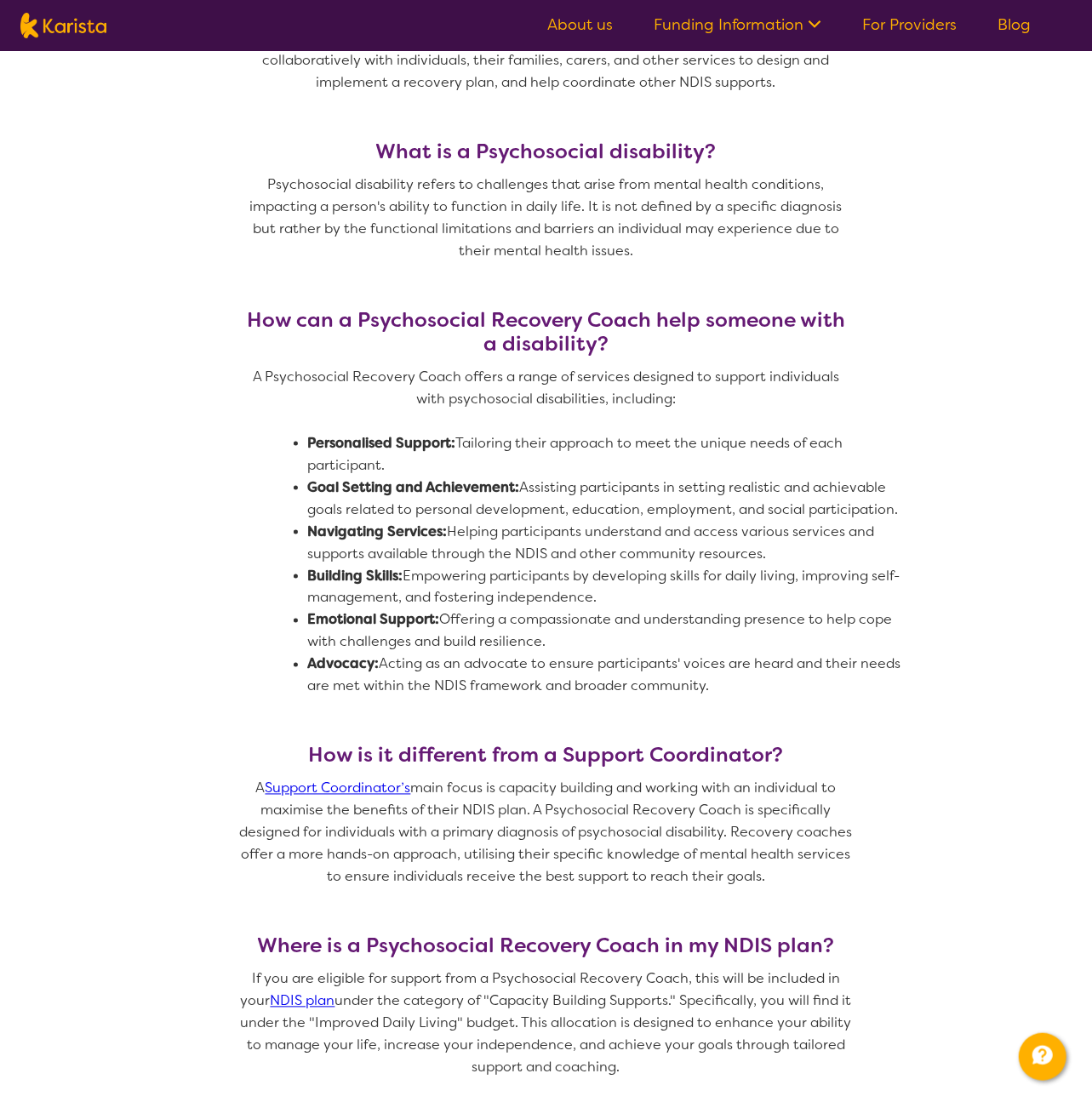
click at [540, 531] on span "Navigating Services: Helping participants understand and access various service…" at bounding box center [592, 542] width 570 height 40
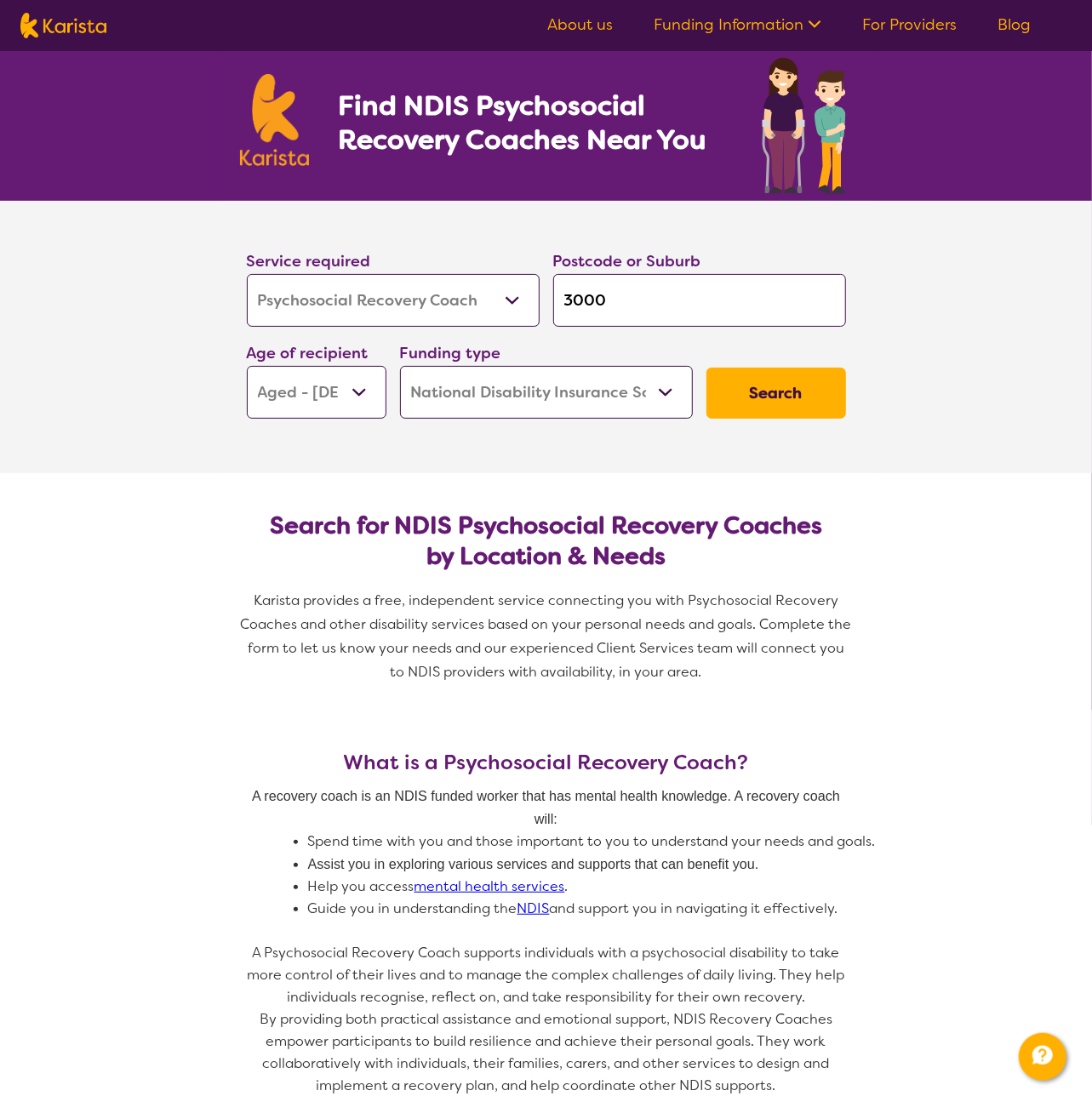
scroll to position [0, 0]
